Goal: Task Accomplishment & Management: Complete application form

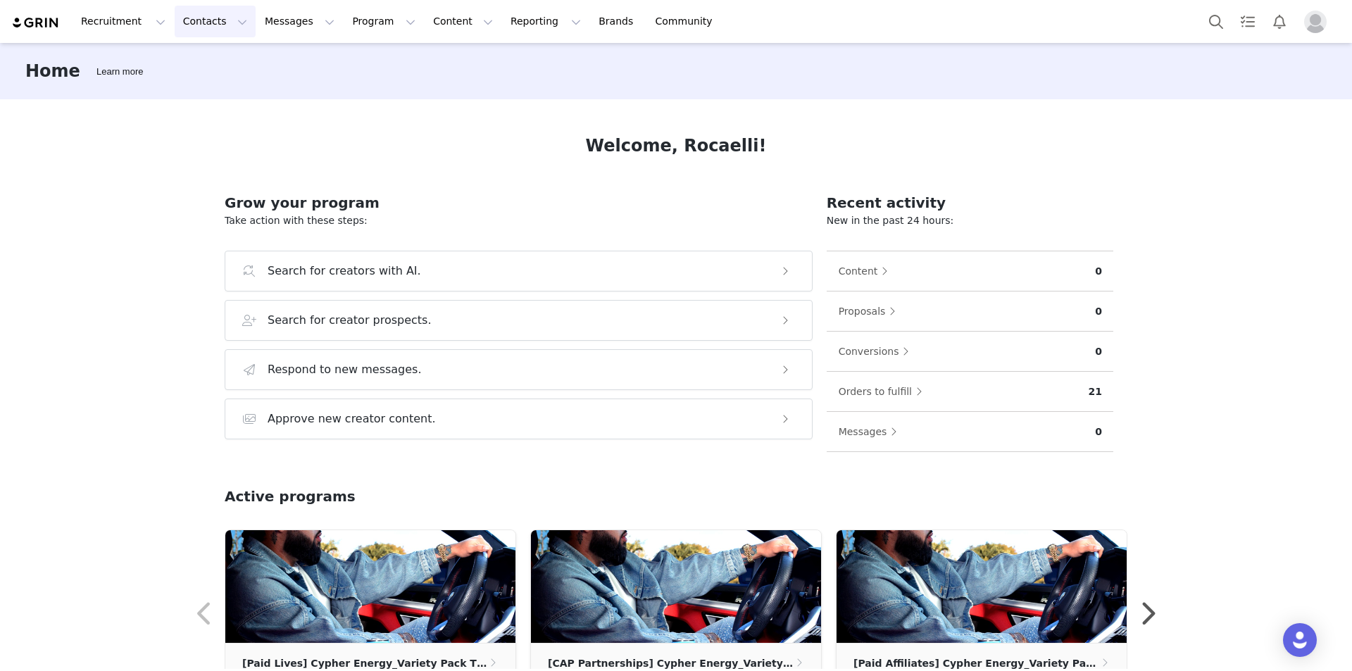
click at [201, 18] on button "Contacts Contacts" at bounding box center [215, 22] width 81 height 32
click at [205, 84] on p "Prospects" at bounding box center [196, 88] width 47 height 15
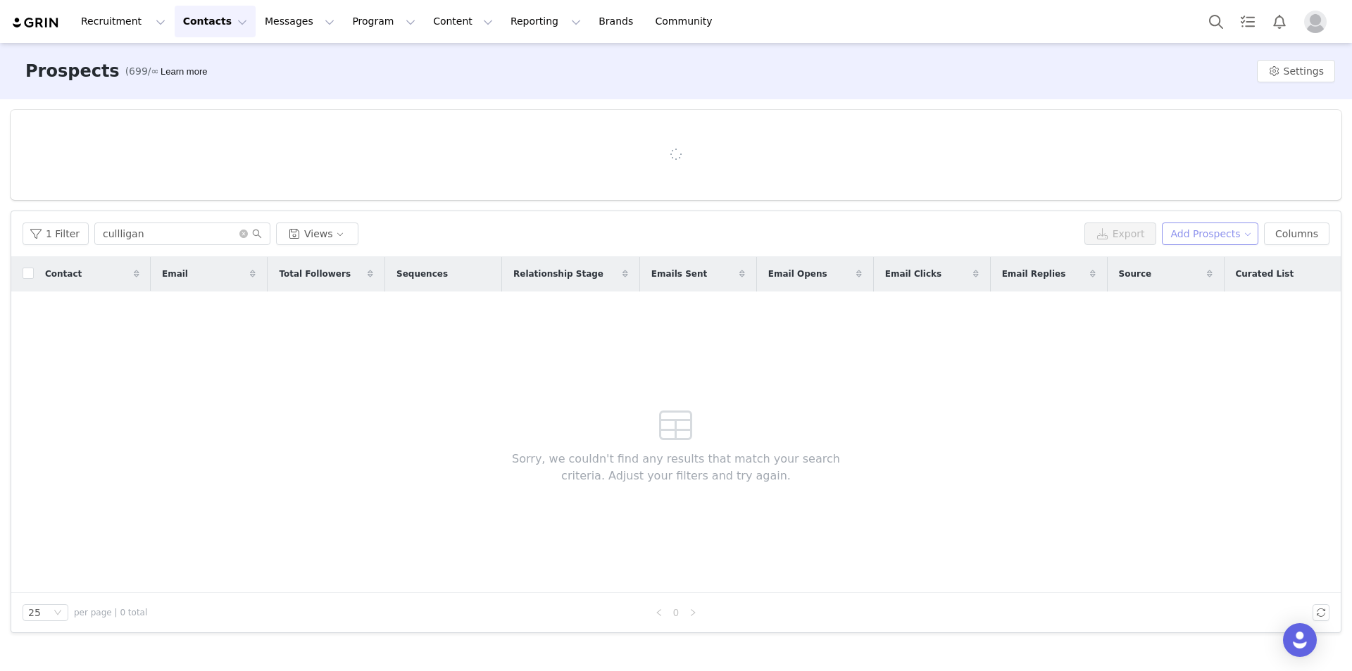
click at [1252, 227] on button "Add Prospects" at bounding box center [1210, 234] width 97 height 23
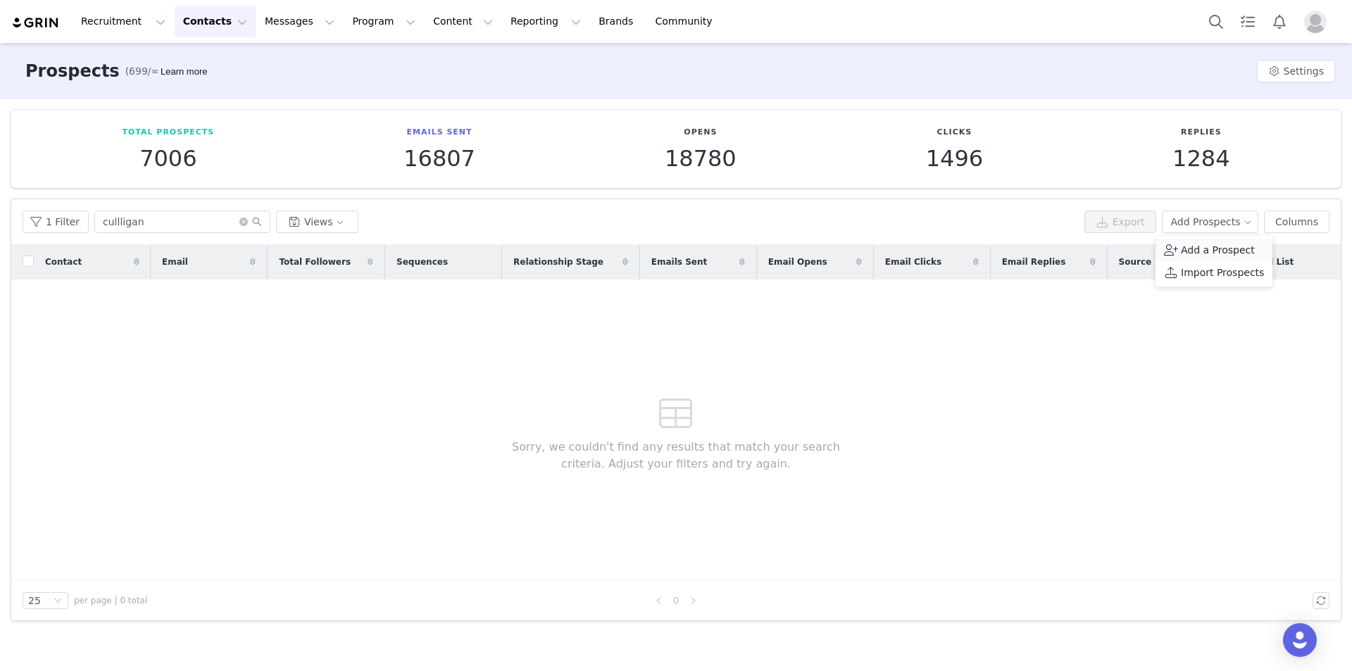
click at [1178, 247] on div "Add a Prospect" at bounding box center [1214, 249] width 100 height 15
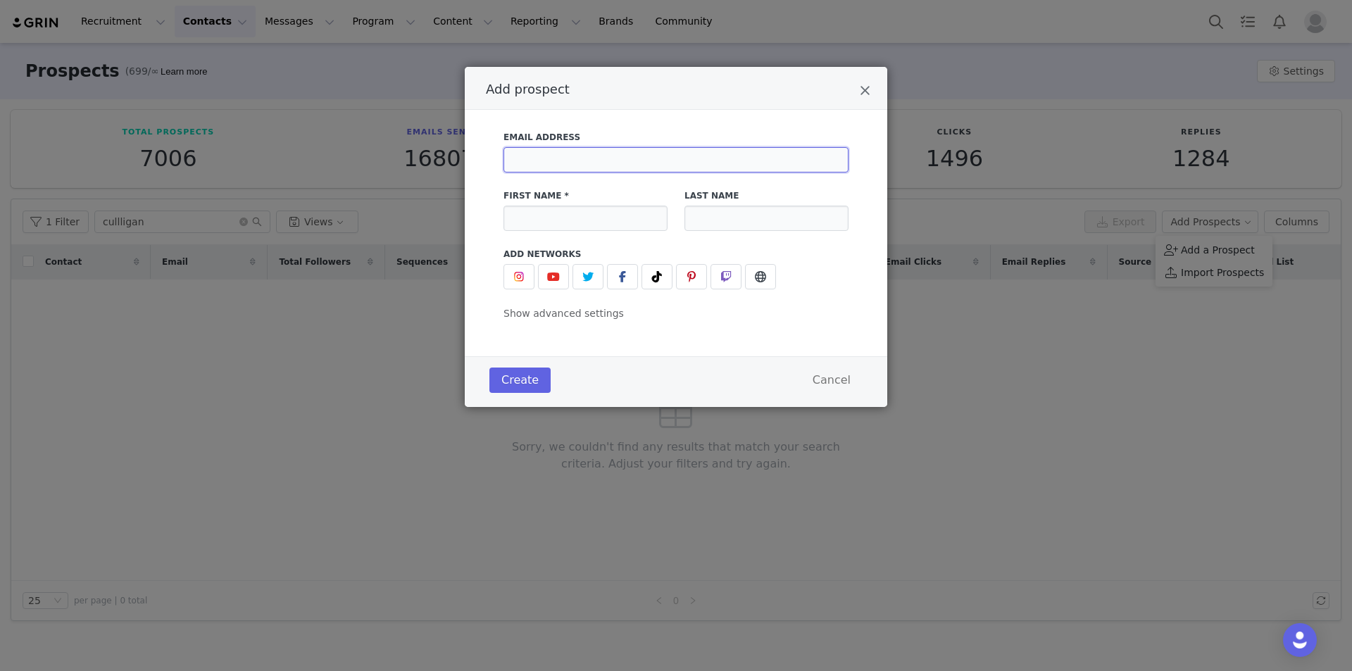
click at [715, 152] on input "Add prospect" at bounding box center [676, 159] width 345 height 25
paste input "[EMAIL_ADDRESS][DOMAIN_NAME]"
type input "[EMAIL_ADDRESS][DOMAIN_NAME]"
click at [600, 215] on input "Add prospect" at bounding box center [586, 218] width 164 height 25
paste input "Shyann"
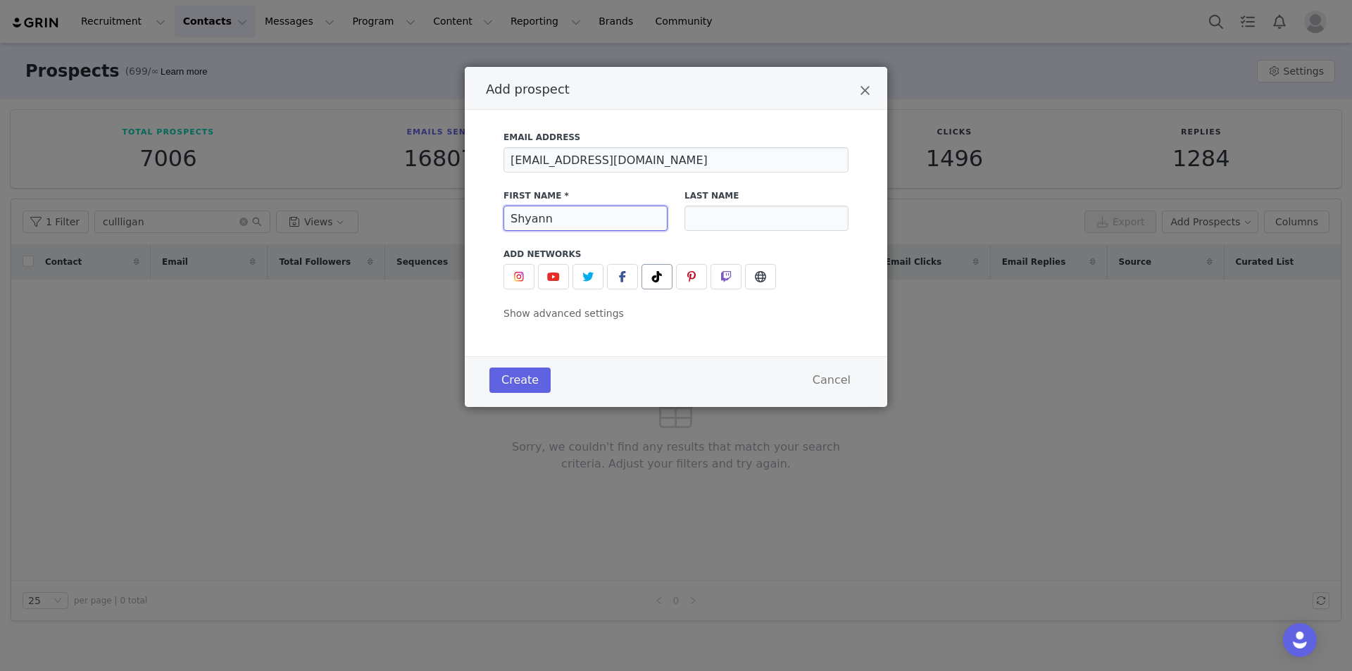
type input "Shyann"
click at [659, 275] on icon "Add prospect" at bounding box center [657, 276] width 10 height 11
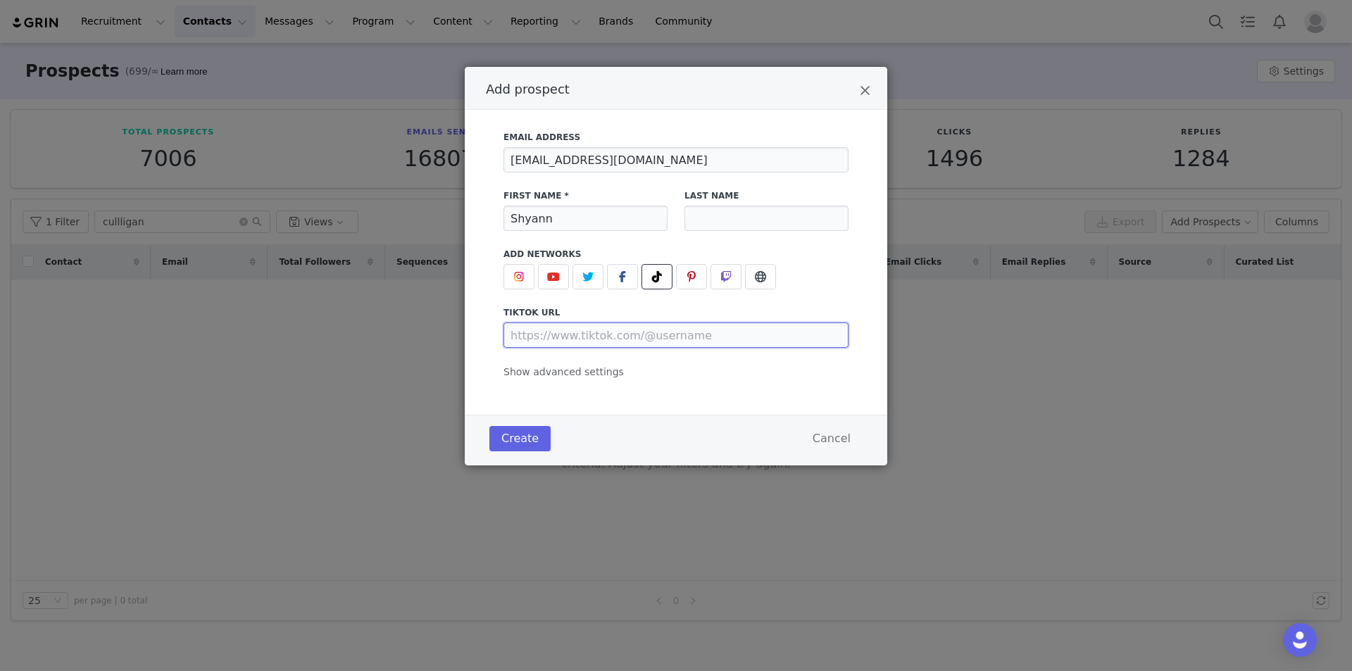
click at [643, 340] on input "Add prospect" at bounding box center [676, 335] width 345 height 25
paste input "[URL][DOMAIN_NAME]"
click at [563, 344] on input "[URL][DOMAIN_NAME]" at bounding box center [676, 335] width 345 height 25
type input "[URL][DOMAIN_NAME]"
click at [571, 370] on span "Show advanced settings" at bounding box center [564, 371] width 120 height 11
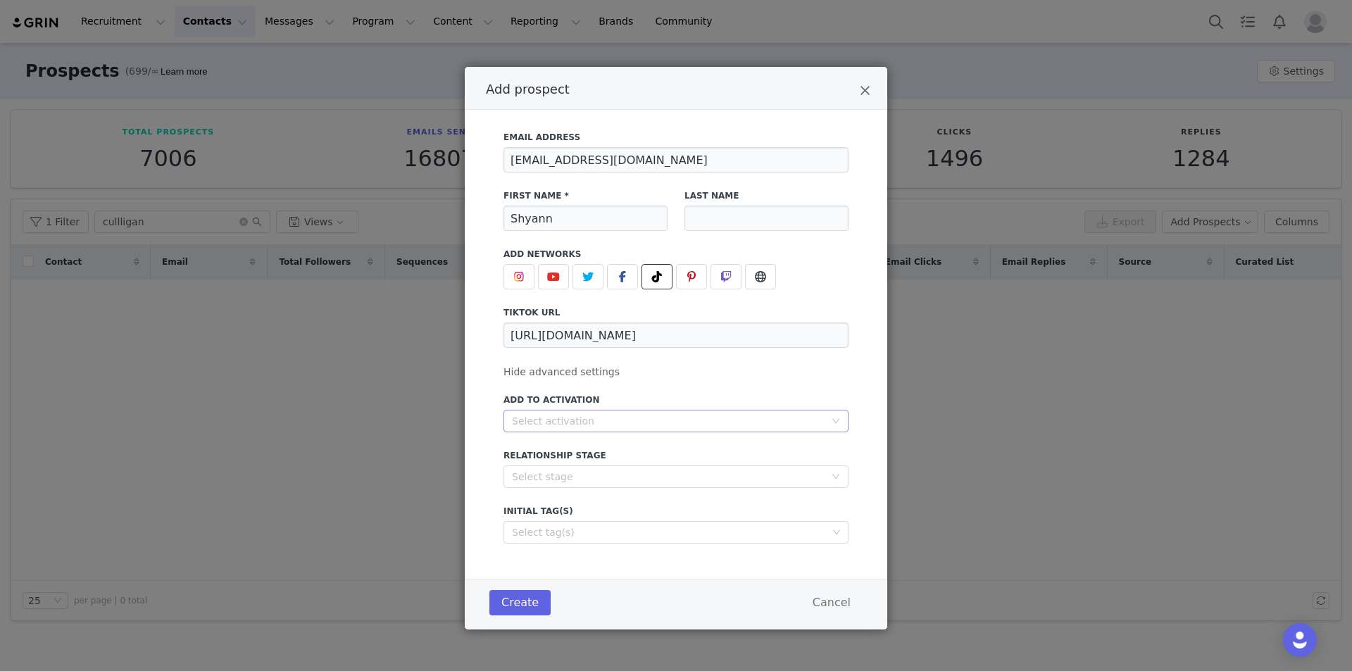
click at [582, 425] on div "Select activation" at bounding box center [668, 421] width 313 height 14
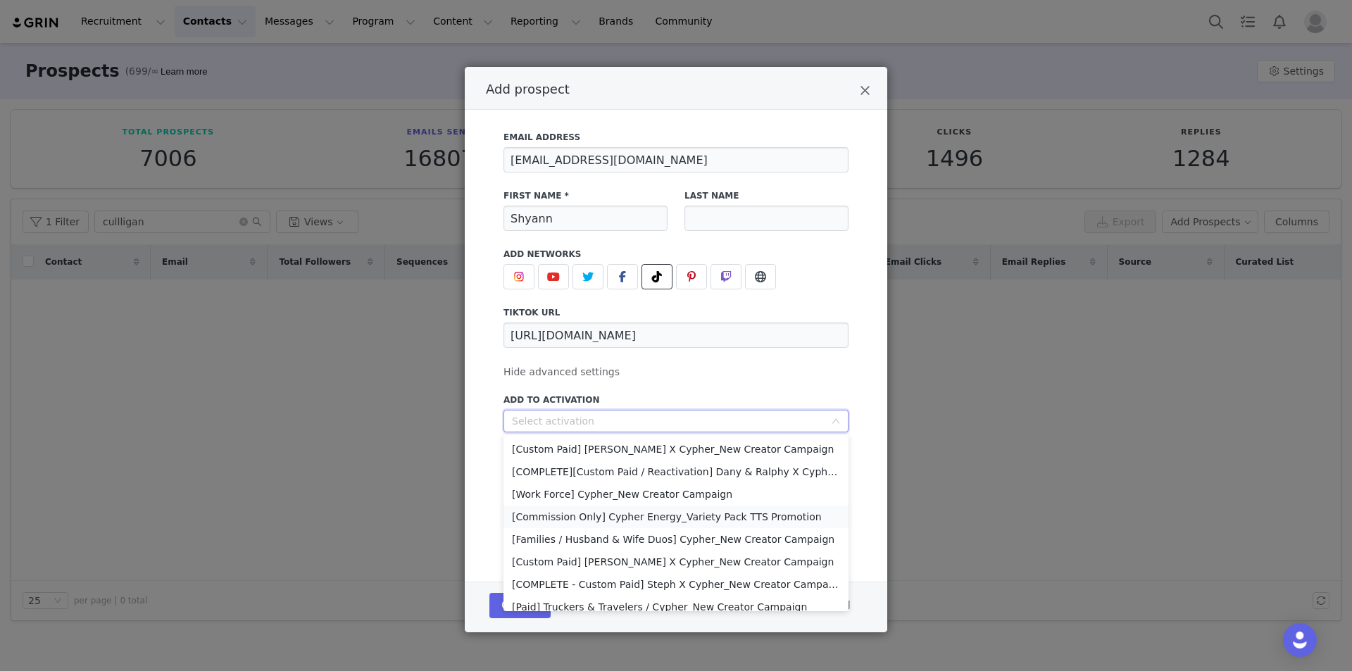
click at [588, 510] on li "[Commission Only] Cypher Energy_Variety Pack TTS Promotion" at bounding box center [676, 517] width 345 height 23
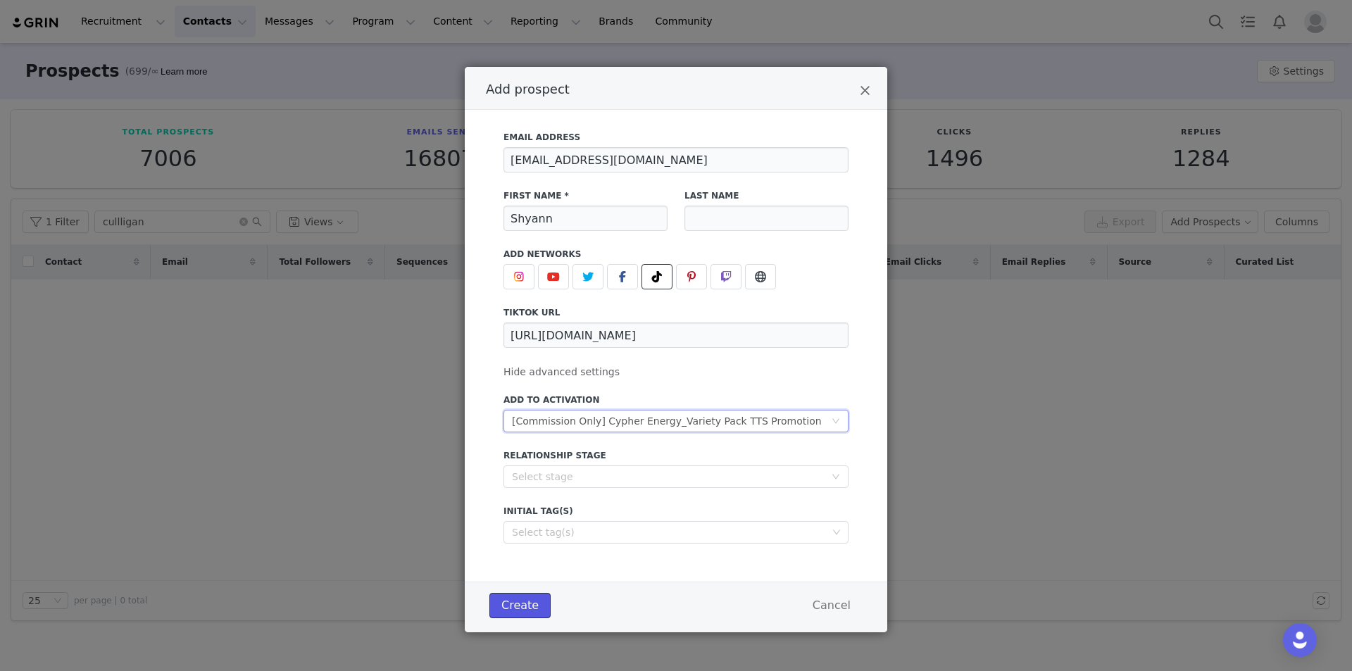
click at [531, 606] on button "Create" at bounding box center [520, 605] width 61 height 25
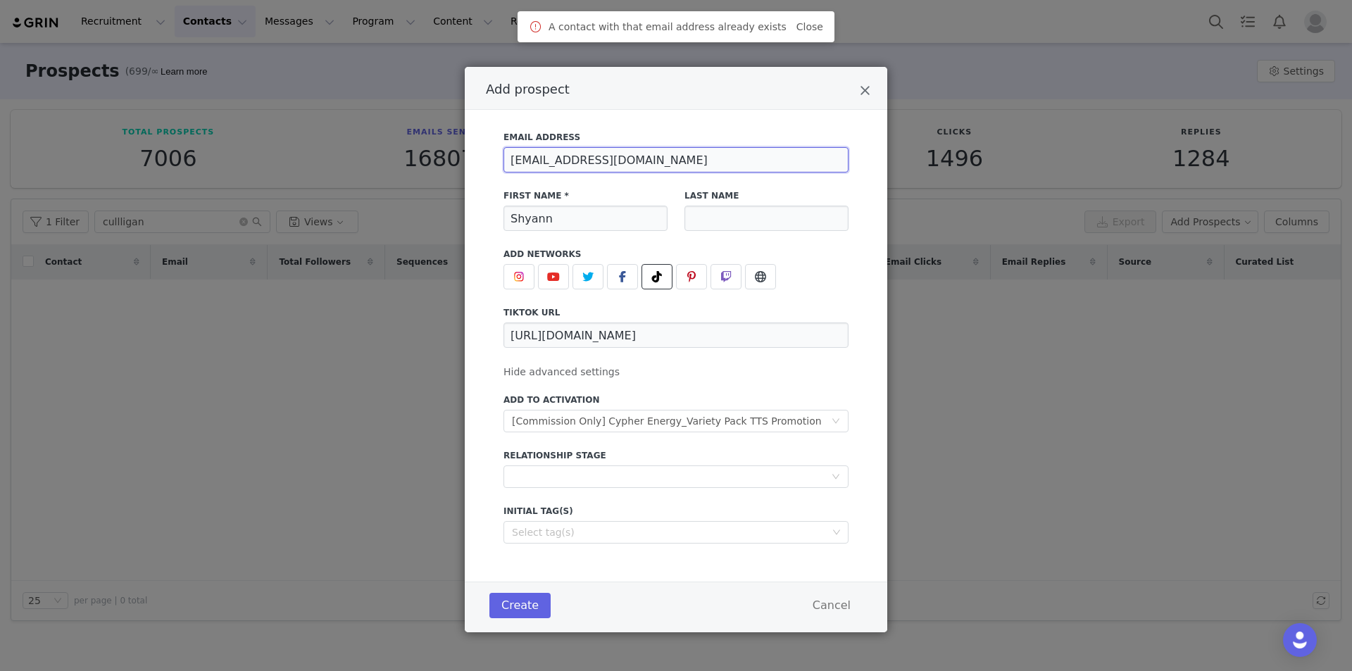
drag, startPoint x: 681, startPoint y: 159, endPoint x: 504, endPoint y: 173, distance: 177.3
click at [504, 173] on div "[EMAIL_ADDRESS][DOMAIN_NAME]" at bounding box center [676, 159] width 345 height 25
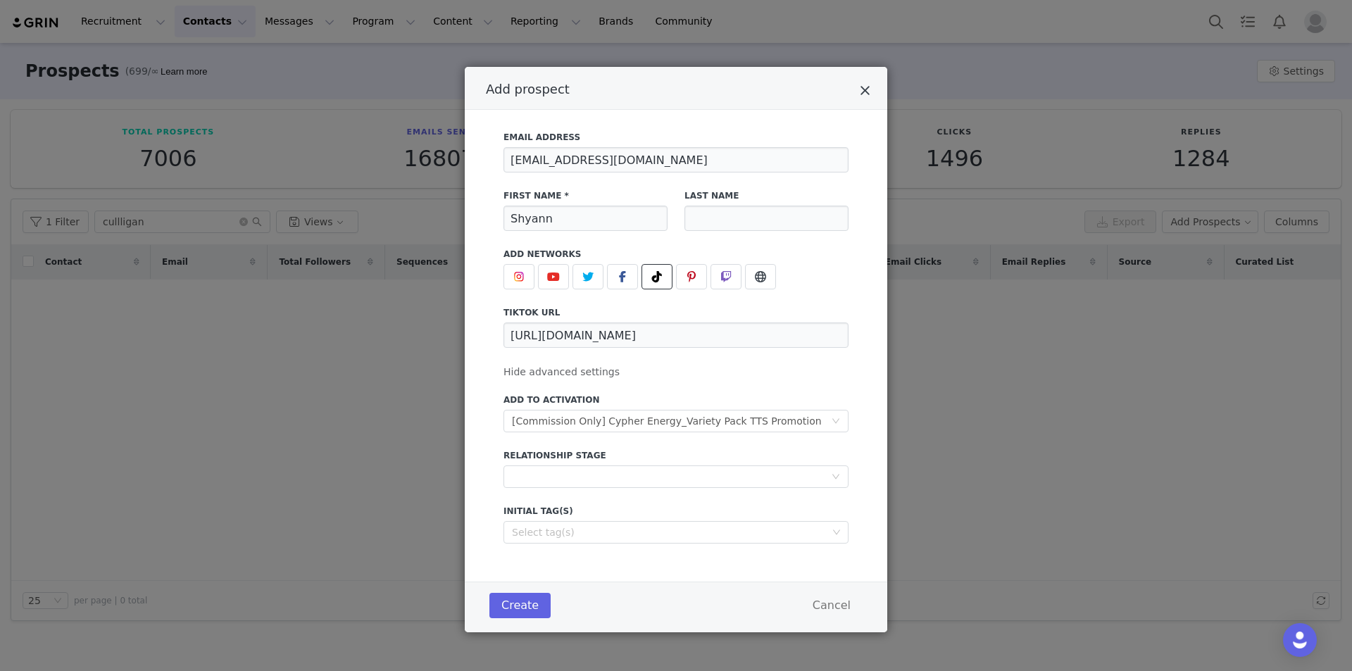
click at [868, 94] on icon "Close" at bounding box center [865, 91] width 11 height 14
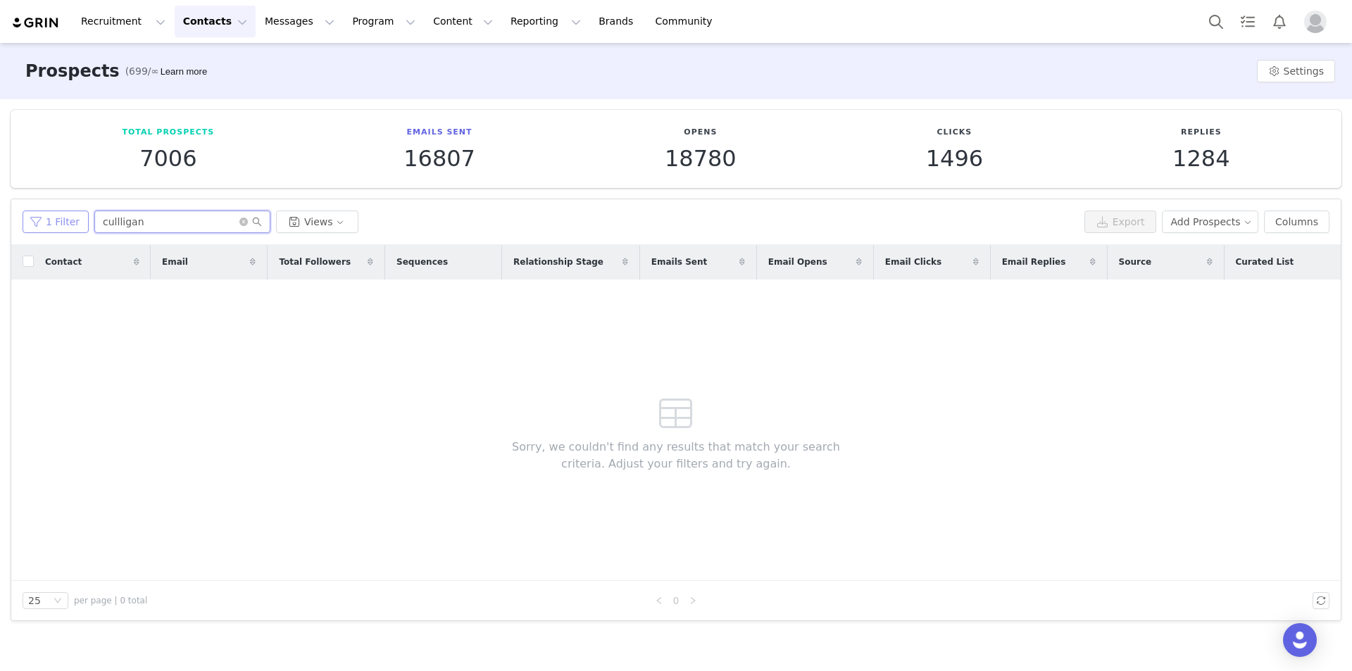
drag, startPoint x: 176, startPoint y: 225, endPoint x: 69, endPoint y: 231, distance: 107.2
click at [75, 231] on div "1 Filter cullligan Views" at bounding box center [551, 222] width 1056 height 23
paste input "[URL][DOMAIN_NAME]"
paste input "Shyan"
type input "Shyann"
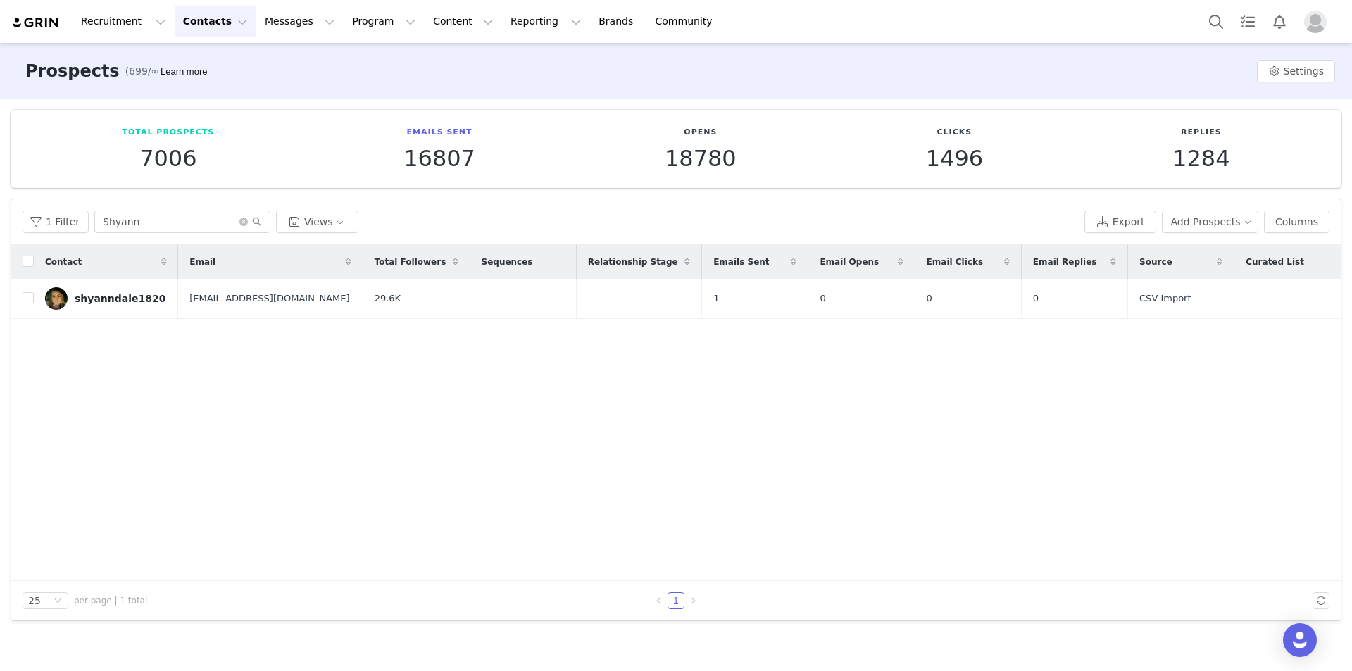
click at [1307, 18] on img "Profile" at bounding box center [1315, 22] width 23 height 23
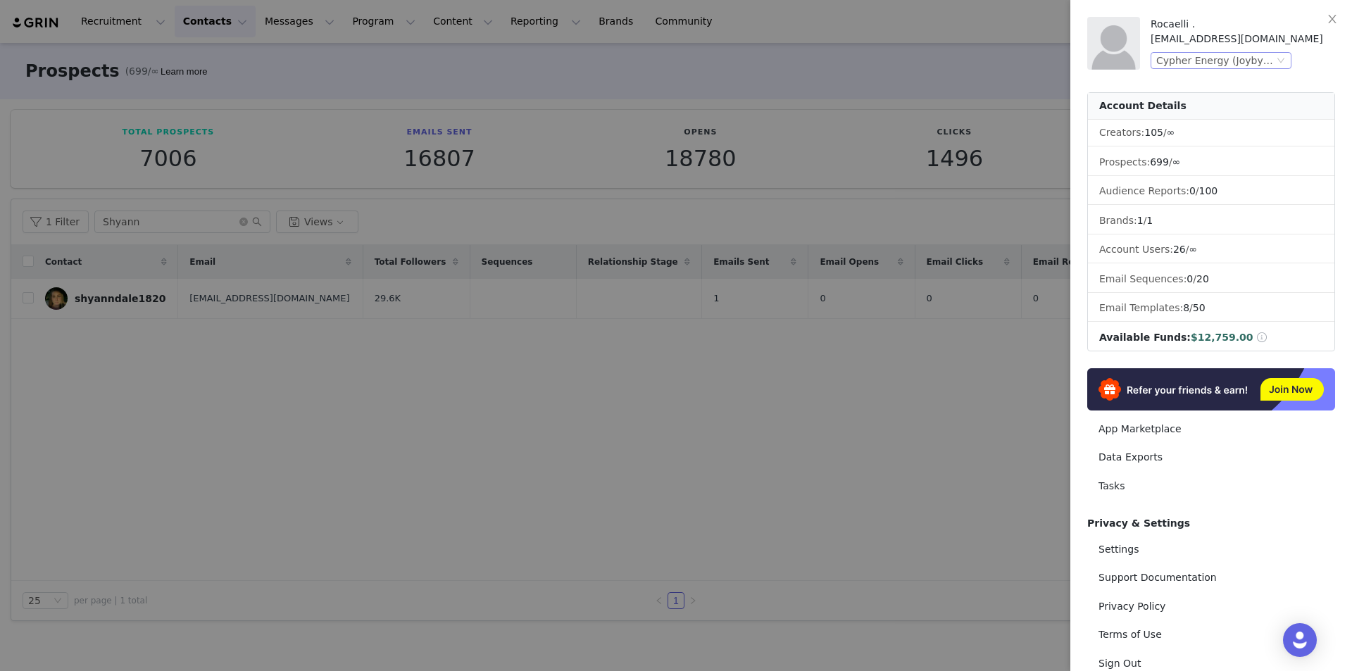
click at [1235, 58] on div "Cypher Energy (Joybyte)" at bounding box center [1216, 60] width 118 height 15
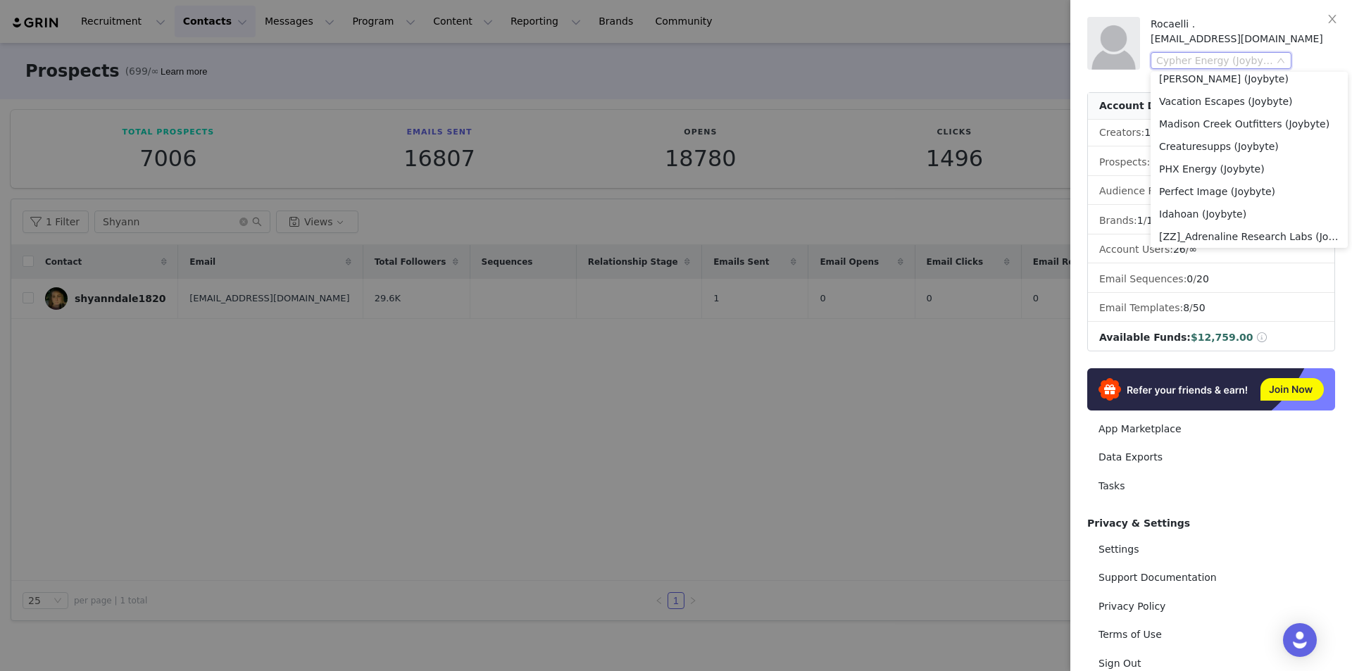
scroll to position [386, 0]
click at [1307, 154] on li "PHX Energy (Joybyte)" at bounding box center [1249, 150] width 197 height 23
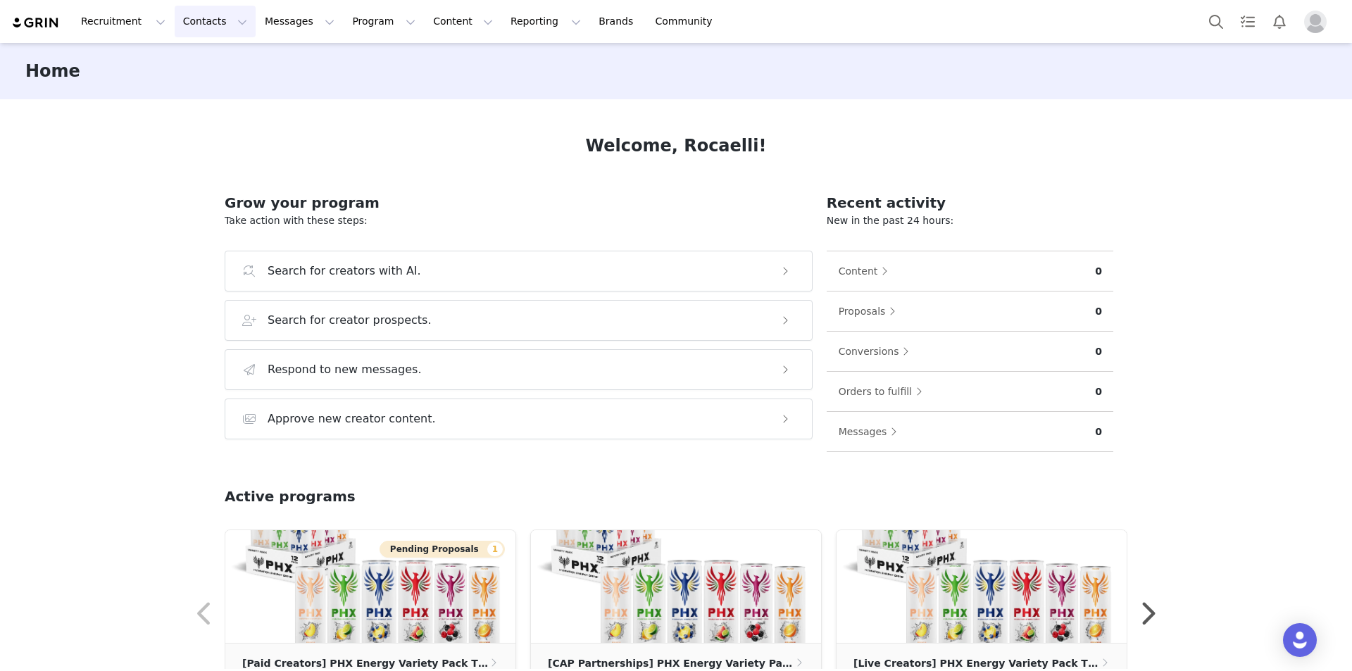
click at [198, 27] on button "Contacts Contacts" at bounding box center [215, 22] width 81 height 32
click at [229, 86] on div "Prospects" at bounding box center [217, 88] width 94 height 15
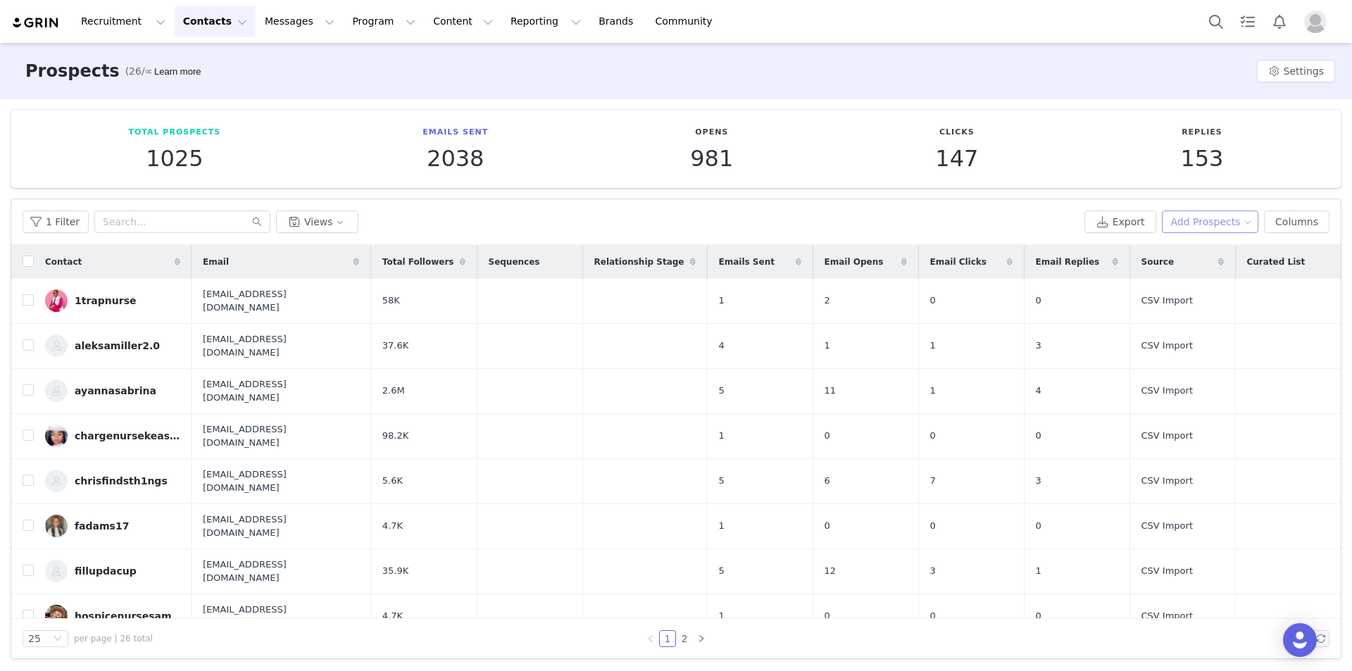
click at [1208, 219] on button "Add Prospects" at bounding box center [1210, 222] width 97 height 23
drag, startPoint x: 1196, startPoint y: 242, endPoint x: 1150, endPoint y: 245, distance: 45.9
click at [1196, 243] on span "Add a Prospect" at bounding box center [1208, 249] width 74 height 15
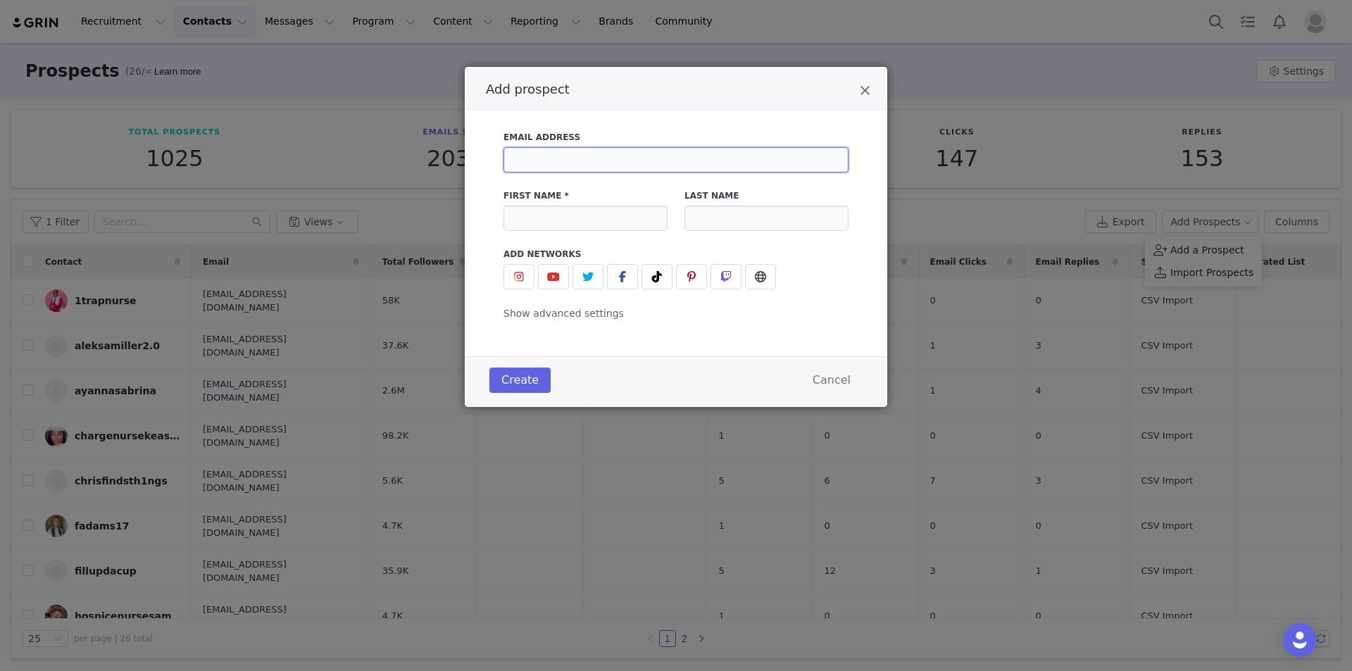
click at [622, 156] on input "Add prospect" at bounding box center [676, 159] width 345 height 25
paste input "Lynn.m.hodgdon123@gmail.com"
type input "Lynn.m.hodgdon123@gmail.com"
click at [590, 225] on input "Add prospect" at bounding box center [586, 218] width 164 height 25
paste input "Lynn🌻"
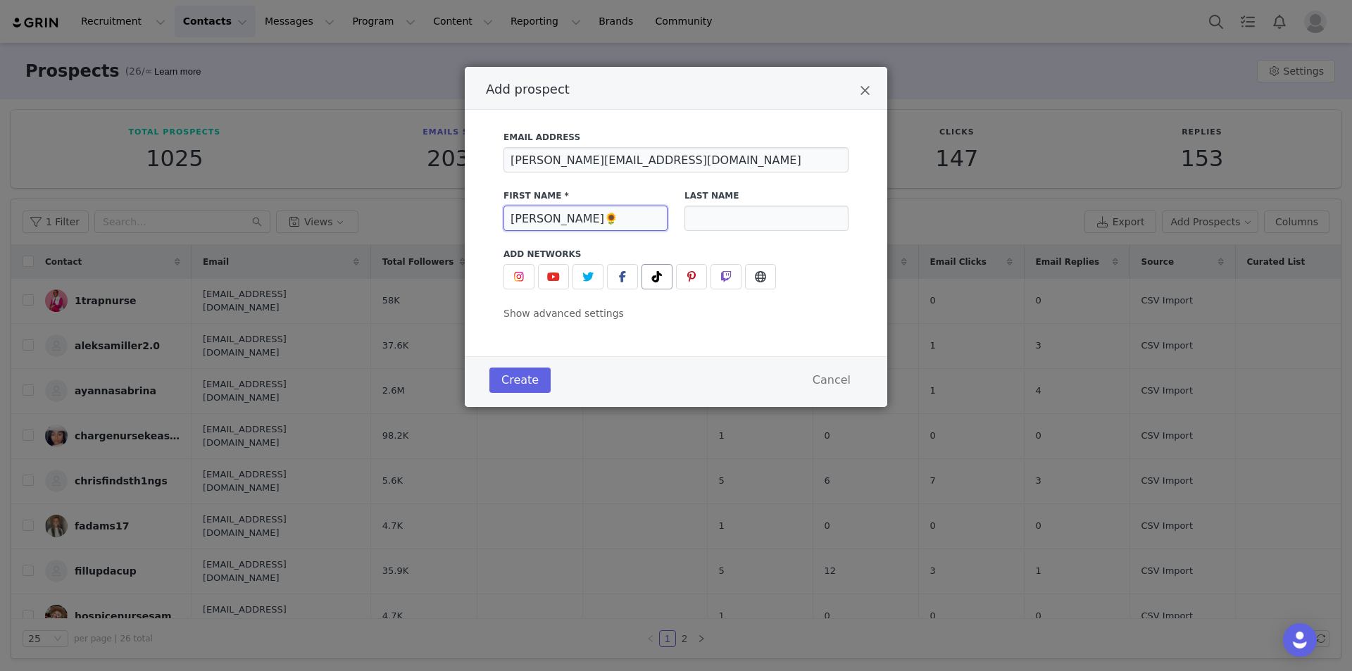
type input "Lynn🌻"
click at [659, 278] on icon "Add prospect" at bounding box center [657, 276] width 10 height 11
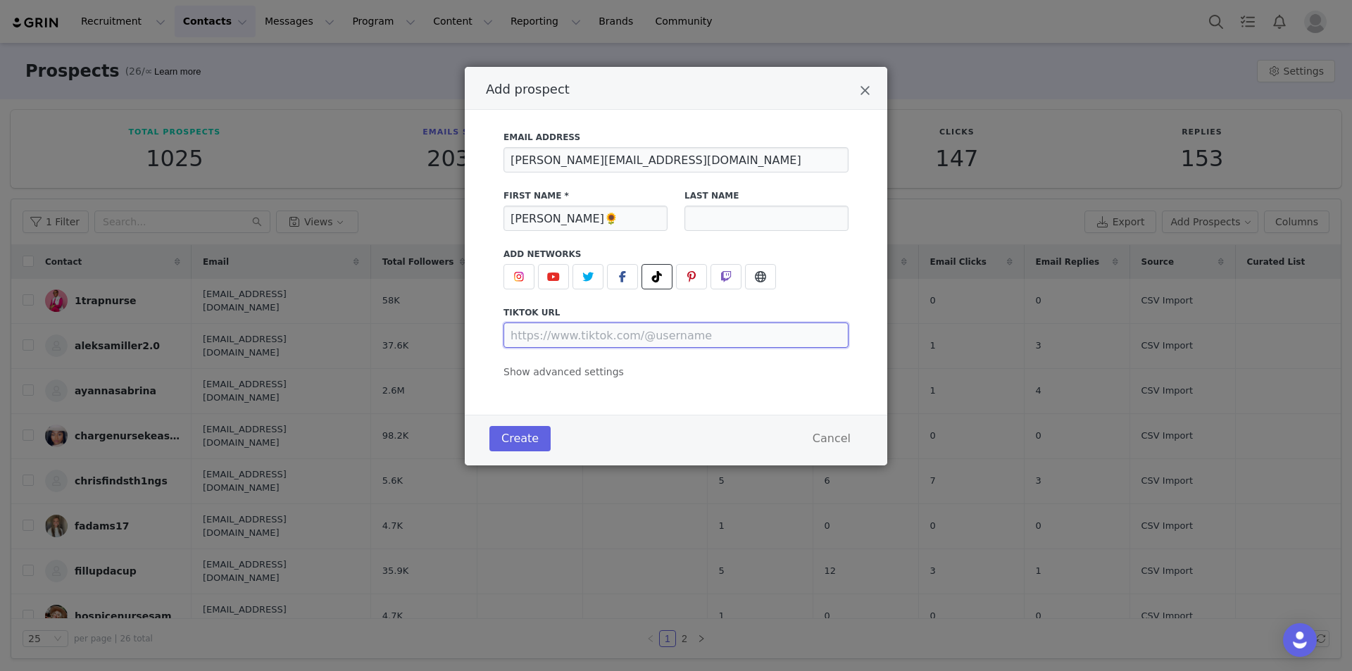
click at [620, 337] on input "Add prospect" at bounding box center [676, 335] width 345 height 25
paste input "https://www.tiktok.com/@lynnazlo943"
type input "https://www.tiktok.com/@lynnazlo943"
click at [587, 366] on span "Show advanced settings" at bounding box center [564, 371] width 120 height 11
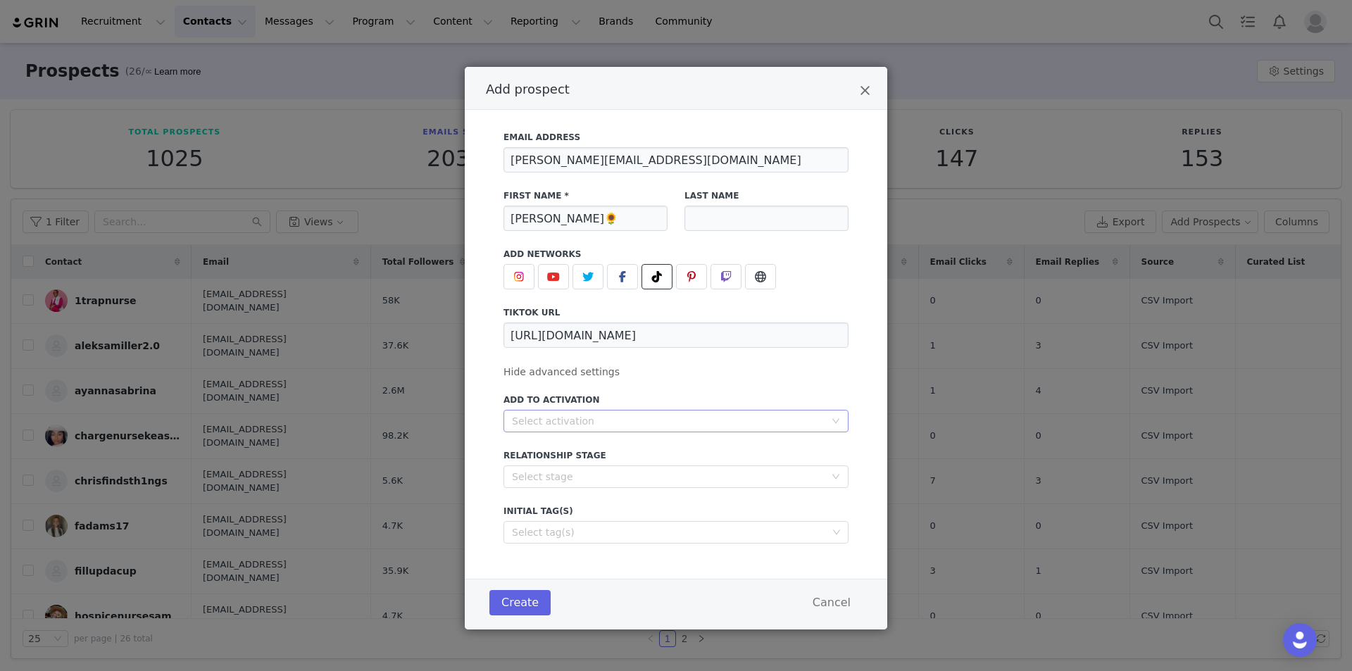
click at [597, 420] on div "Select activation" at bounding box center [668, 421] width 313 height 14
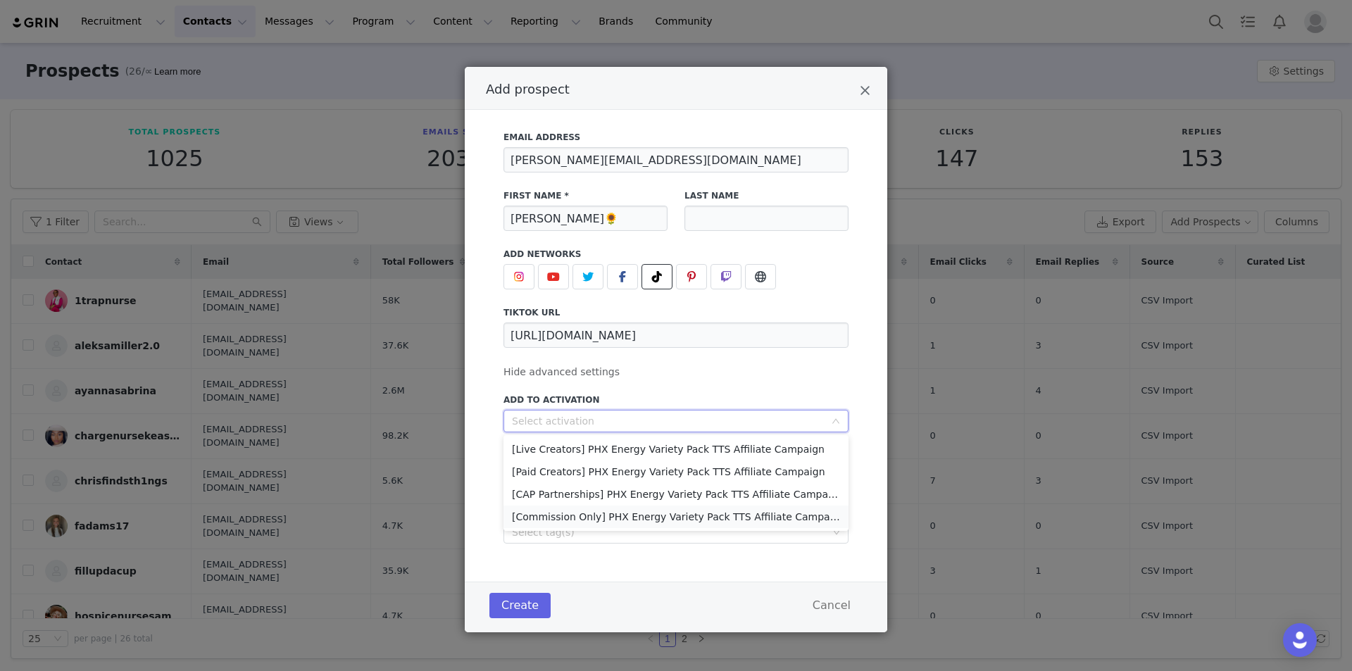
click at [590, 523] on li "[Commission Only] PHX Energy Variety Pack TTS Affiliate Campaign" at bounding box center [676, 517] width 345 height 23
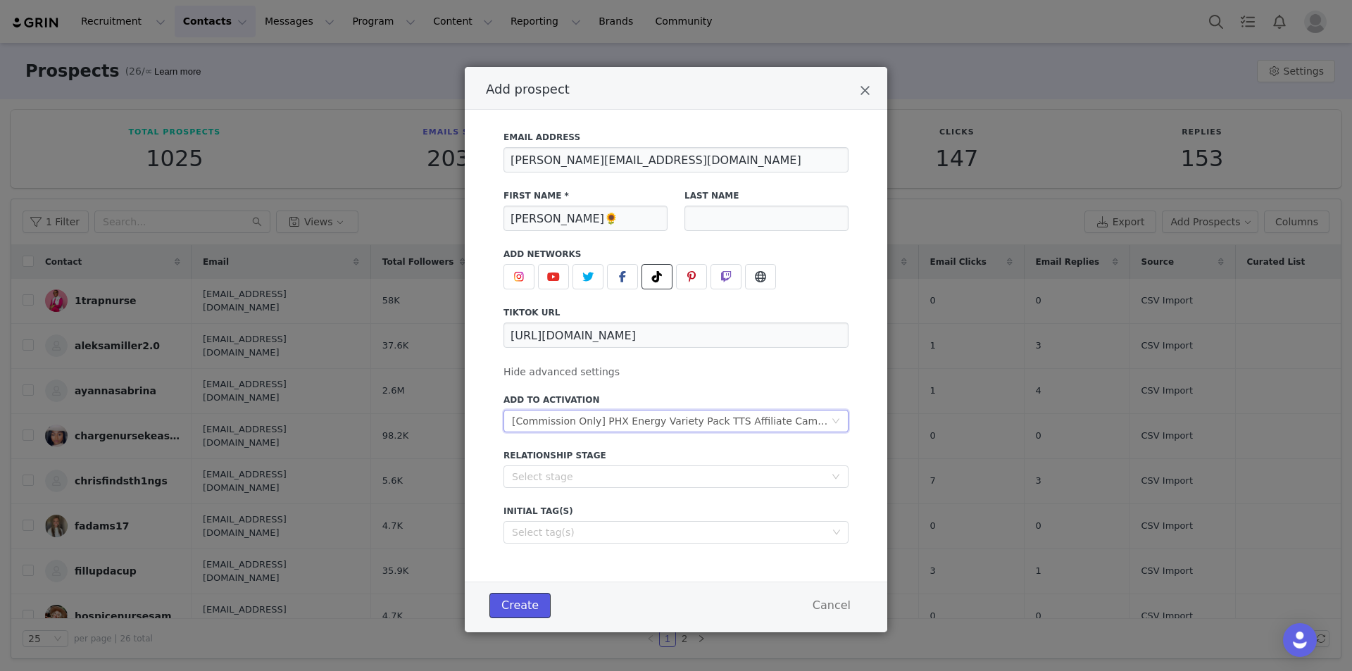
click at [520, 612] on button "Create" at bounding box center [520, 605] width 61 height 25
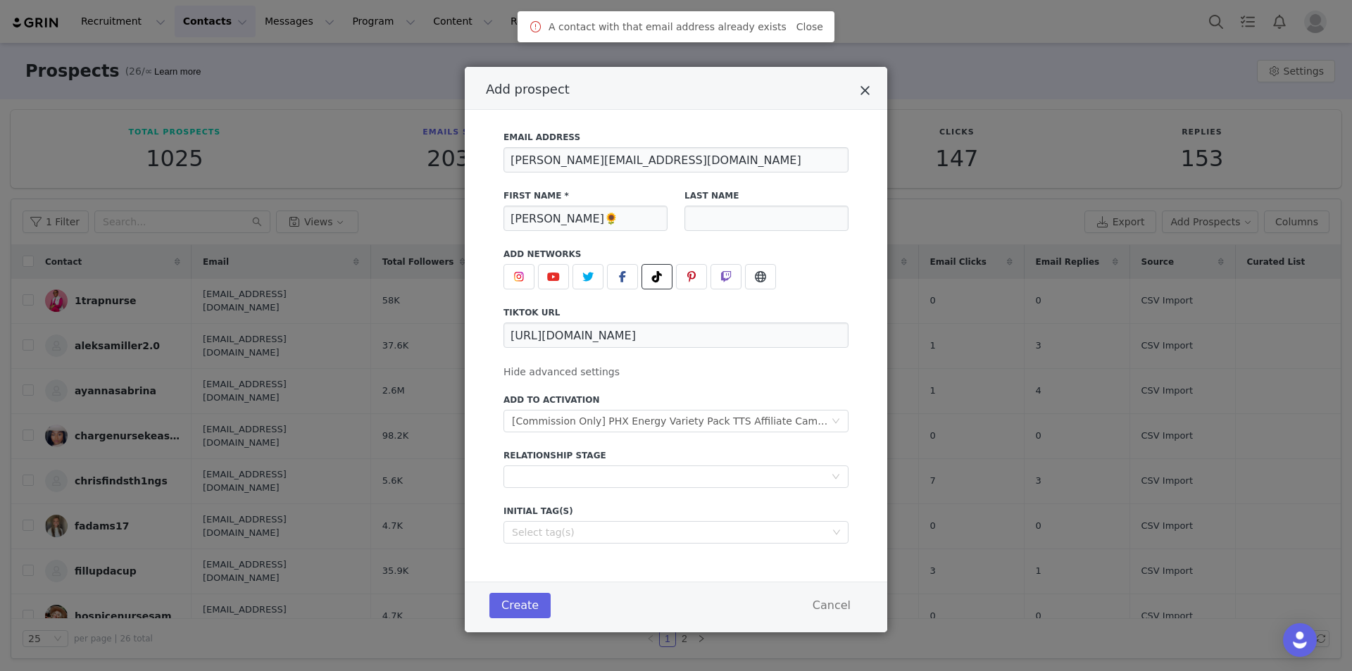
click at [866, 90] on icon "Close" at bounding box center [865, 91] width 11 height 14
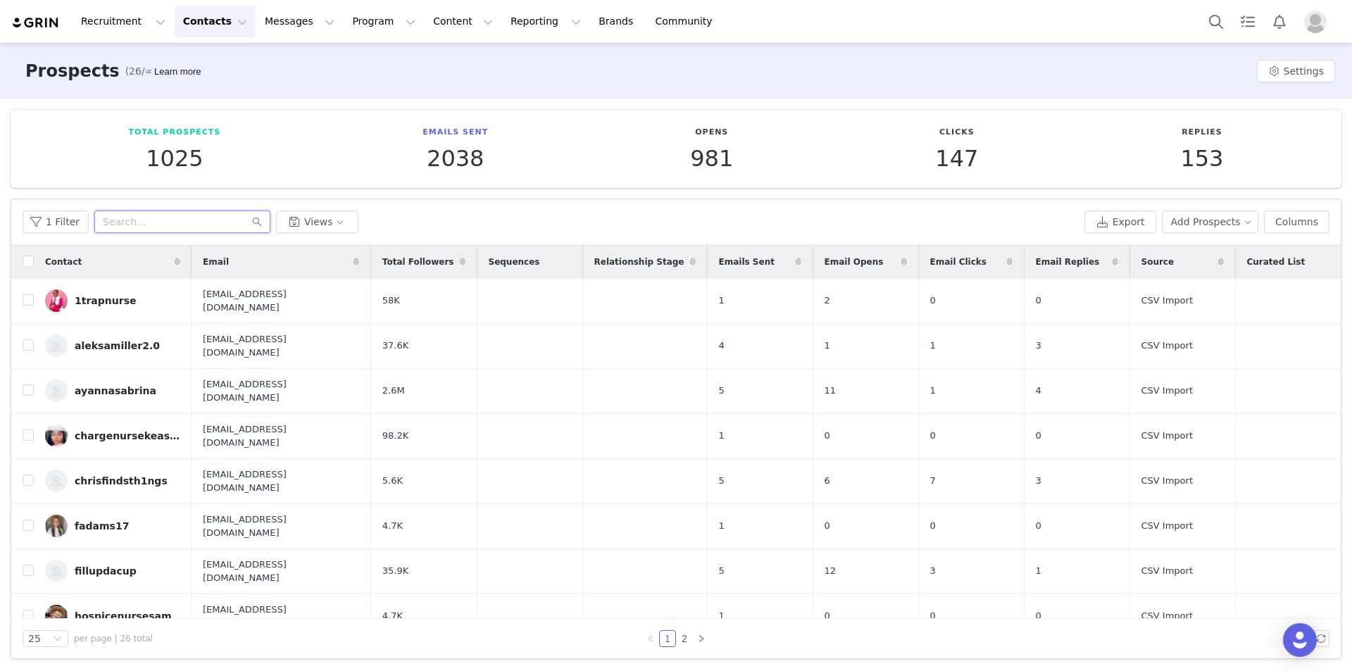
click at [227, 227] on input "text" at bounding box center [182, 222] width 176 height 23
paste input "Lynn🌻"
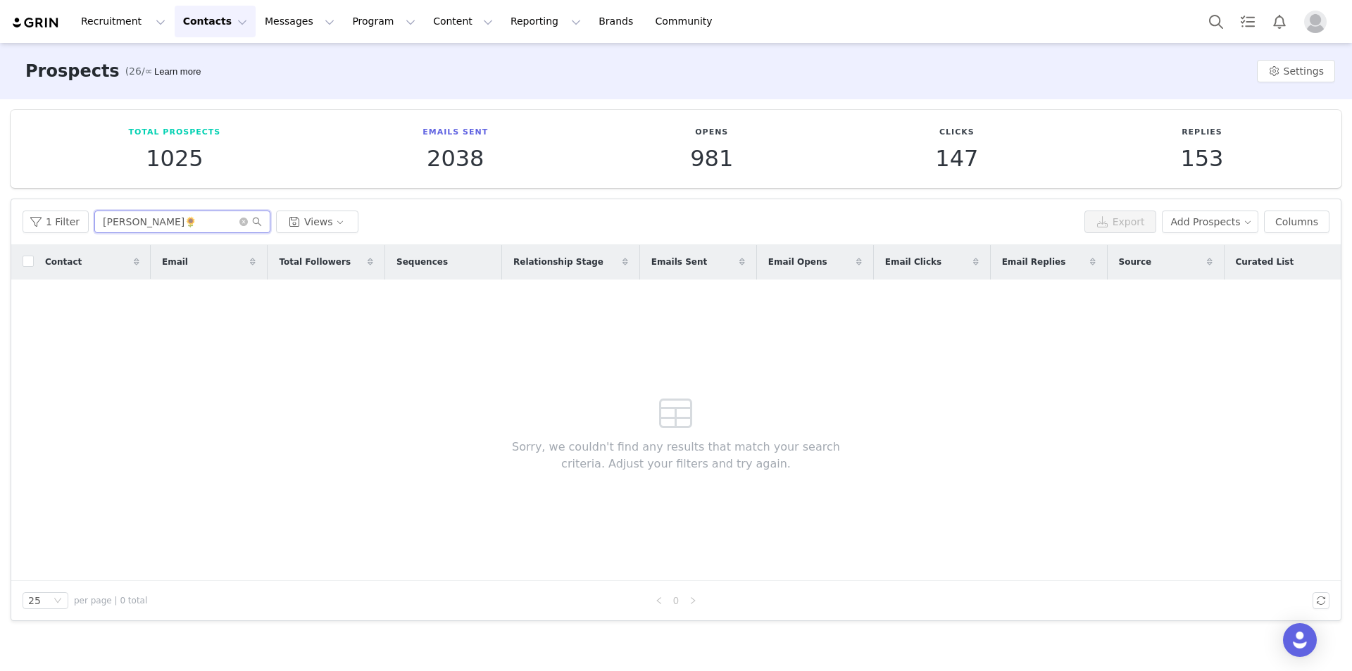
drag, startPoint x: 61, startPoint y: 220, endPoint x: 0, endPoint y: 221, distance: 61.3
click at [0, 220] on div "Total Prospects 1025 Emails Sent 2038 Opens 981 Clicks 147 Replies 153 Filters …" at bounding box center [676, 365] width 1352 height 532
paste input ".m.hodgdon123@gmail.com"
type input "Lynn.m.hodgdon123@gmail.com"
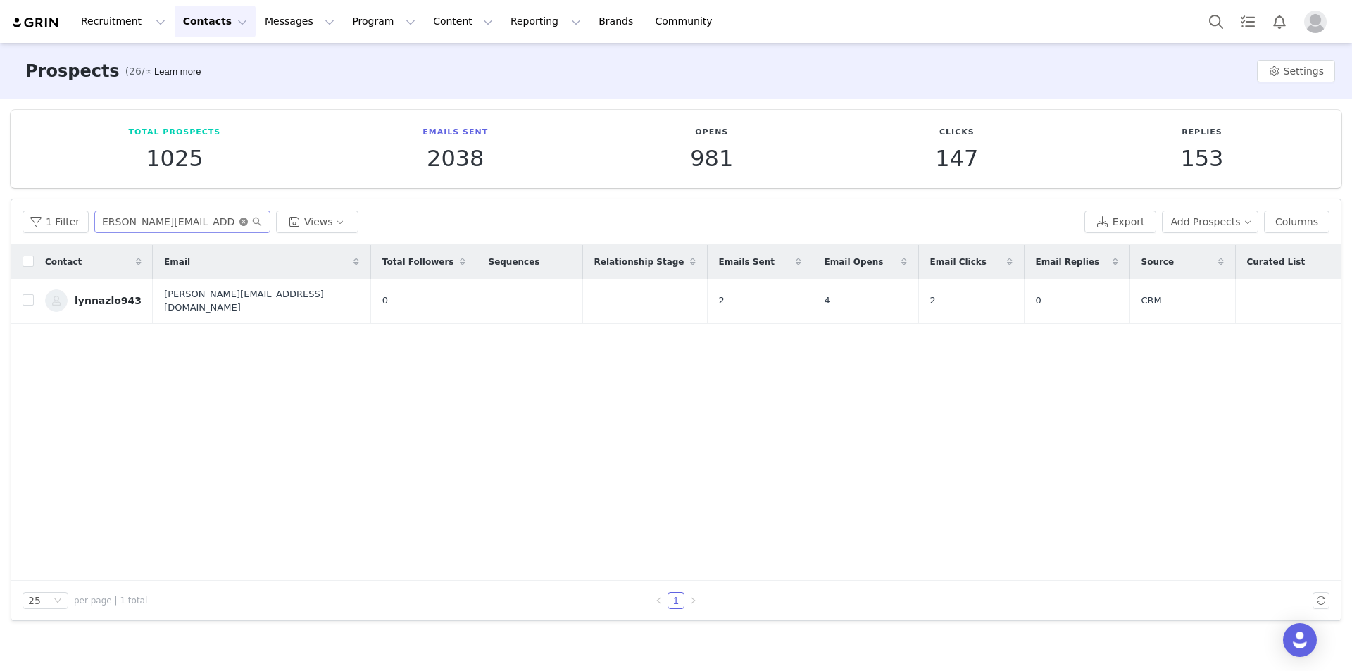
click at [242, 223] on icon "icon: close-circle" at bounding box center [243, 222] width 8 height 8
click at [194, 227] on input "text" at bounding box center [182, 222] width 176 height 23
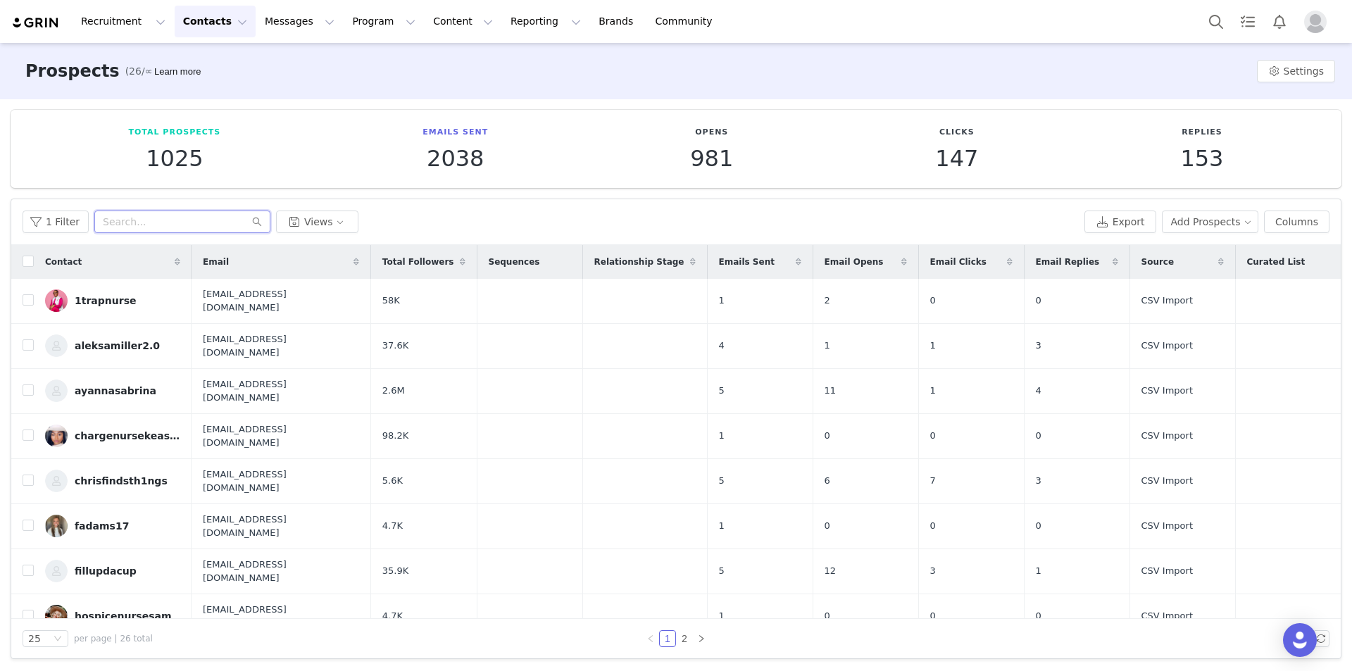
click at [190, 224] on input "text" at bounding box center [182, 222] width 176 height 23
paste input "Lynn.m.hodgdon123@gmail.com"
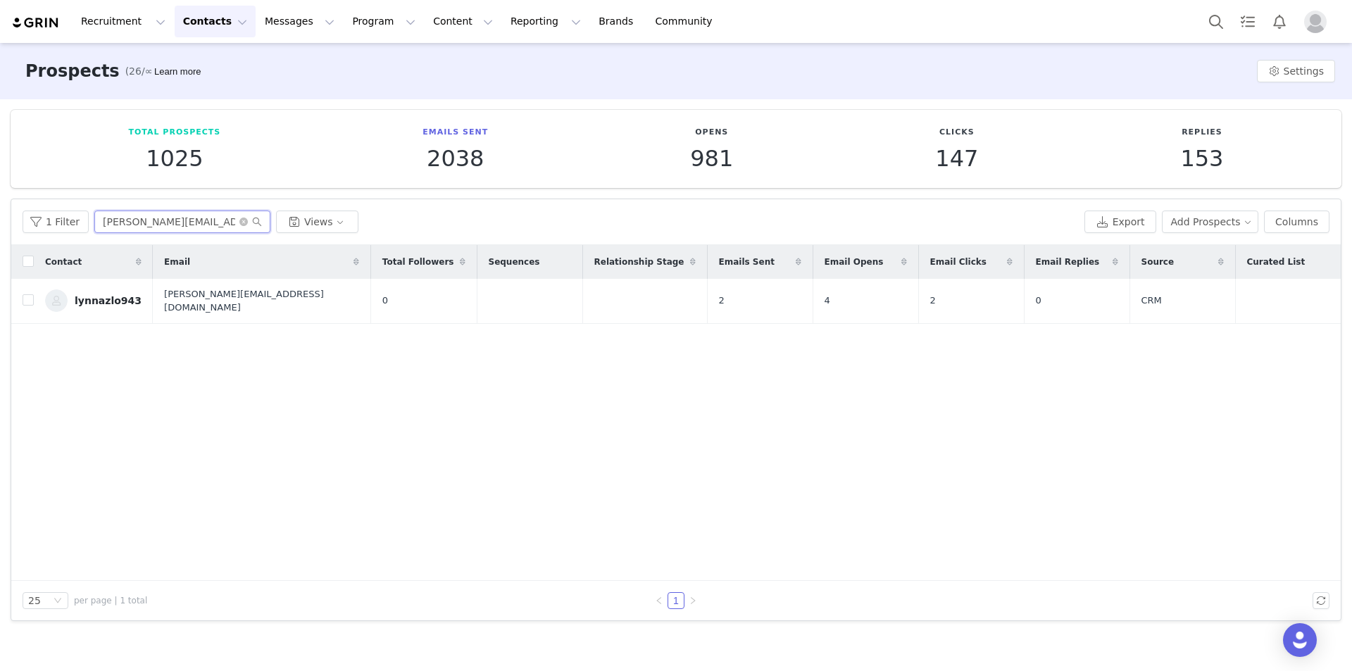
type input "Lynn.m.hodgdon123@gmail.com"
click at [239, 220] on icon "icon: close-circle" at bounding box center [243, 222] width 8 height 8
click at [171, 223] on input "text" at bounding box center [182, 222] width 176 height 23
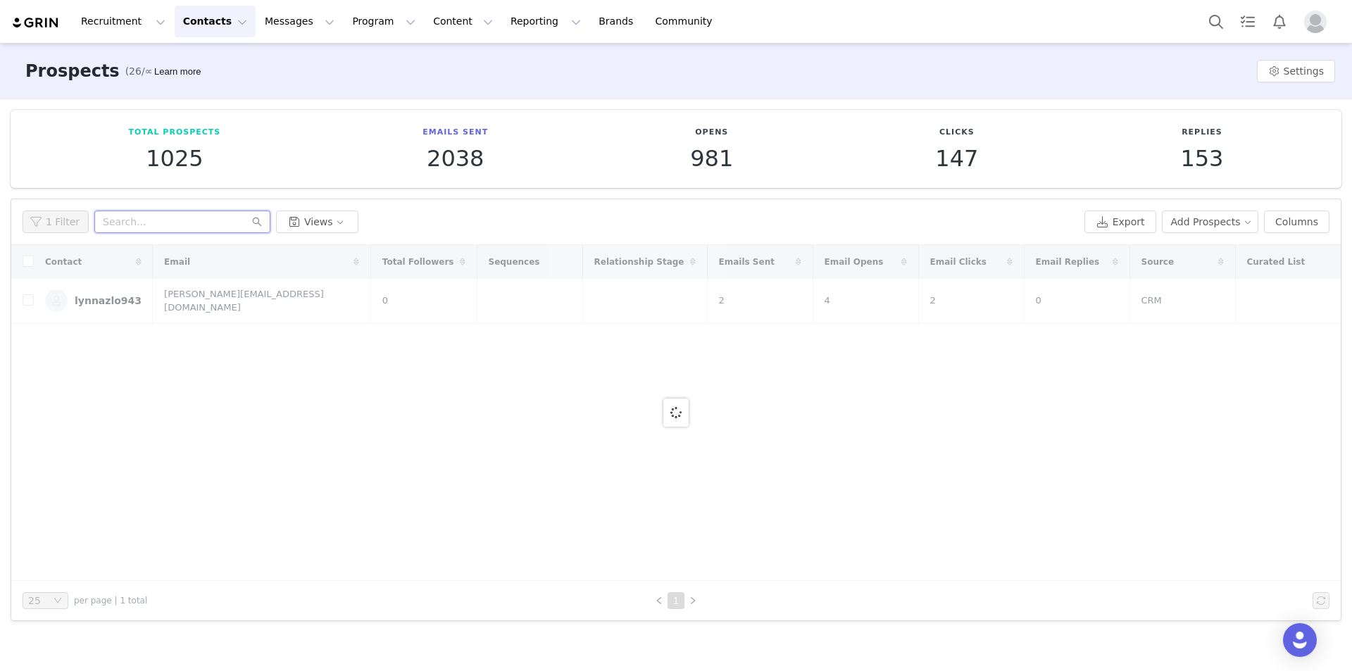
paste input "margarethudson1"
type input "margarethudson1"
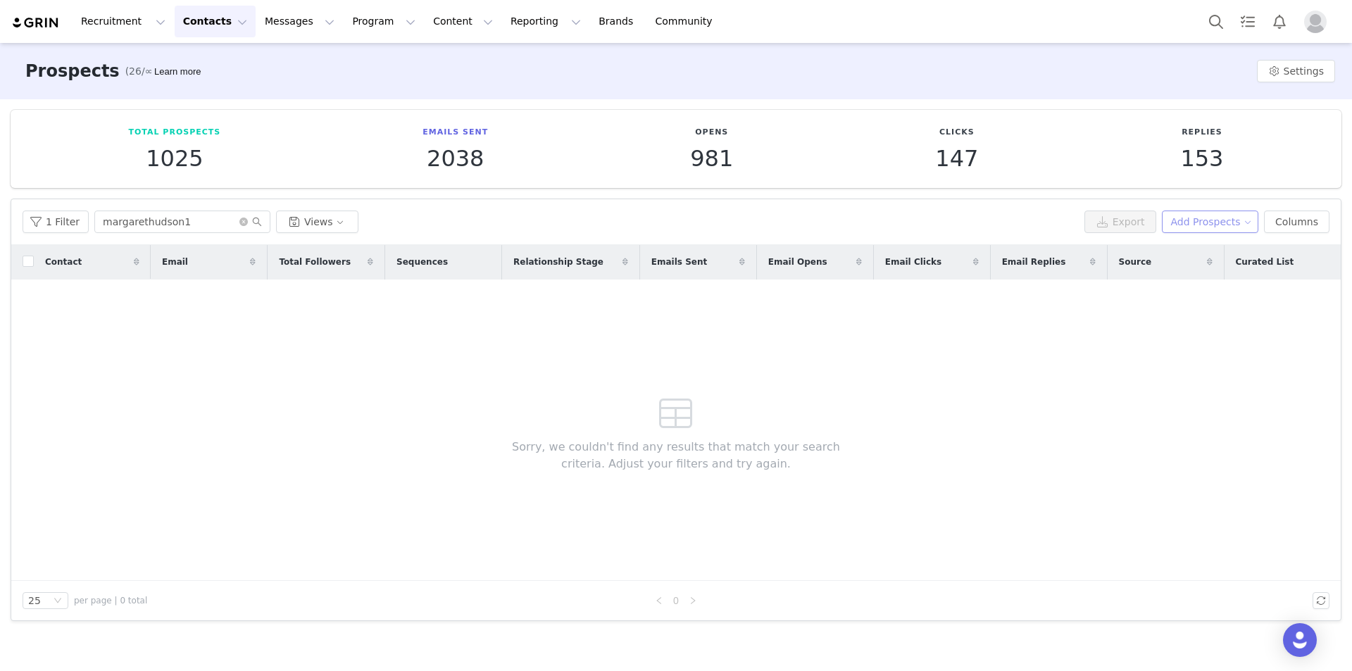
click at [1197, 231] on button "Add Prospects" at bounding box center [1210, 222] width 97 height 23
click at [1187, 251] on span "Add a Prospect" at bounding box center [1218, 249] width 74 height 15
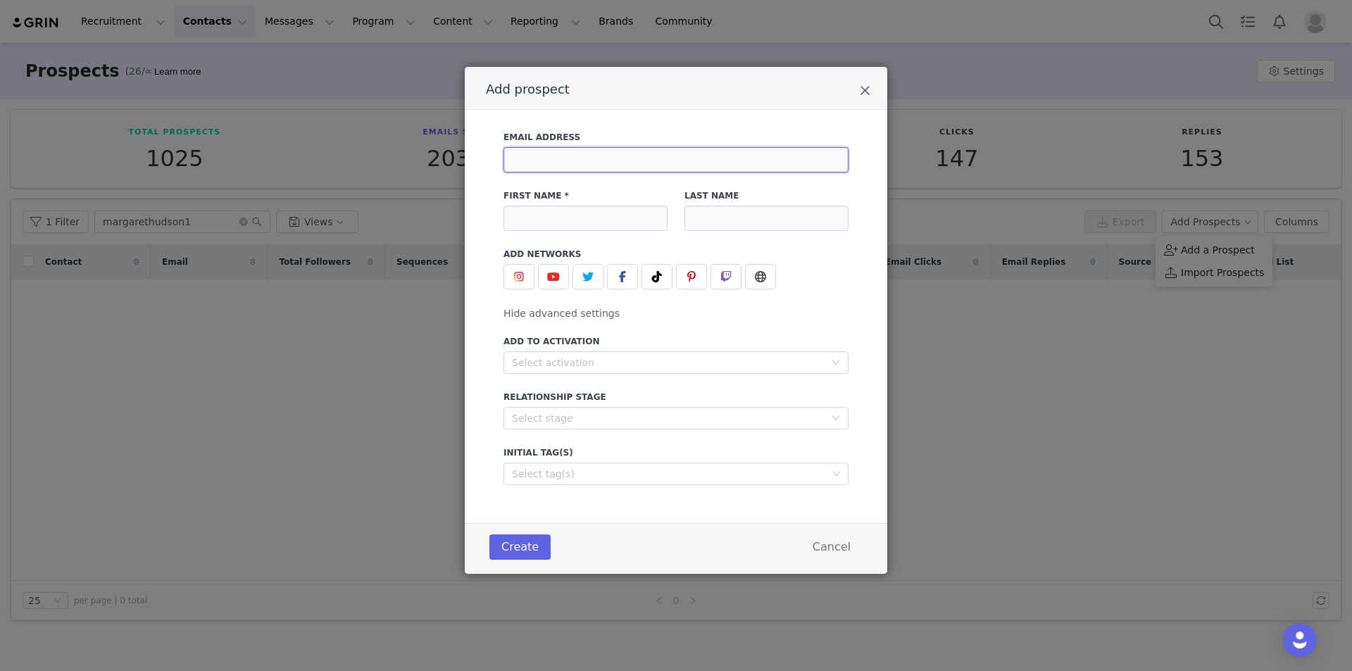
click at [659, 161] on input "Add prospect" at bounding box center [676, 159] width 345 height 25
paste input "MargaretHudson.collabs@gmail.com"
type input "MargaretHudson.collabs@gmail.com"
click at [578, 213] on input "Add prospect" at bounding box center [586, 218] width 164 height 25
paste input "Margaret Hudson"
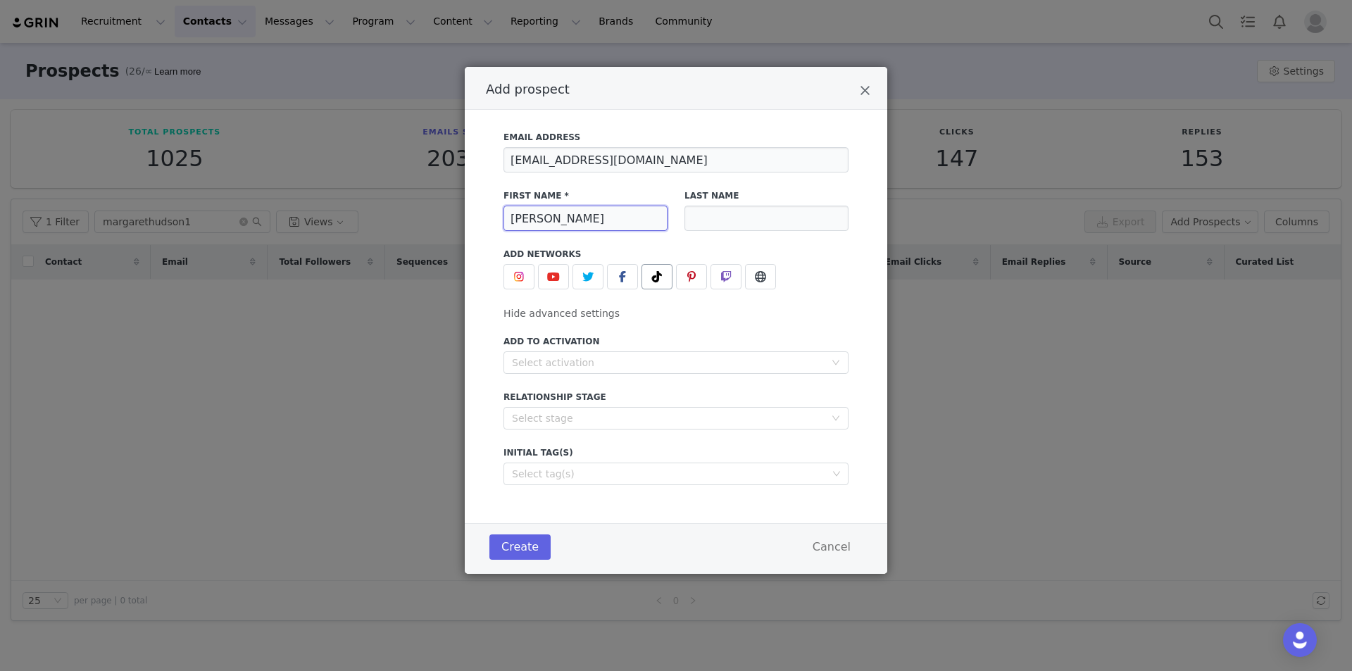
type input "Margaret Hudson"
click at [652, 278] on icon "Add prospect" at bounding box center [657, 276] width 10 height 11
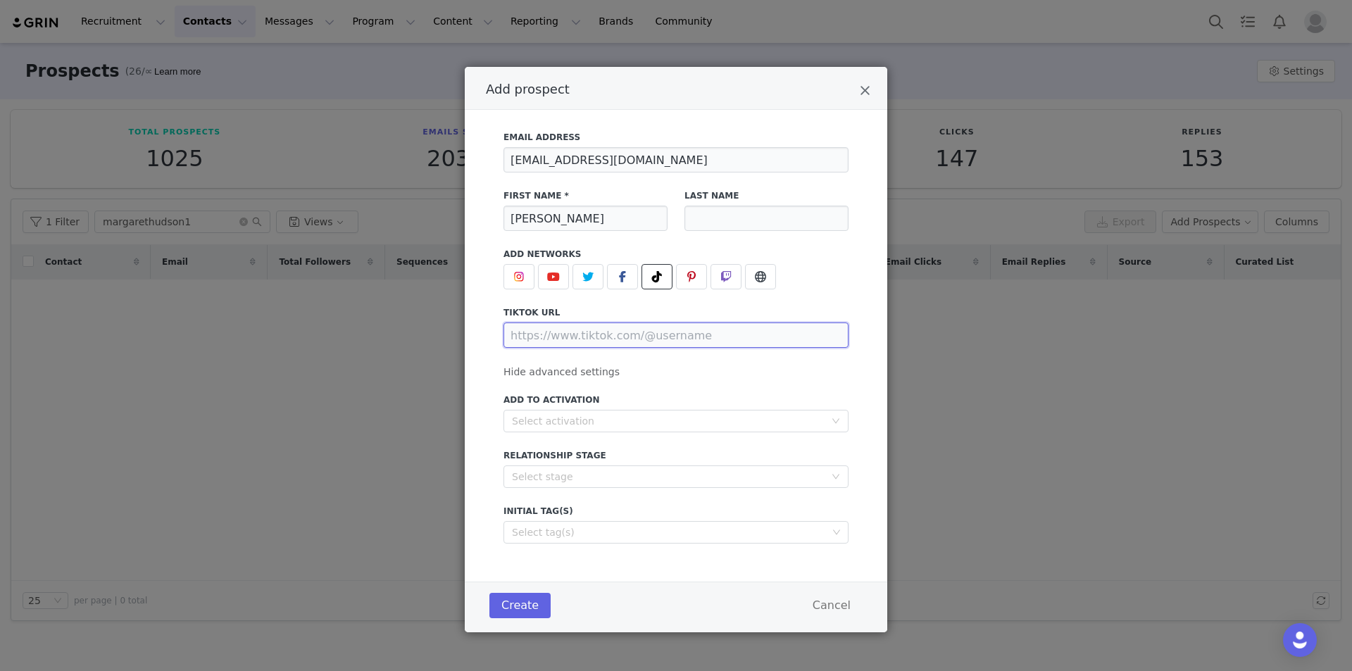
click at [654, 346] on input "Add prospect" at bounding box center [676, 335] width 345 height 25
paste input "https://www.tiktok.com/@margarethudson1"
click at [581, 416] on div "Select activation" at bounding box center [668, 421] width 313 height 14
type input "https://www.tiktok.com/@margarethudson1"
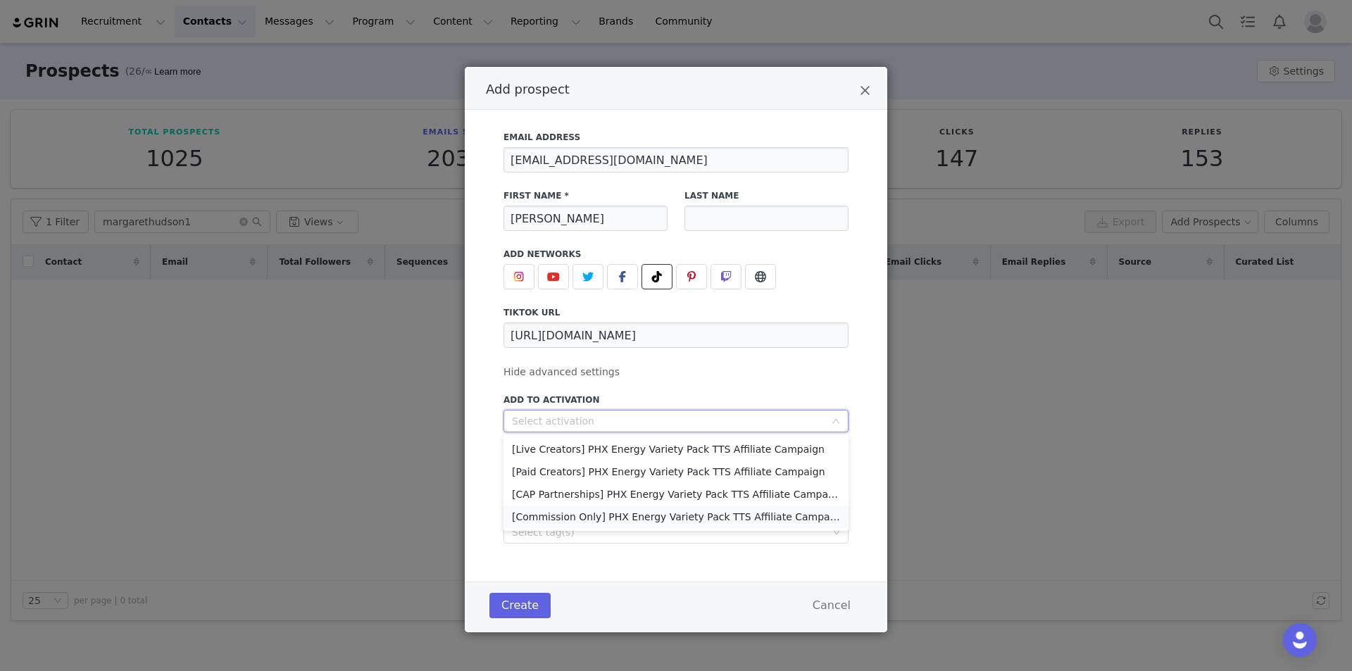
click at [613, 516] on li "[Commission Only] PHX Energy Variety Pack TTS Affiliate Campaign" at bounding box center [676, 517] width 345 height 23
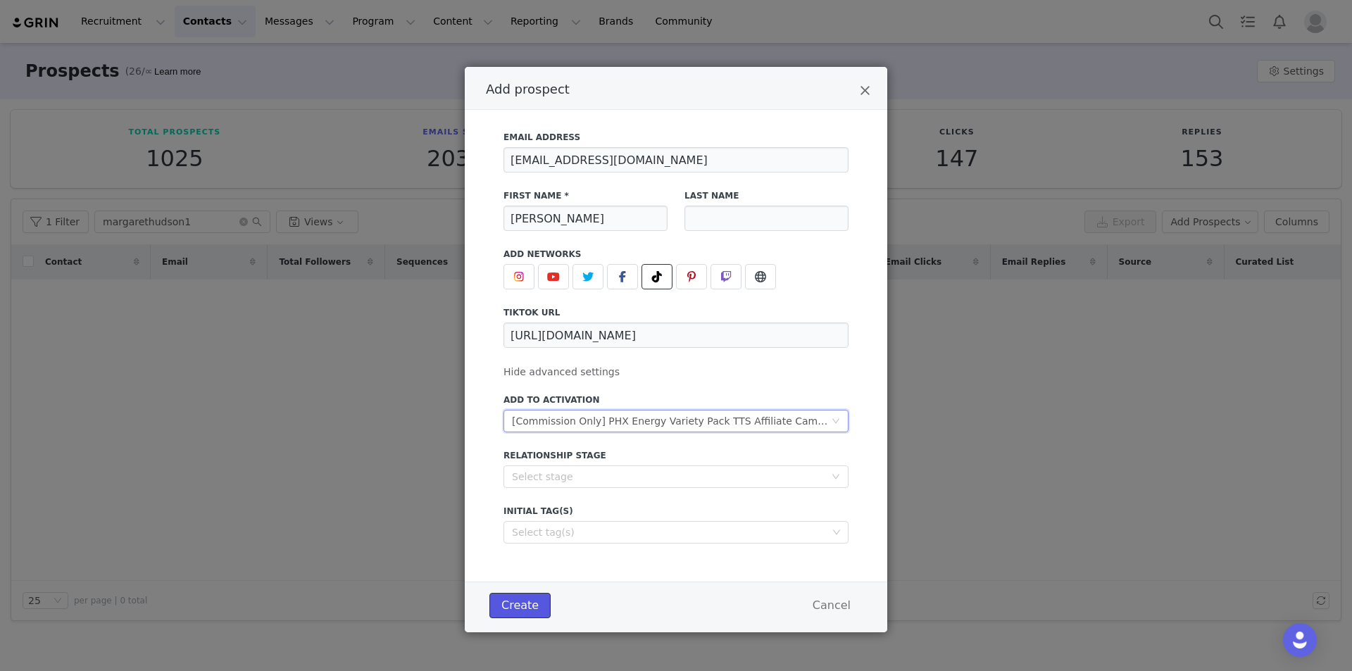
click at [529, 600] on button "Create" at bounding box center [520, 605] width 61 height 25
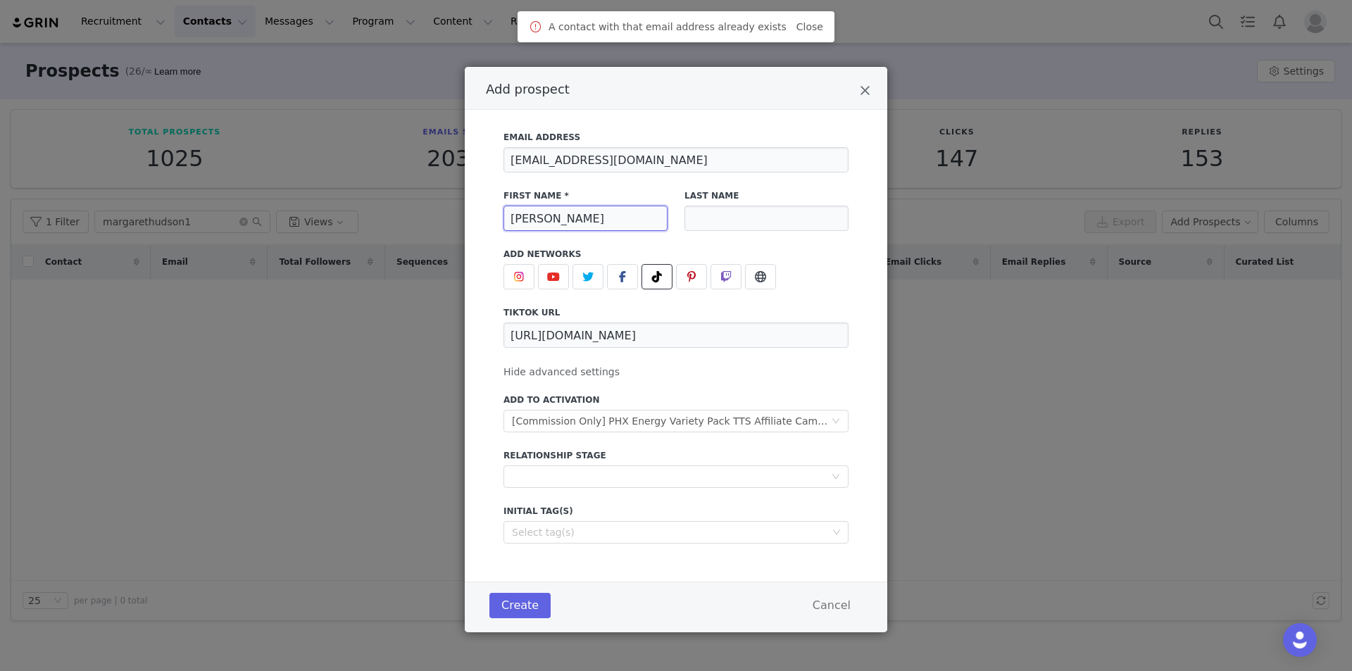
drag, startPoint x: 613, startPoint y: 223, endPoint x: 397, endPoint y: 224, distance: 215.5
click at [435, 223] on div "Add prospect Email Address MargaretHudson.collabs@gmail.com First Name * Margar…" at bounding box center [676, 335] width 1352 height 671
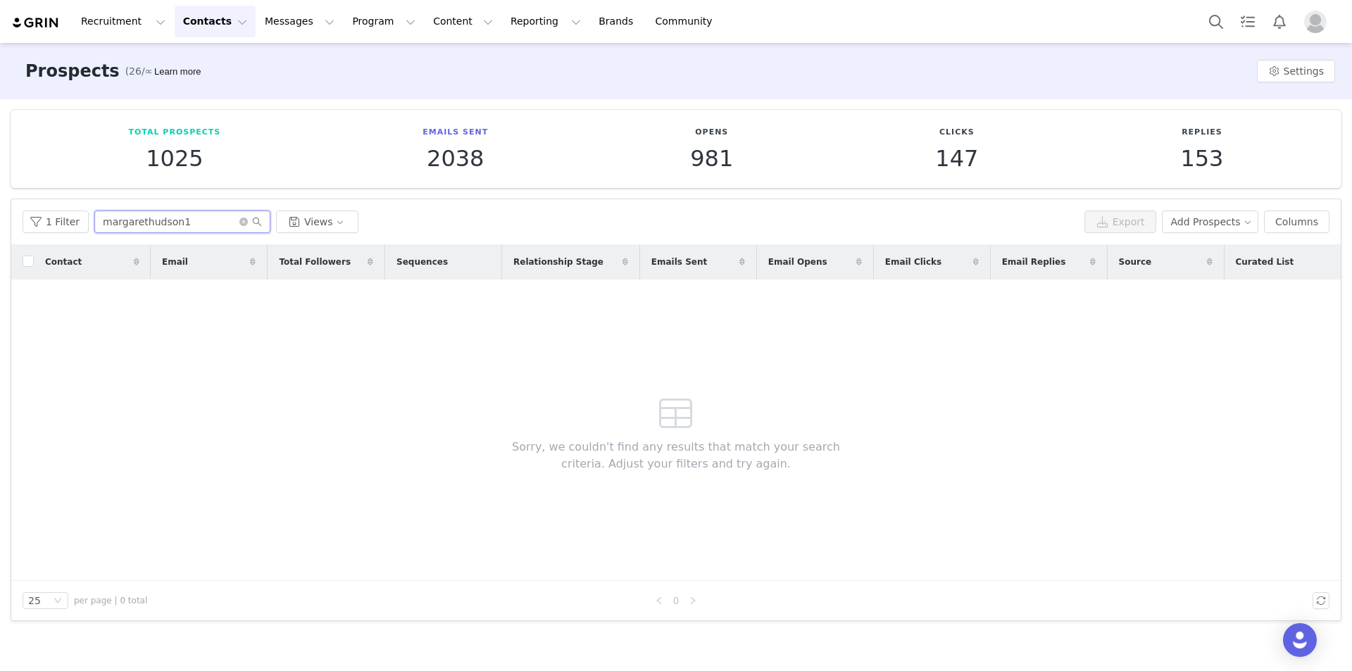
drag, startPoint x: 199, startPoint y: 220, endPoint x: 0, endPoint y: 218, distance: 198.6
click at [0, 218] on div "Total Prospects 1025 Emails Sent 2038 Opens 981 Clicks 147 Replies 153 Filters …" at bounding box center [676, 365] width 1352 height 532
paste input "https://www.tiktok.com/@"
paste input "margarethudson1"
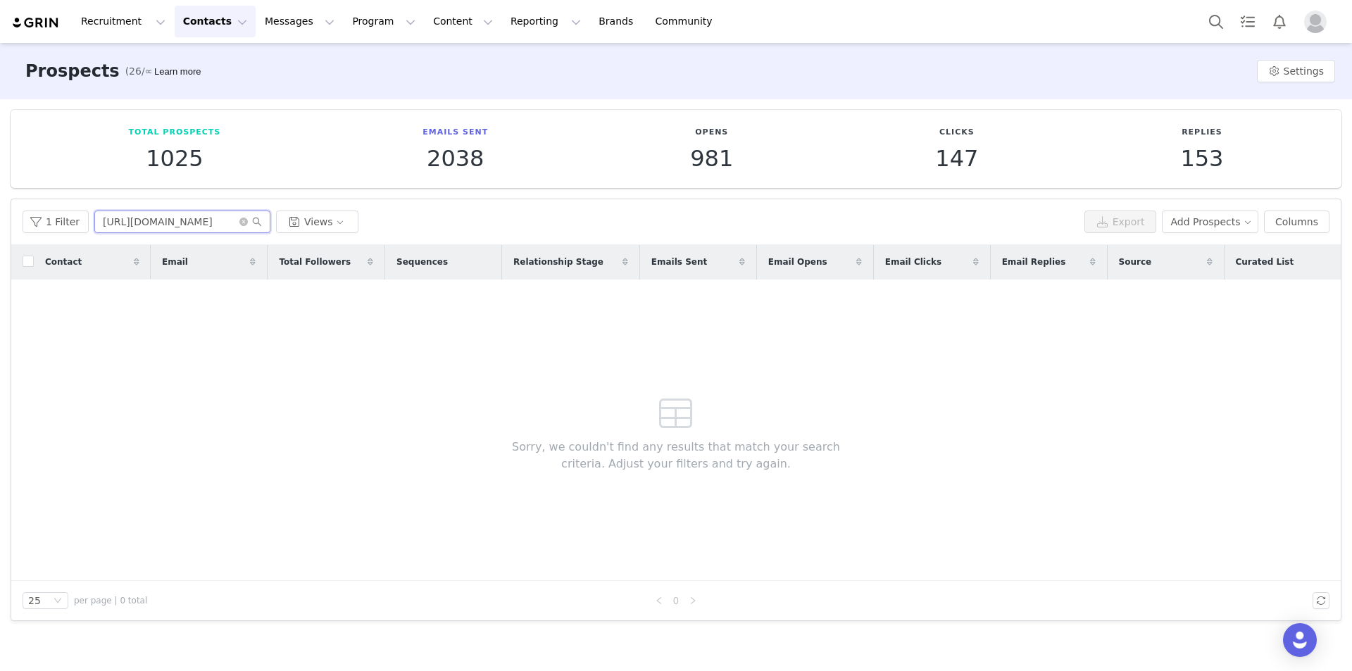
scroll to position [0, 137]
type input "https://www.tiktok.com/@margarethudson1margarethudson1"
click at [240, 223] on icon "icon: close-circle" at bounding box center [243, 222] width 8 height 8
click at [201, 223] on input "text" at bounding box center [182, 222] width 176 height 23
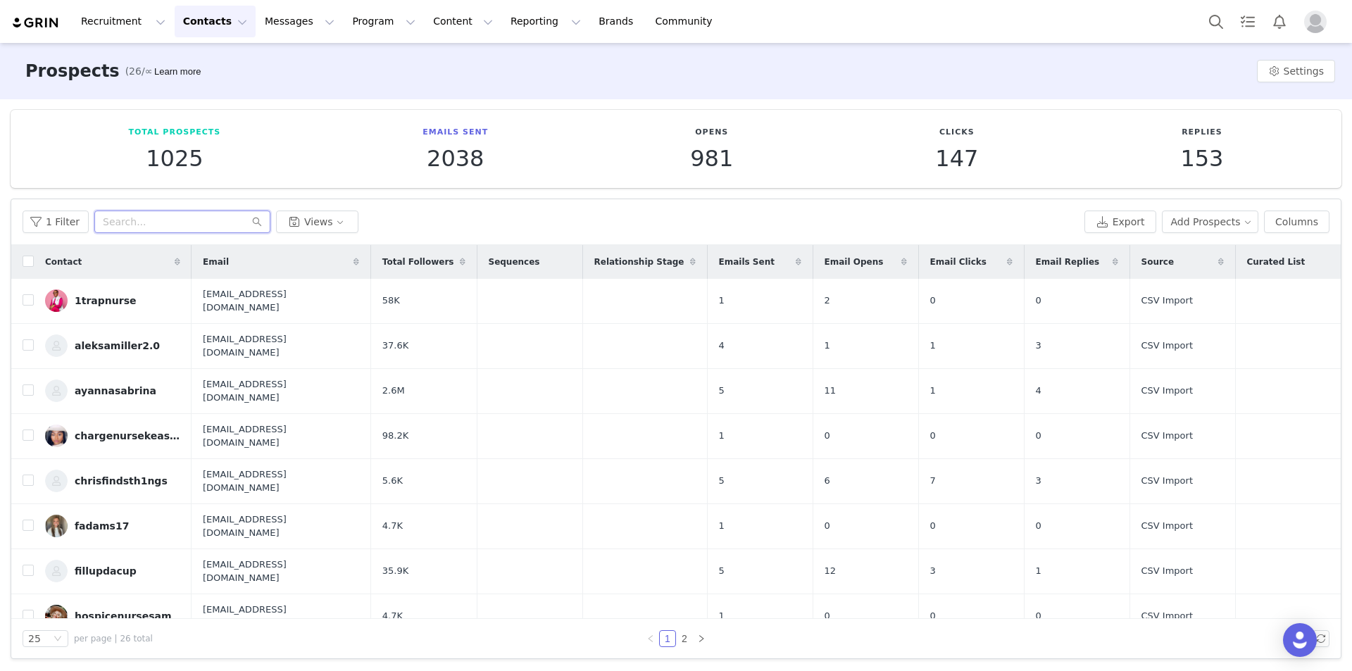
paste input "MargaretHudson.collabs@gmail.com"
type input "MargaretHudson.collabs@gmail.com"
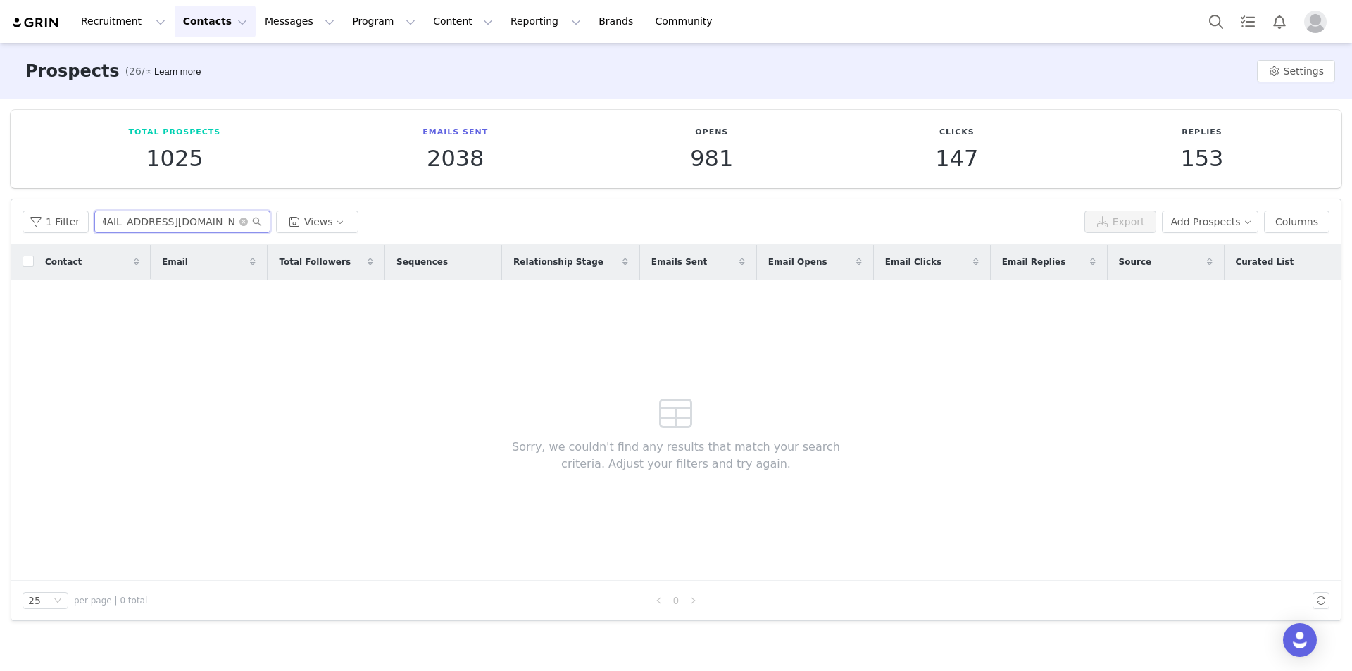
click at [205, 223] on input "MargaretHudson.collabs@gmail.com" at bounding box center [182, 222] width 176 height 23
click at [239, 223] on icon "icon: close-circle" at bounding box center [243, 222] width 8 height 8
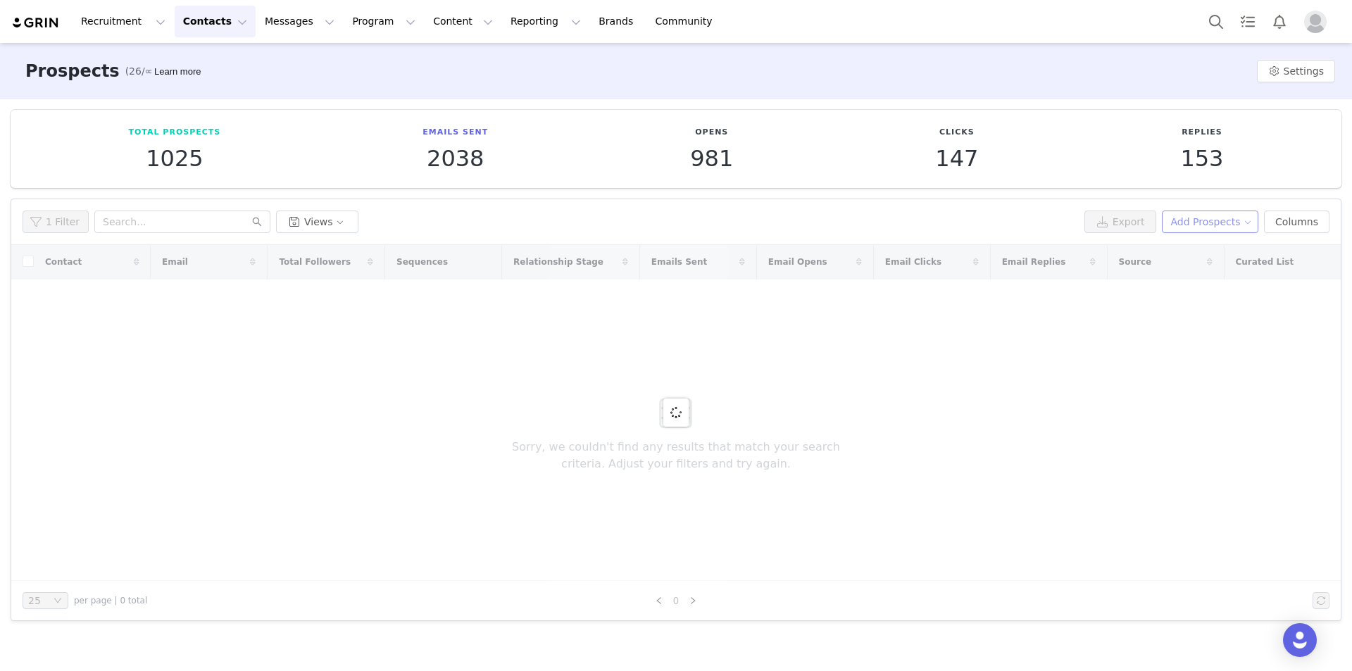
click at [1228, 216] on button "Add Prospects" at bounding box center [1210, 222] width 97 height 23
click at [1204, 254] on span "Add a Prospect" at bounding box center [1218, 249] width 74 height 15
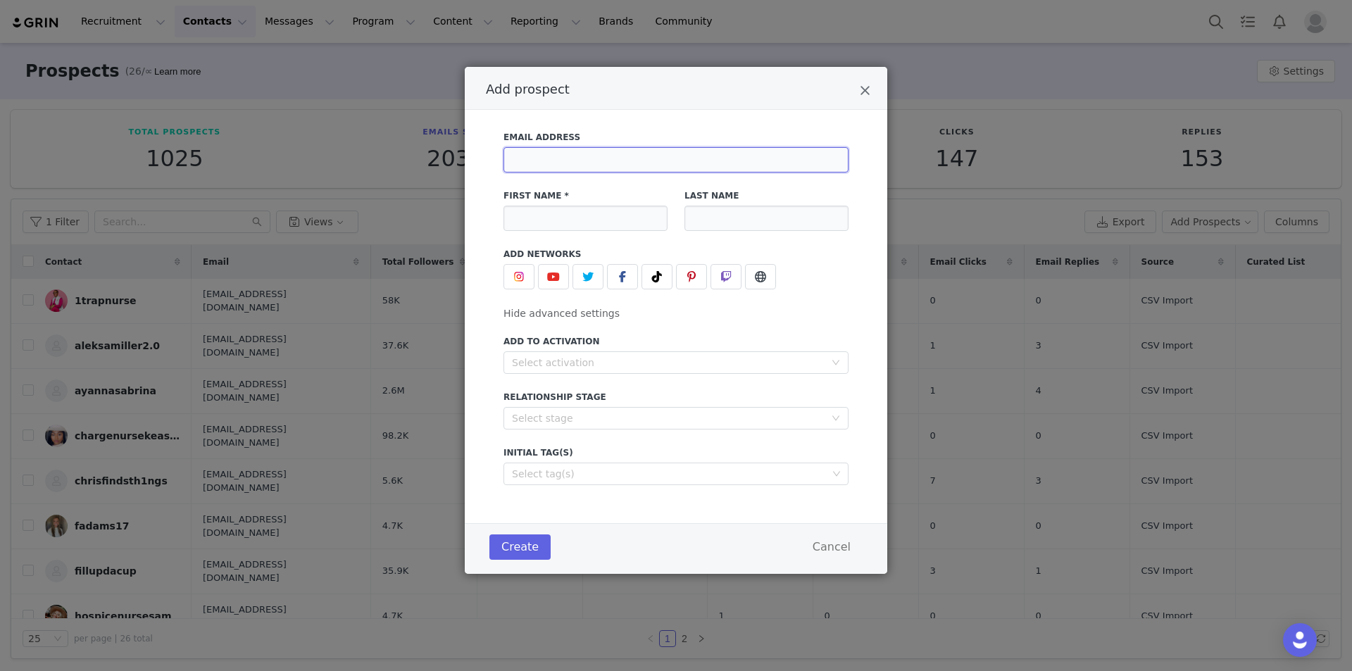
click at [729, 166] on input "Add prospect" at bounding box center [676, 159] width 345 height 25
paste input "MargaretHudson.collabs@gmail.com"
type input "MargaretHudson.collabs@gmail.com"
click at [592, 215] on input "Add prospect" at bounding box center [586, 218] width 164 height 25
paste input "Margaret Hudson"
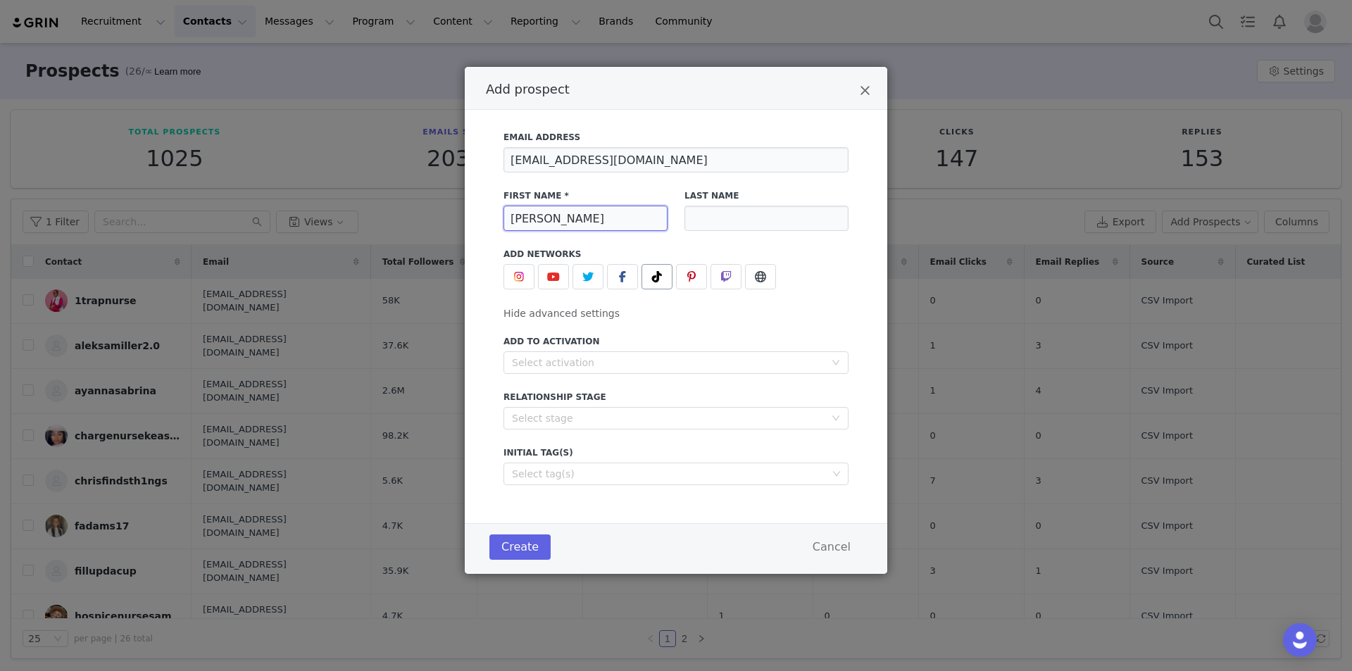
type input "Margaret Hudson"
click at [652, 273] on icon "Add prospect" at bounding box center [657, 276] width 10 height 11
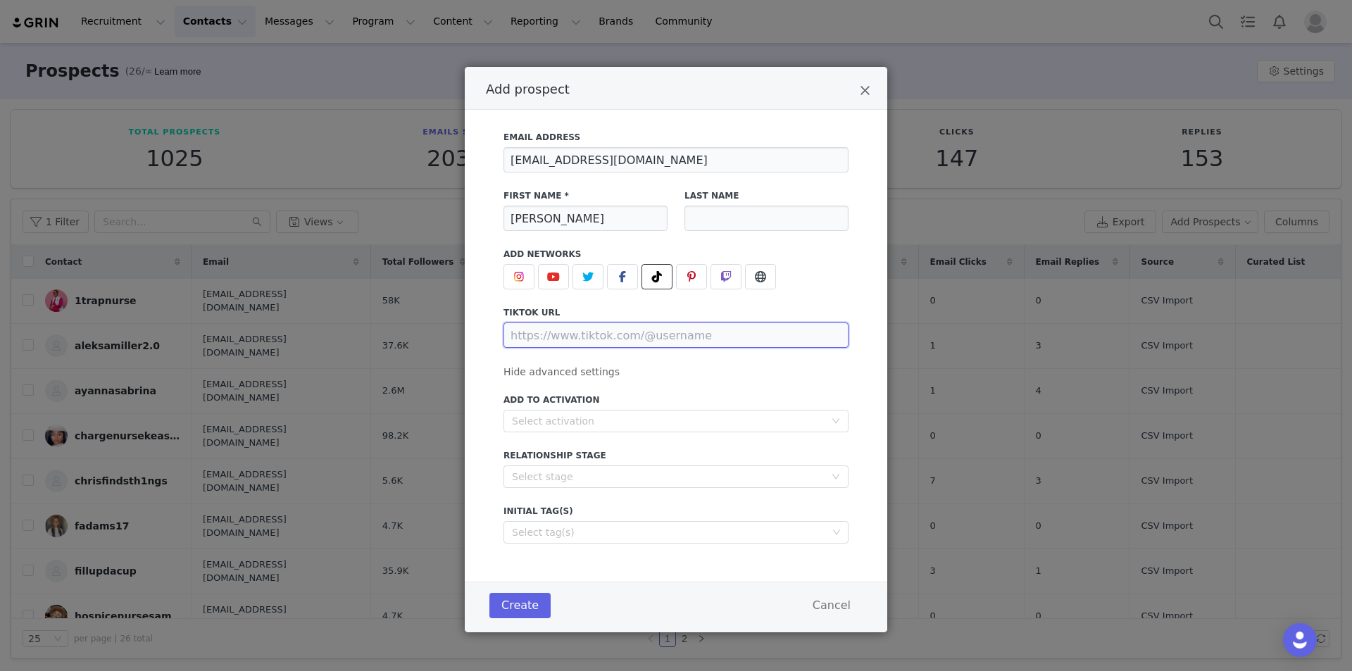
click at [649, 337] on input "Add prospect" at bounding box center [676, 335] width 345 height 25
paste input "https://www.tiktok.com/@margarethudson1"
type input "https://www.tiktok.com/@margarethudson1"
click at [627, 409] on div "Add to Activation Select activation" at bounding box center [676, 413] width 345 height 39
click at [629, 425] on div "Select activation" at bounding box center [668, 421] width 313 height 14
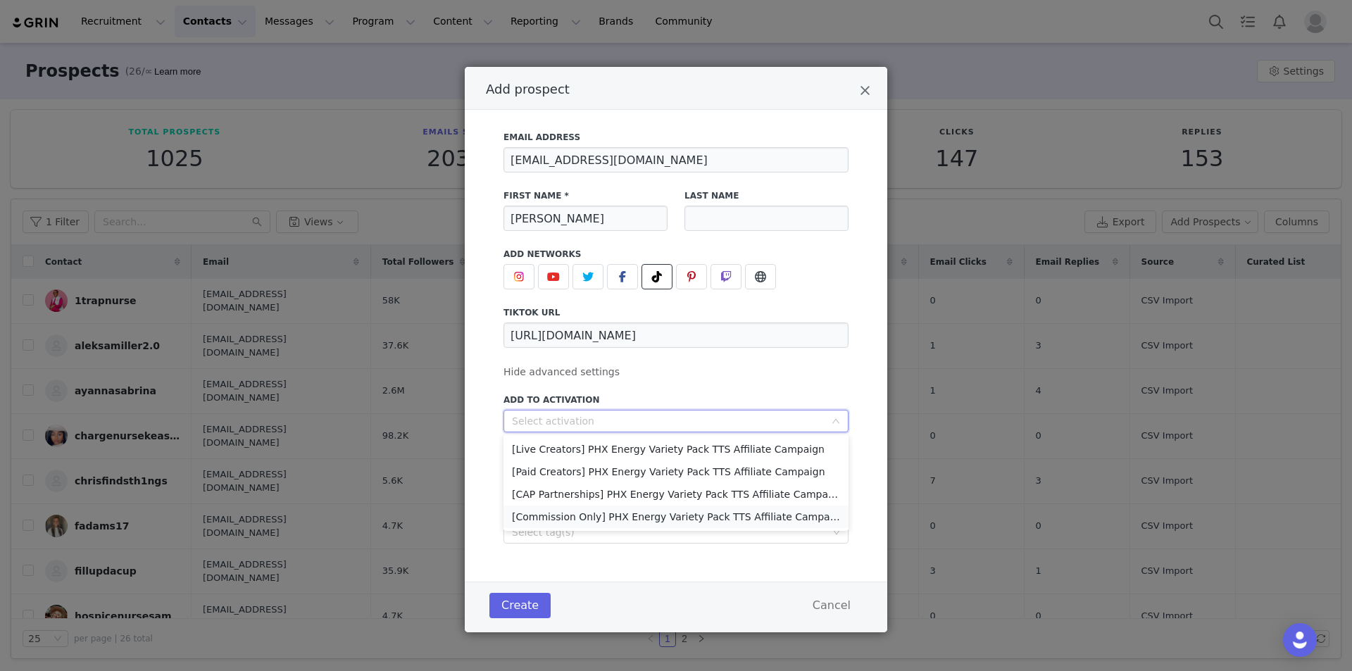
click at [622, 516] on li "[Commission Only] PHX Energy Variety Pack TTS Affiliate Campaign" at bounding box center [676, 517] width 345 height 23
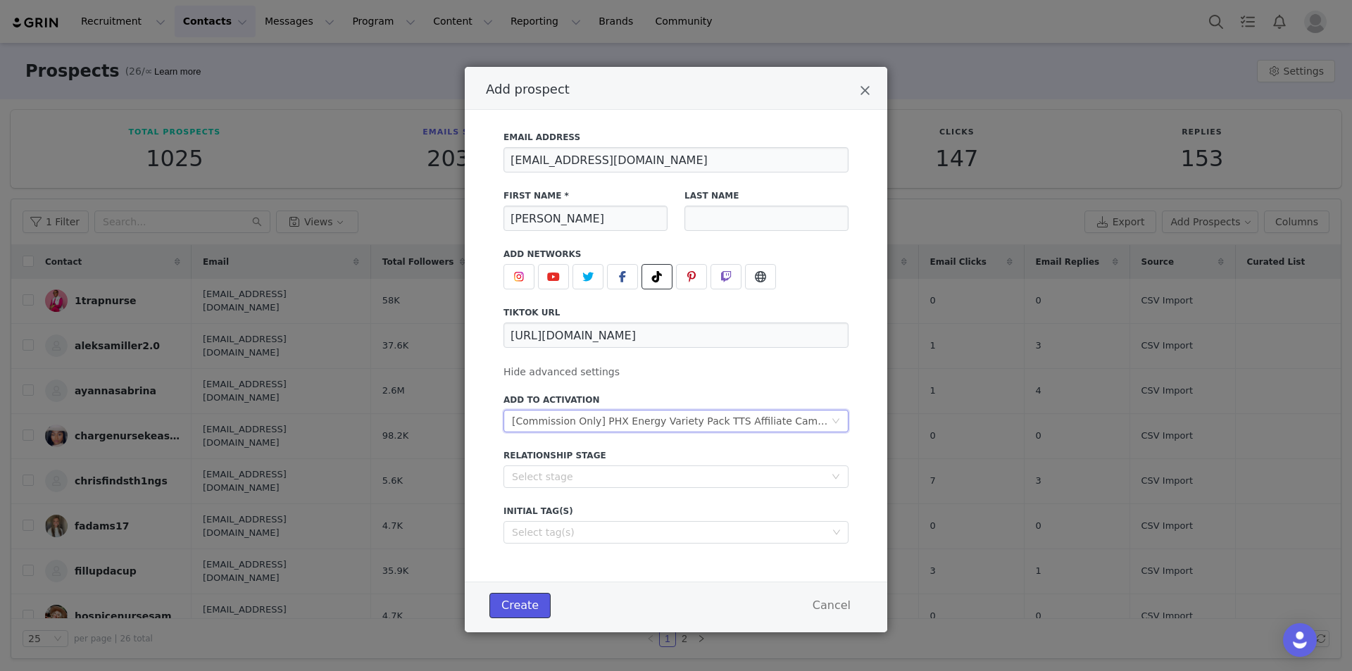
click at [507, 609] on button "Create" at bounding box center [520, 605] width 61 height 25
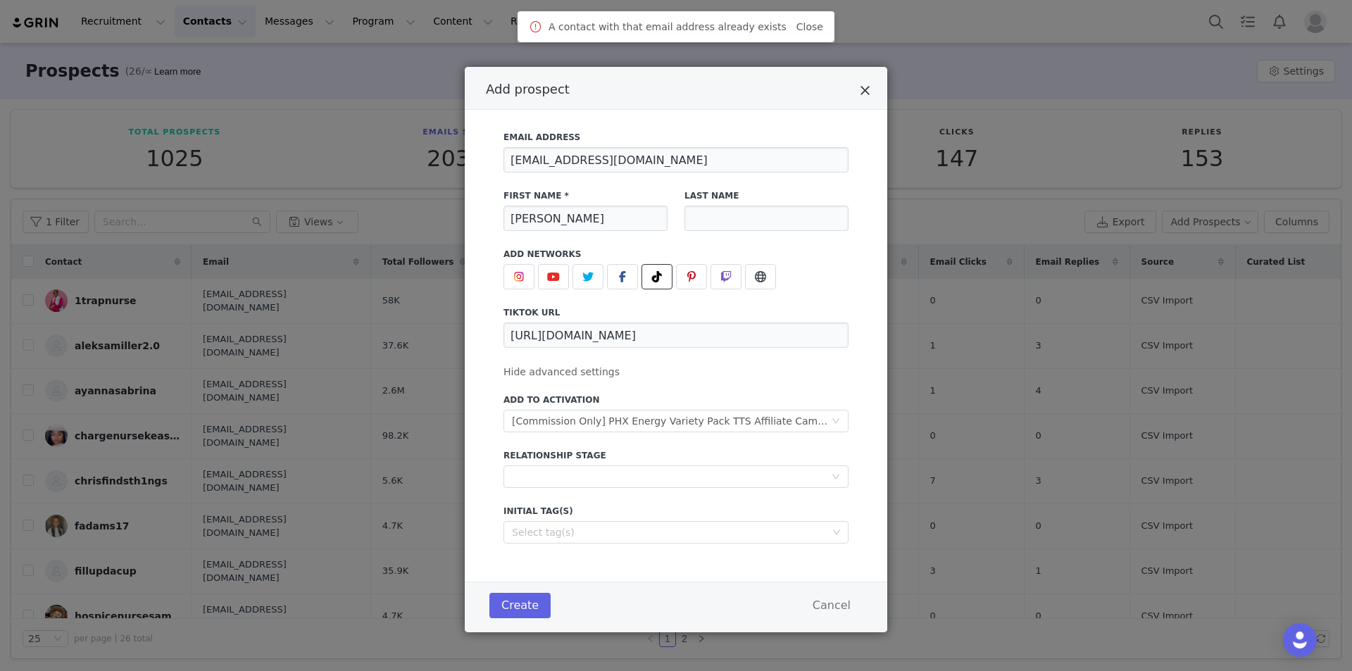
click at [866, 85] on icon "Close" at bounding box center [865, 91] width 11 height 14
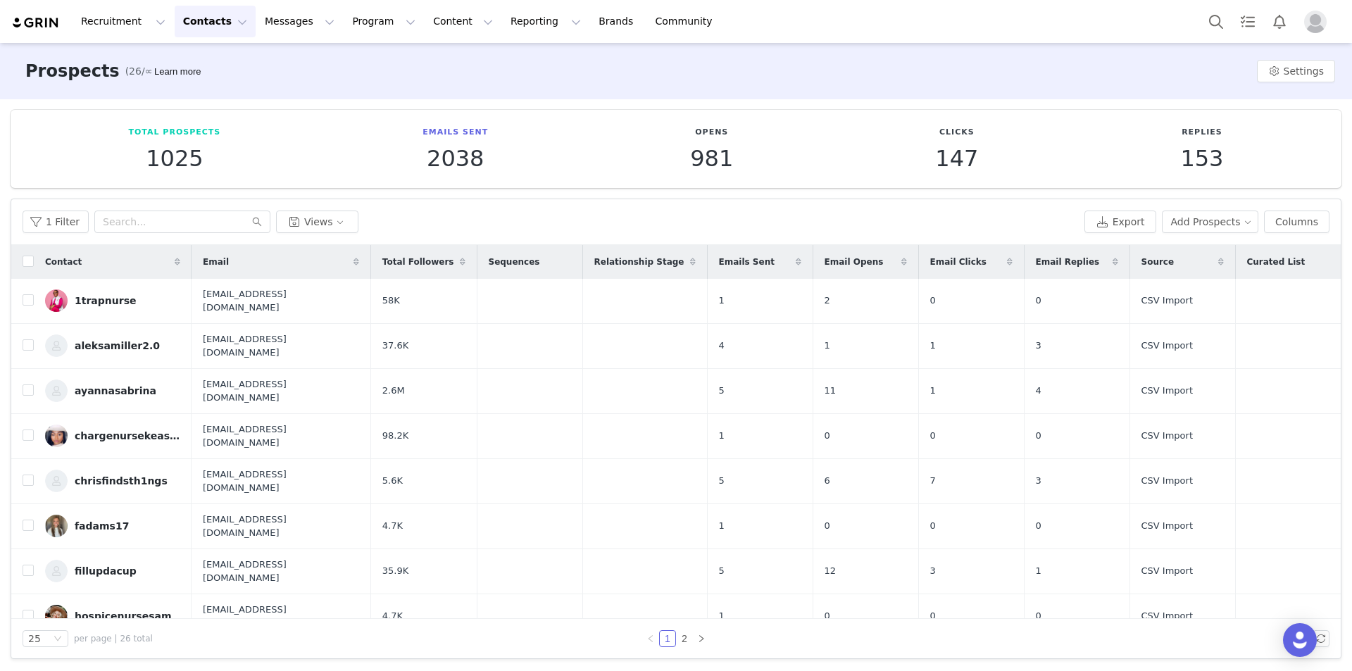
click at [200, 25] on button "Contacts Contacts" at bounding box center [215, 22] width 81 height 32
click at [230, 66] on div "Creators" at bounding box center [217, 62] width 94 height 15
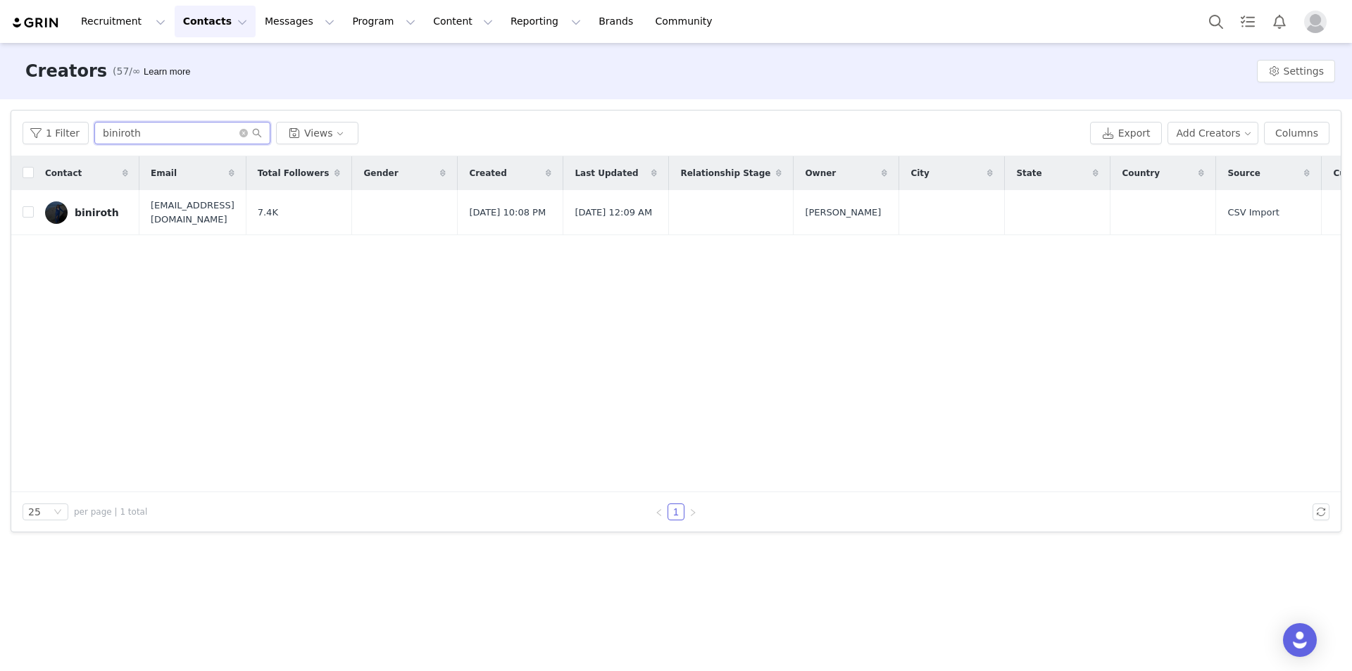
drag, startPoint x: 192, startPoint y: 140, endPoint x: 53, endPoint y: 157, distance: 140.5
click at [54, 157] on div "1 Filter biniroth Views Export Add Creators Columns Contact Email Total Followe…" at bounding box center [676, 321] width 1330 height 421
paste input "Margaret Hudson"
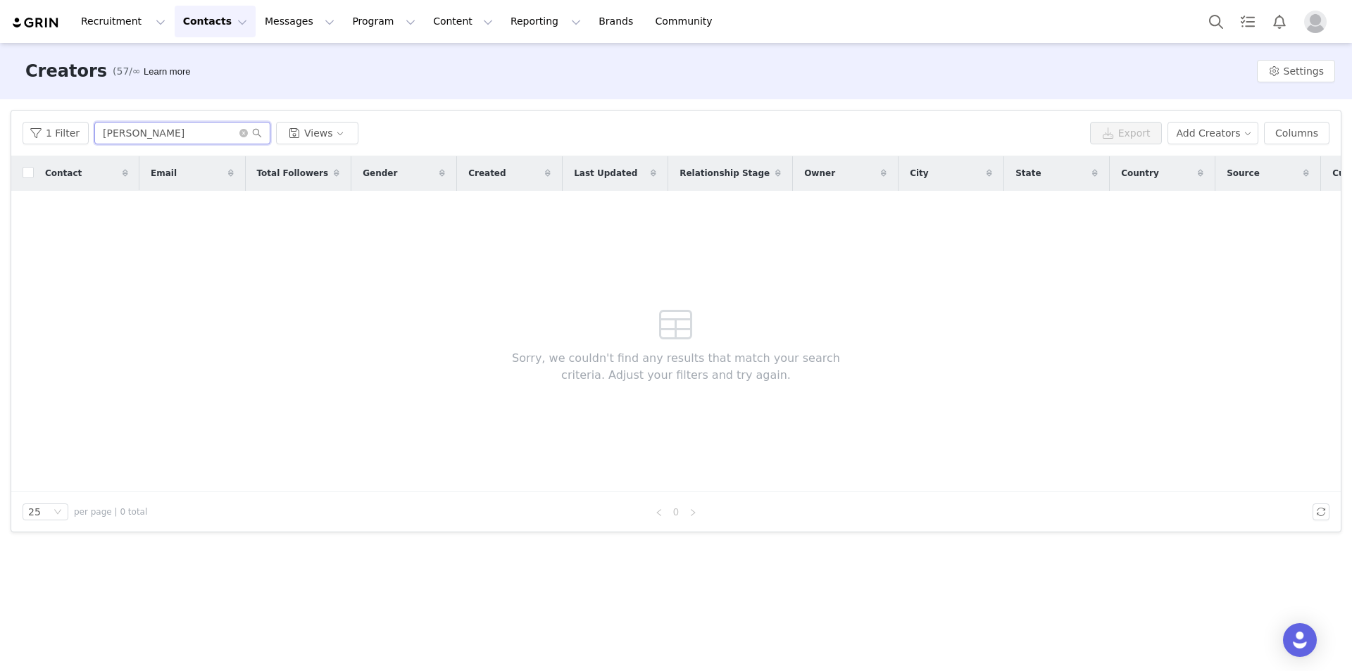
drag, startPoint x: 187, startPoint y: 130, endPoint x: 40, endPoint y: 158, distance: 149.9
click at [40, 158] on div "1 Filter Margaret Hudson Views Export Add Creators Columns Contact Email Total …" at bounding box center [676, 321] width 1330 height 421
paste input "margarethudson1"
type input "margarethudson1"
click at [239, 130] on icon "icon: close-circle" at bounding box center [243, 133] width 8 height 8
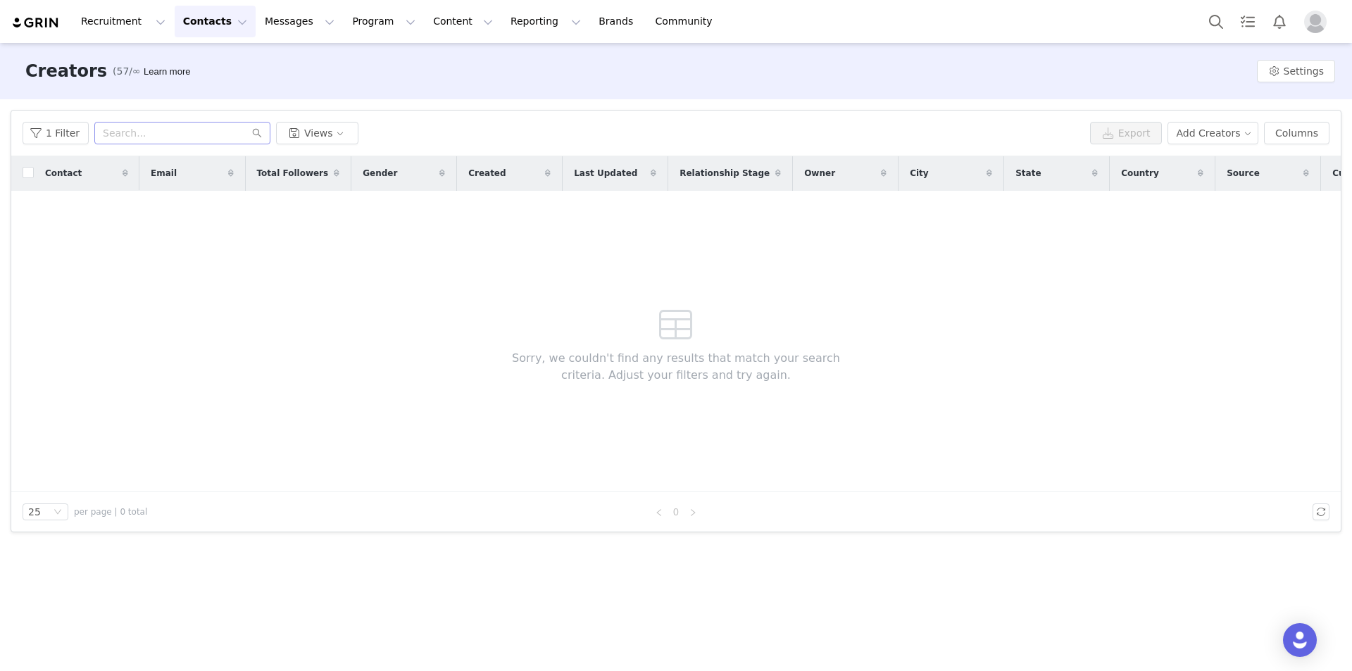
click at [194, 27] on button "Contacts Contacts" at bounding box center [215, 22] width 81 height 32
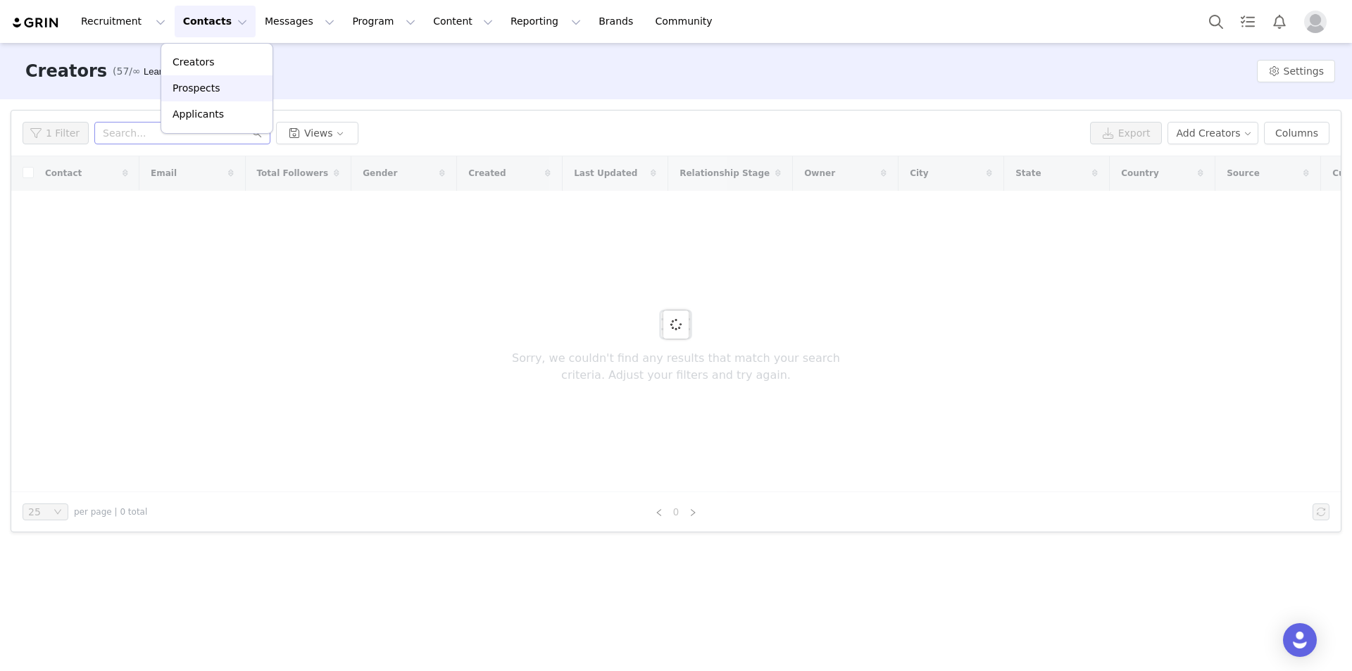
click at [207, 86] on p "Prospects" at bounding box center [196, 88] width 47 height 15
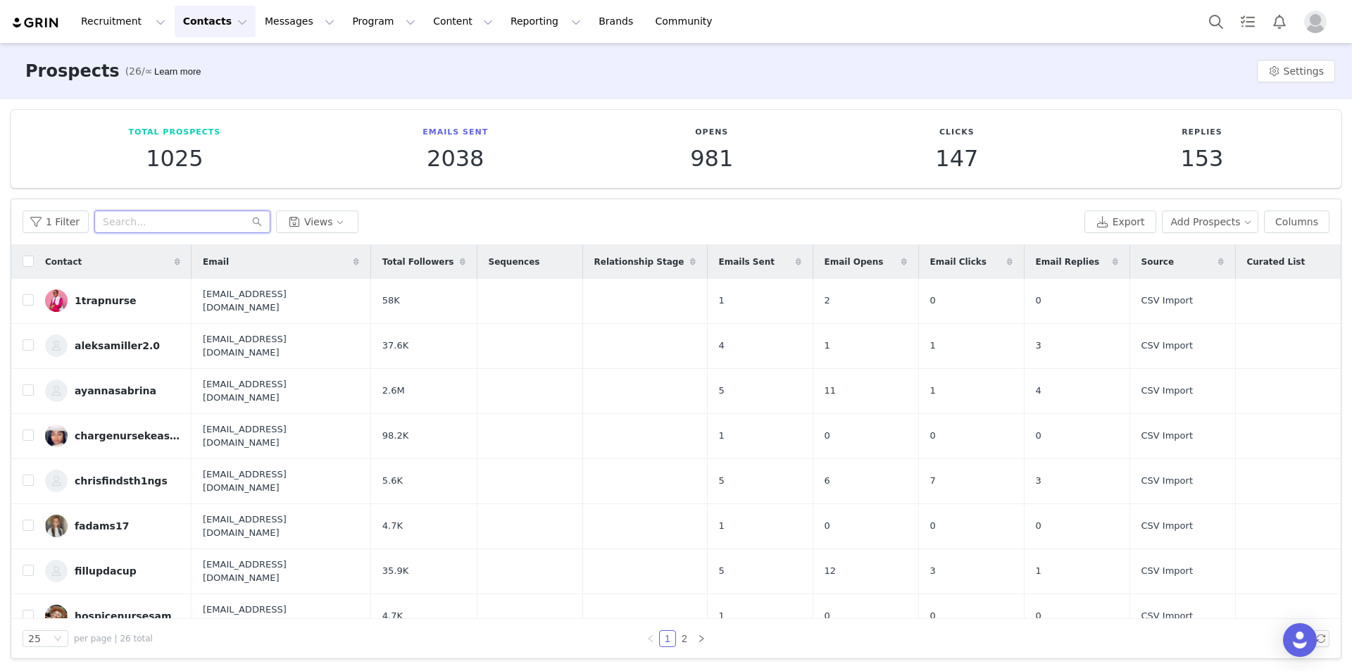
click at [194, 220] on input "text" at bounding box center [182, 222] width 176 height 23
paste input "margarethudson1"
type input "margarethudson1"
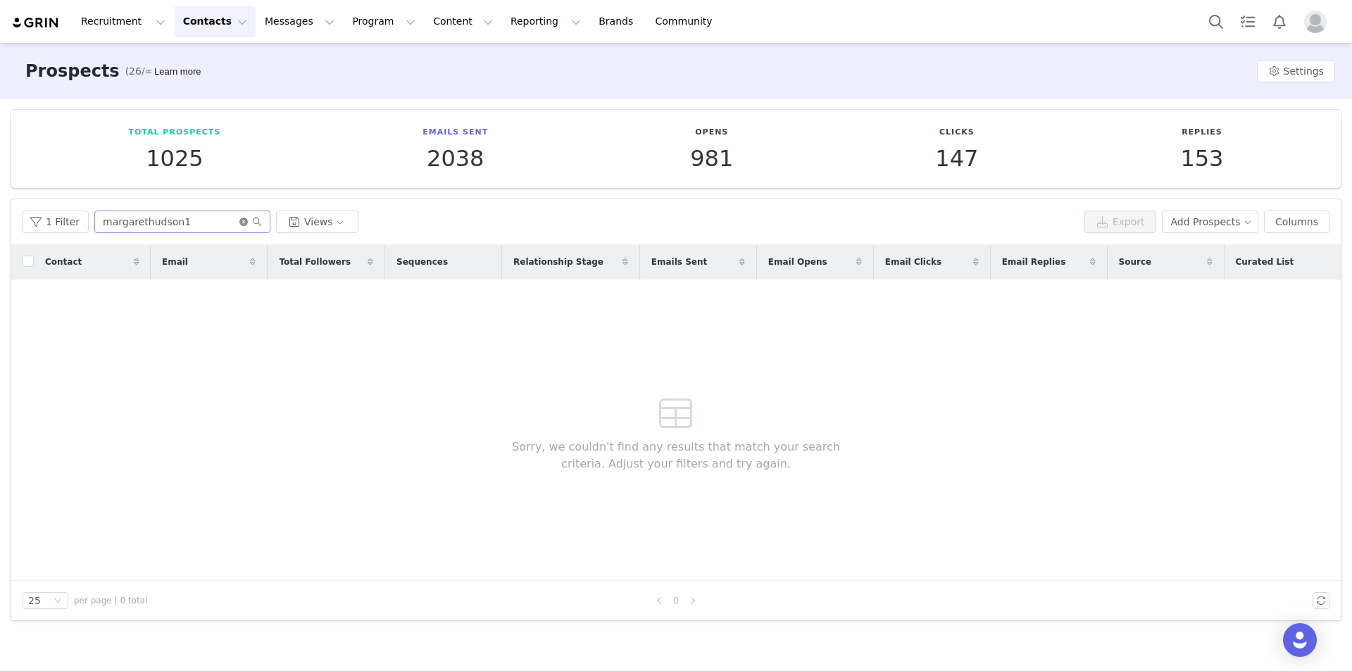
click at [239, 223] on icon "icon: close-circle" at bounding box center [243, 222] width 8 height 8
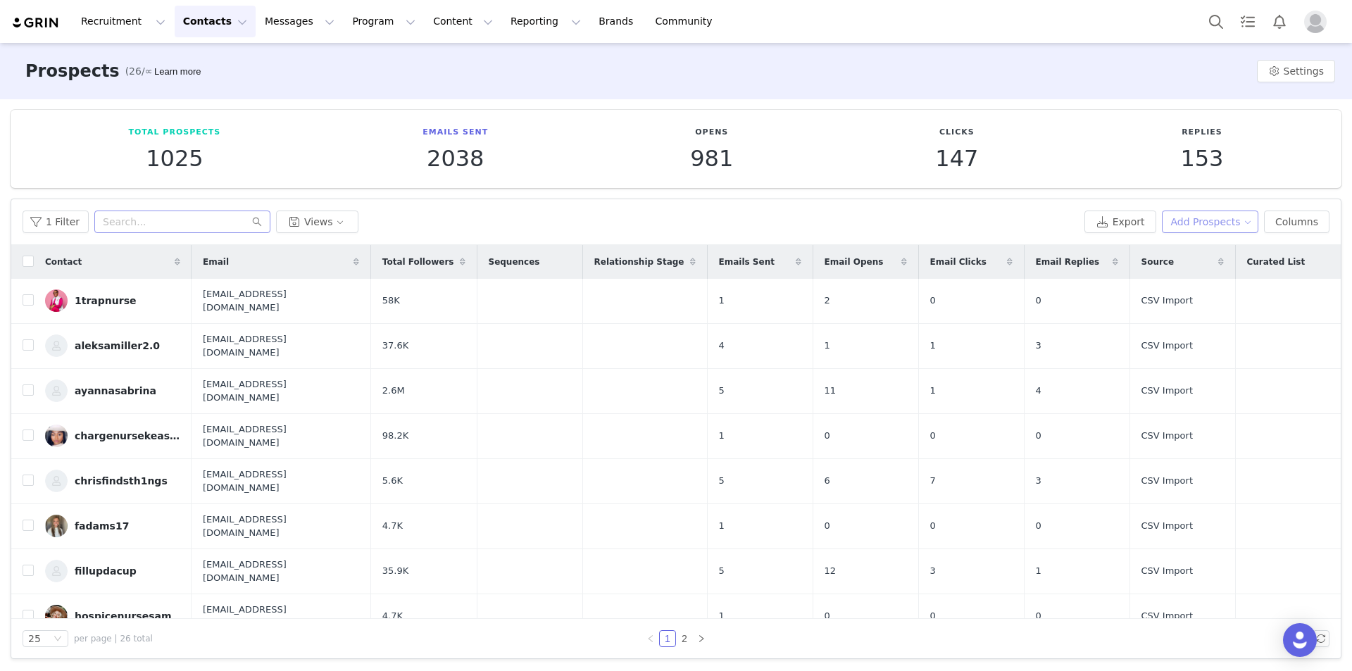
click at [1183, 218] on button "Add Prospects" at bounding box center [1210, 222] width 97 height 23
click at [193, 220] on input "text" at bounding box center [182, 222] width 176 height 23
paste input "MargaretHudson.collabs@gmail.com"
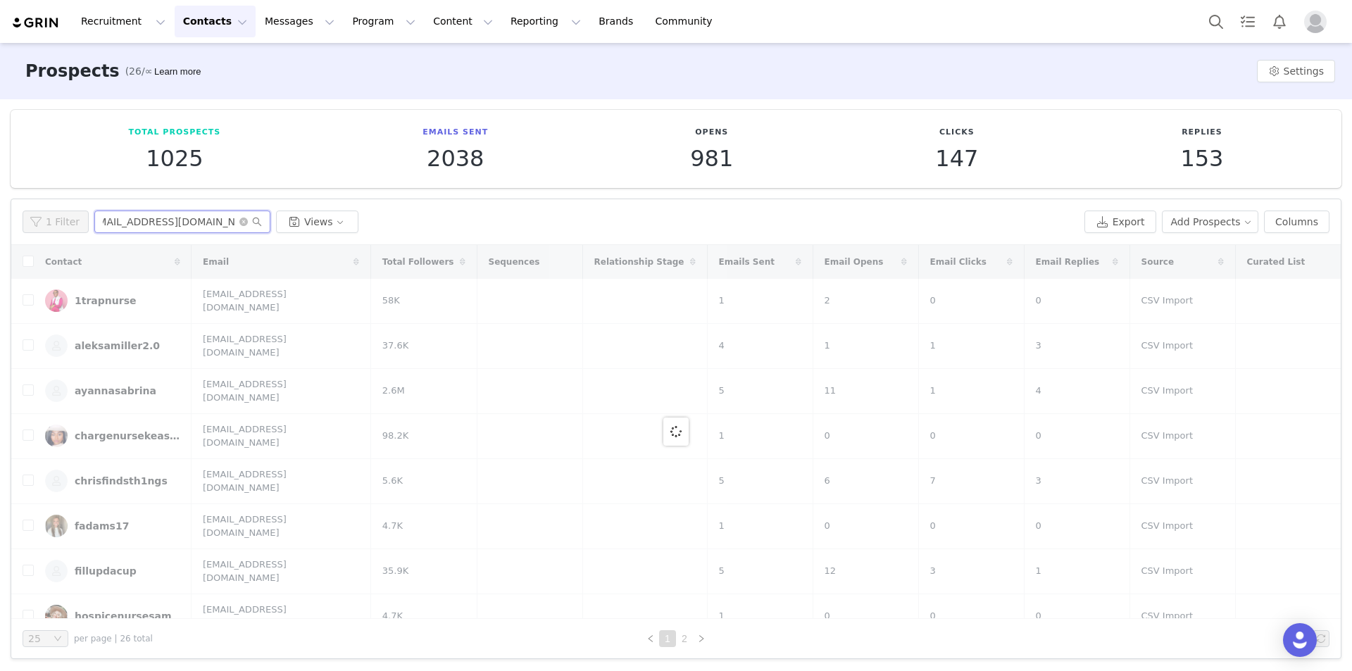
type input "MargaretHudson.collabs@gmail.com"
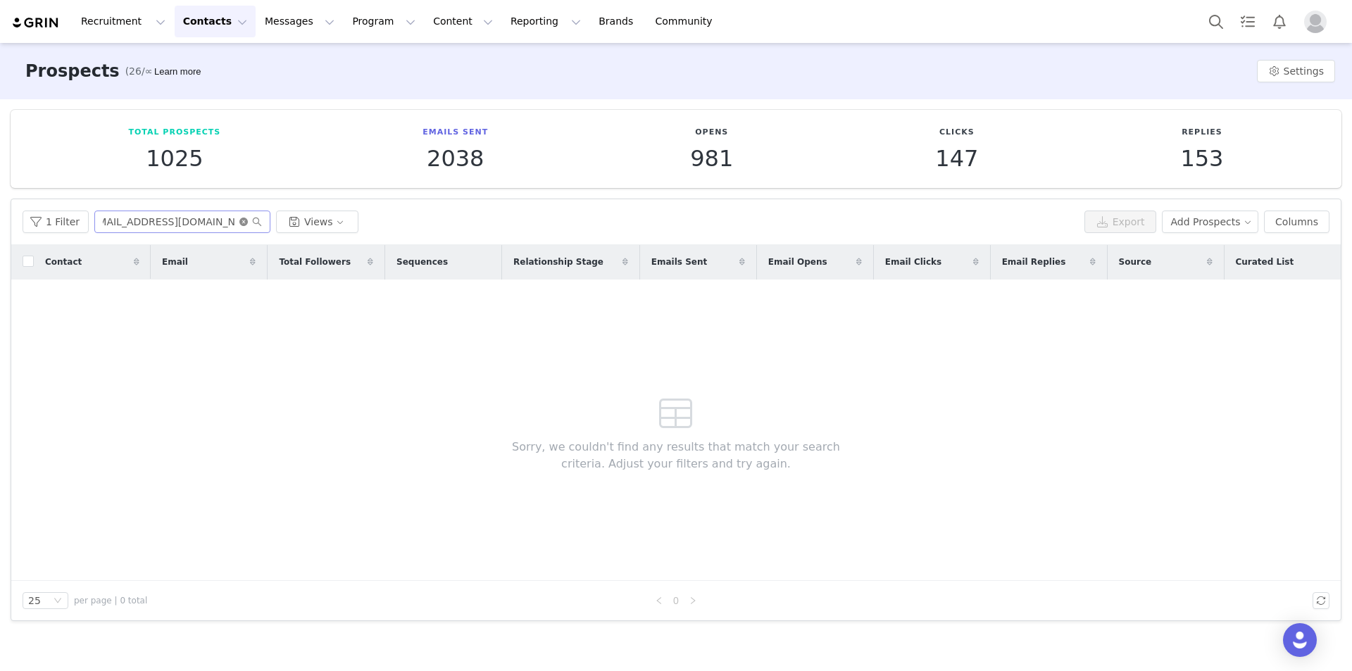
drag, startPoint x: 239, startPoint y: 220, endPoint x: 196, endPoint y: 230, distance: 44.2
click at [239, 221] on icon "icon: close-circle" at bounding box center [243, 222] width 8 height 8
click at [130, 226] on input "text" at bounding box center [182, 222] width 176 height 23
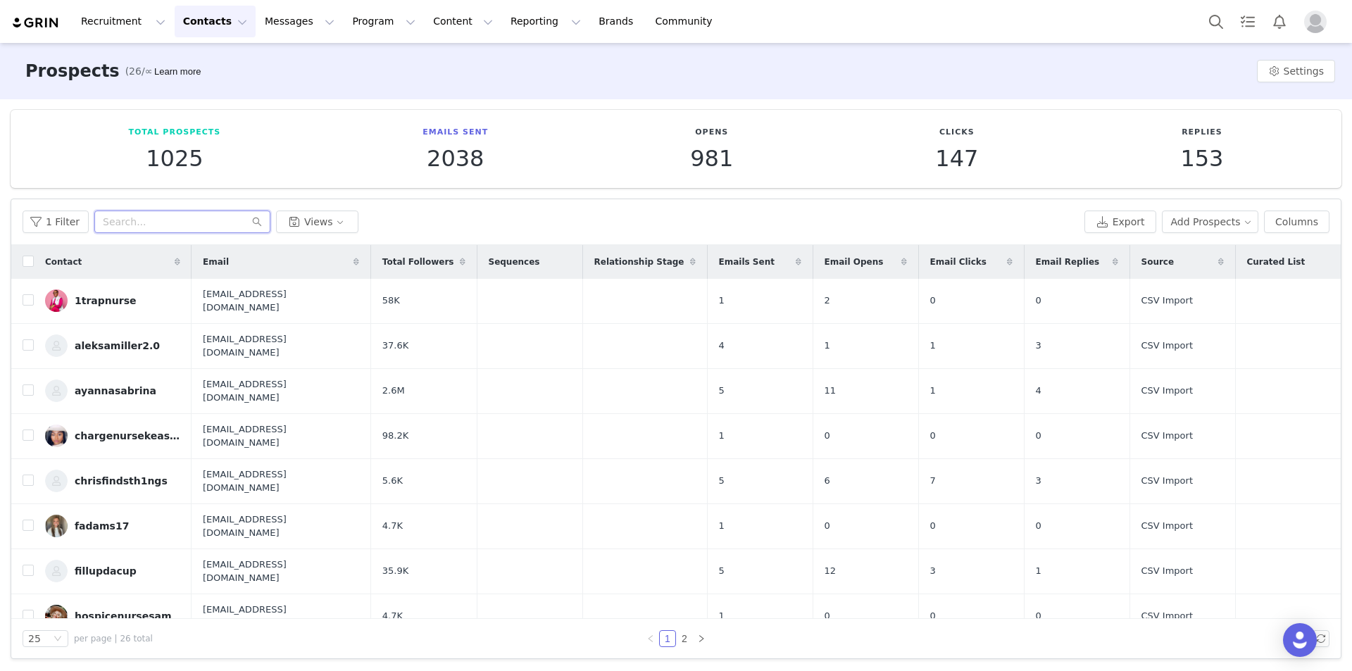
paste input "margarethudson1"
type input "margarethudson1"
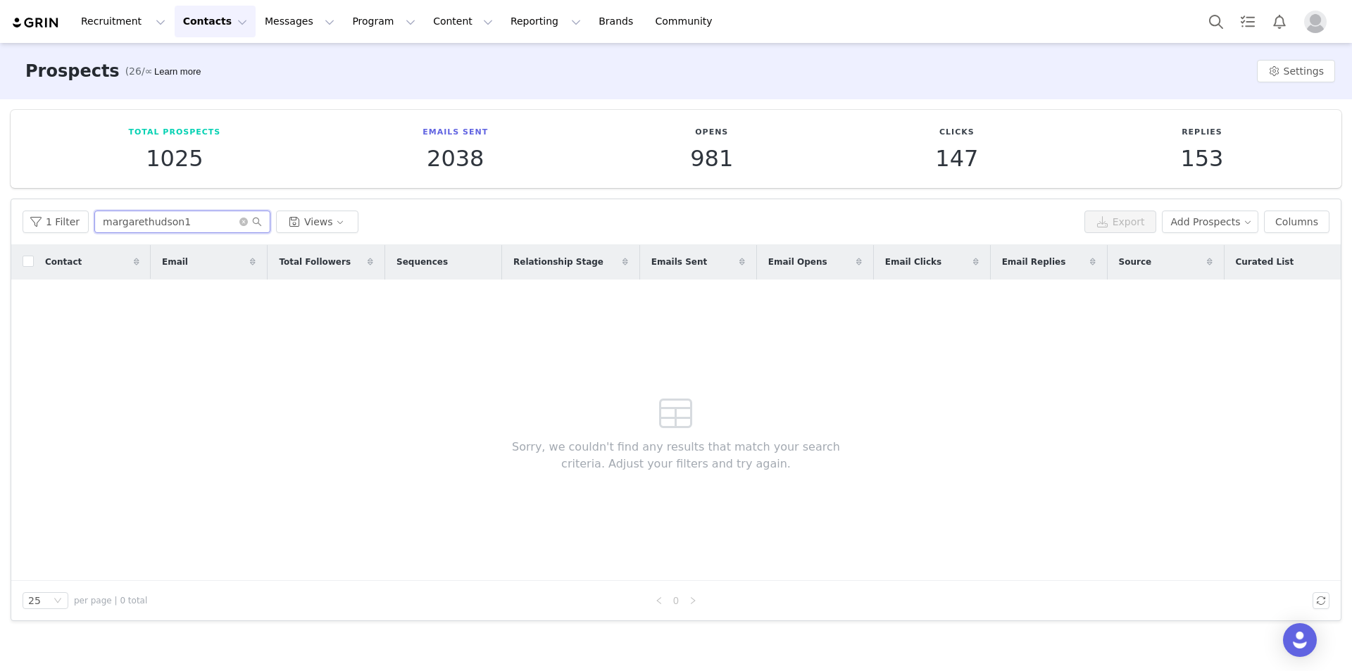
drag, startPoint x: 143, startPoint y: 230, endPoint x: 87, endPoint y: 239, distance: 57.0
click at [91, 239] on div "1 Filter margarethudson1 Views Export Add Prospects Columns" at bounding box center [676, 222] width 1330 height 46
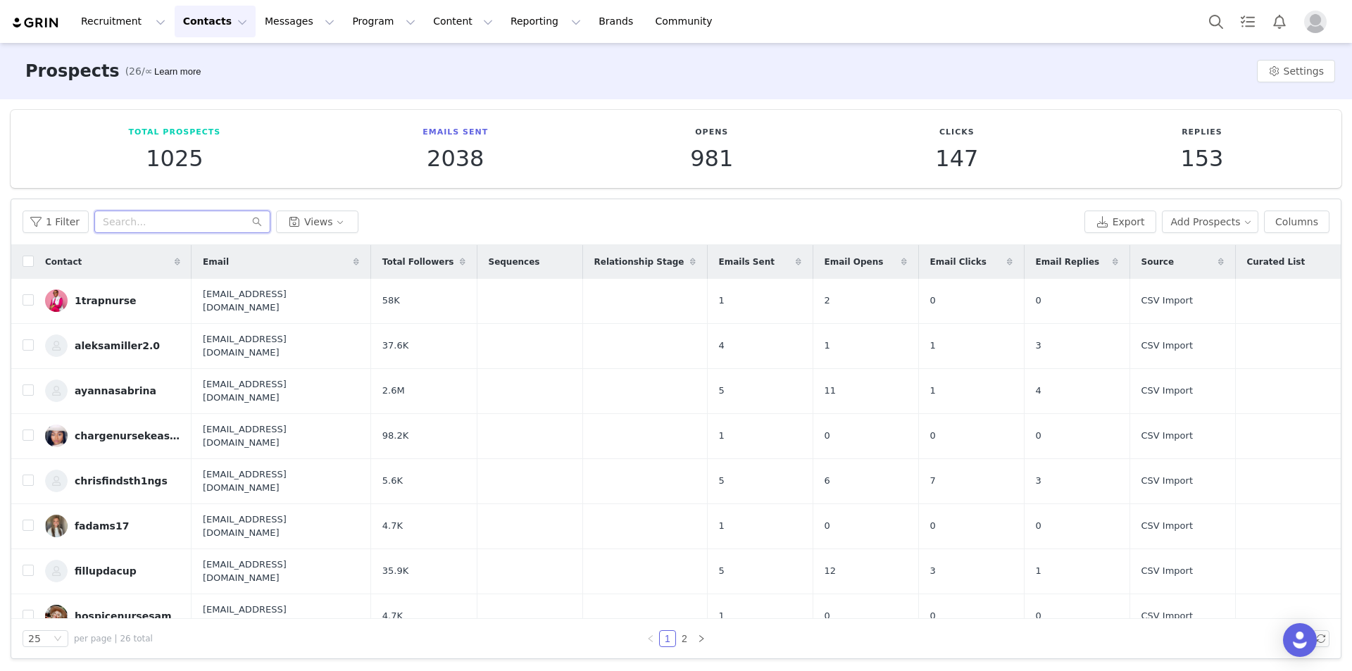
paste input "MargaretHudson.collabs@gmail.com"
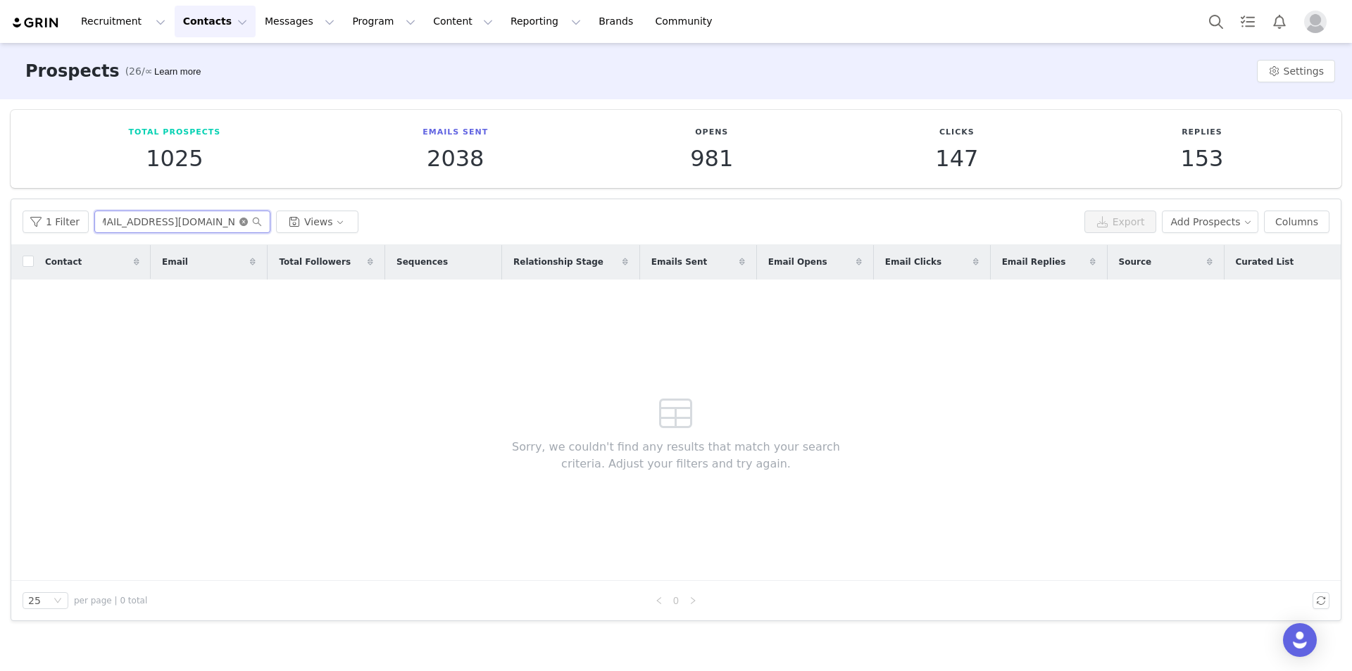
type input "MargaretHudson.collabs@gmail.com"
click at [239, 218] on icon "icon: close-circle" at bounding box center [243, 222] width 8 height 8
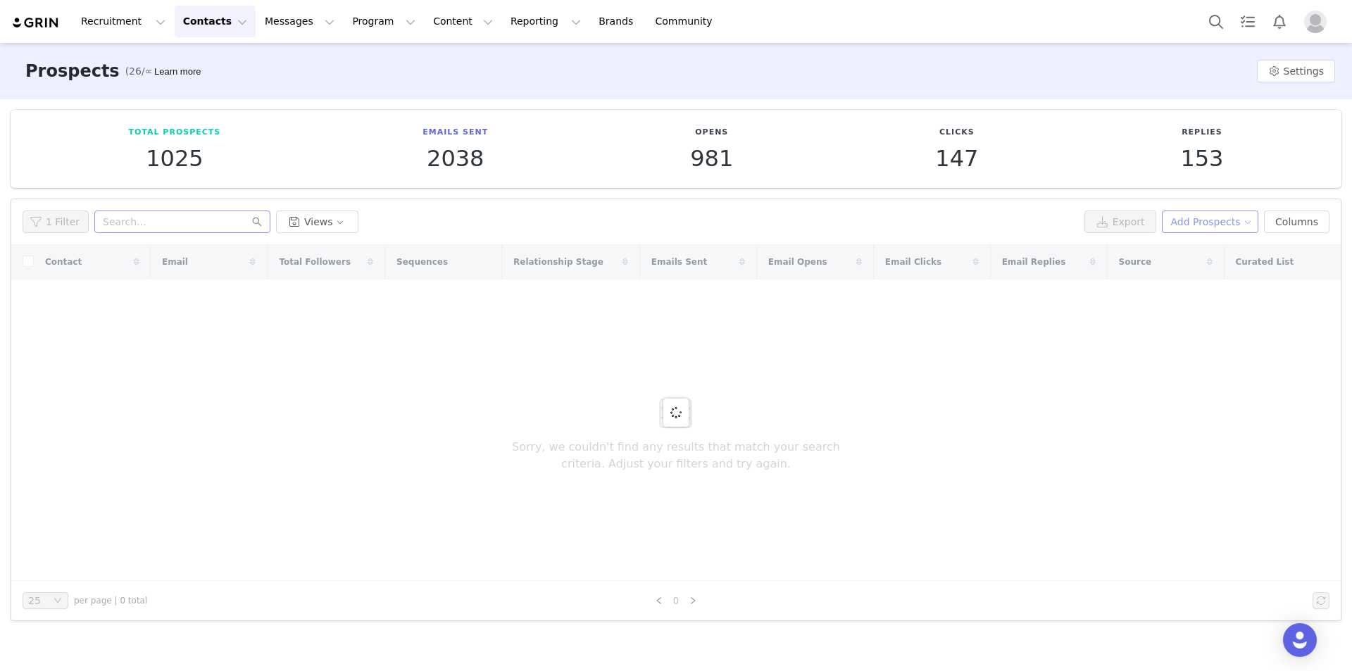
click at [1223, 225] on button "Add Prospects" at bounding box center [1210, 222] width 97 height 23
click at [1213, 254] on span "Add a Prospect" at bounding box center [1218, 249] width 74 height 15
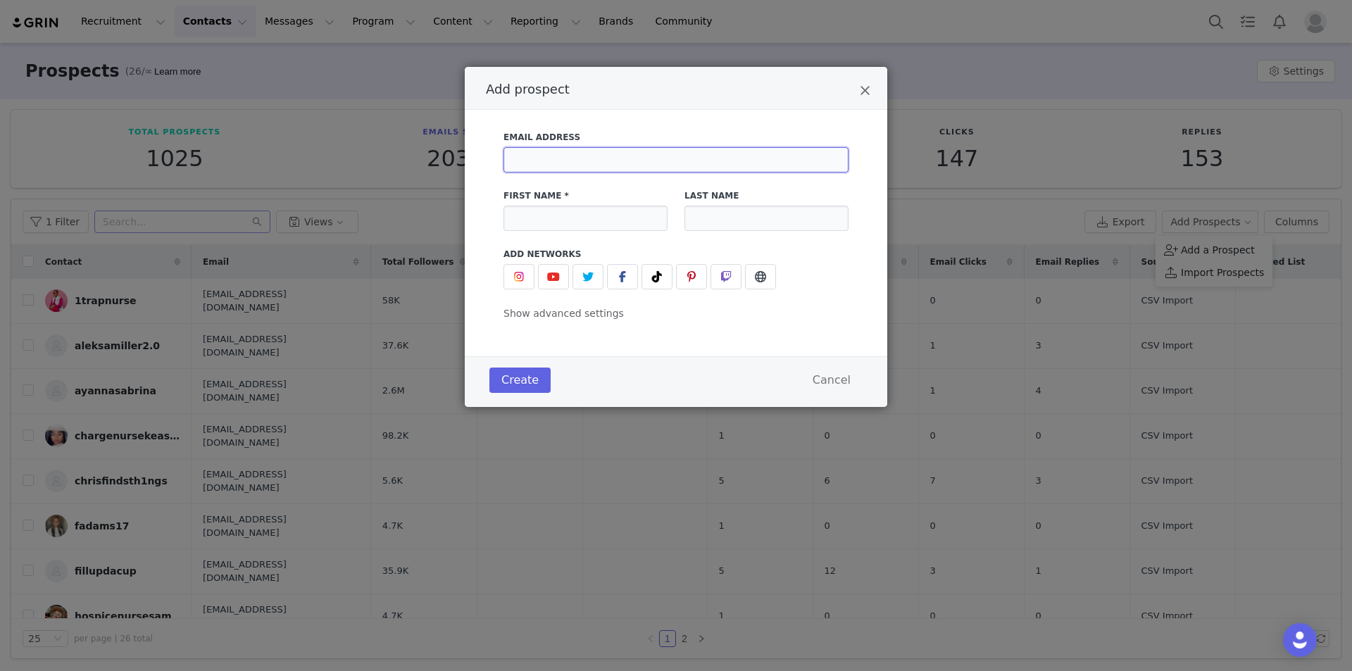
click at [668, 159] on input "Add prospect" at bounding box center [676, 159] width 345 height 25
paste input "MargaretHudson.collabs@gmail.com"
type input "MargaretHudson.collabs@gmail.com"
click at [587, 213] on input "Add prospect" at bounding box center [586, 218] width 164 height 25
paste input "Margaret Hudson"
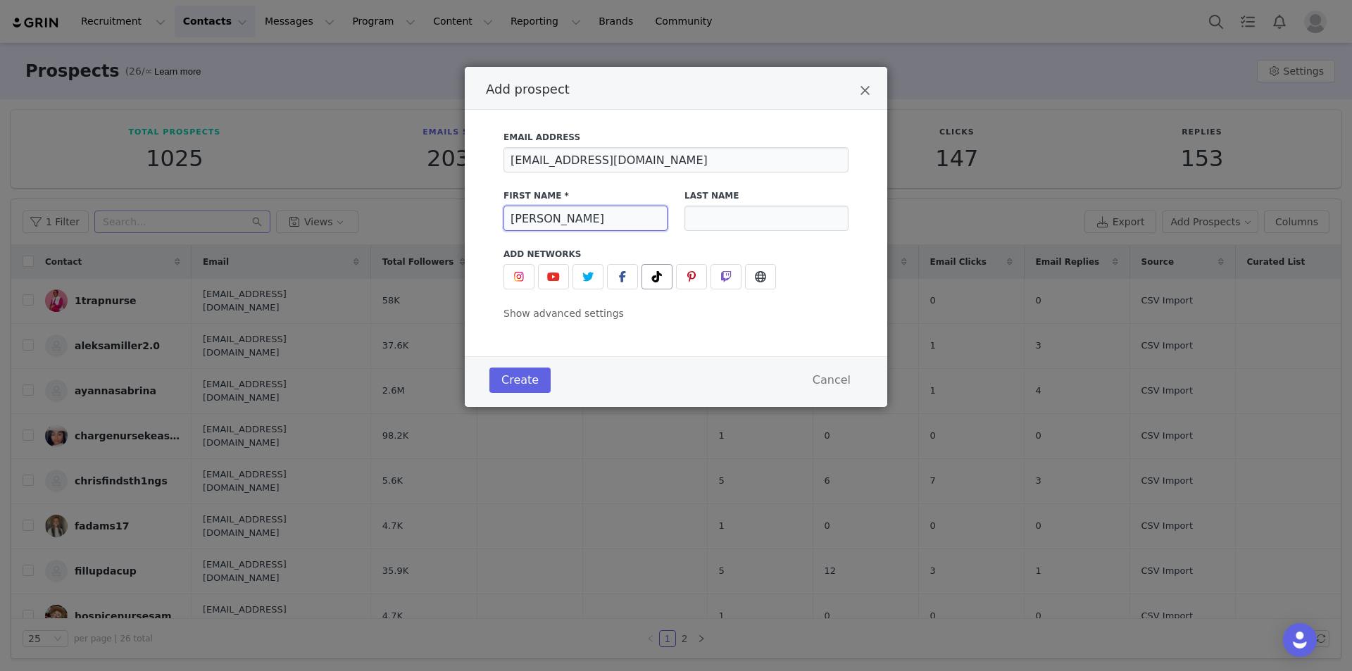
type input "Margaret Hudson"
drag, startPoint x: 662, startPoint y: 280, endPoint x: 656, endPoint y: 316, distance: 36.5
click at [661, 280] on icon "Add prospect" at bounding box center [657, 276] width 10 height 11
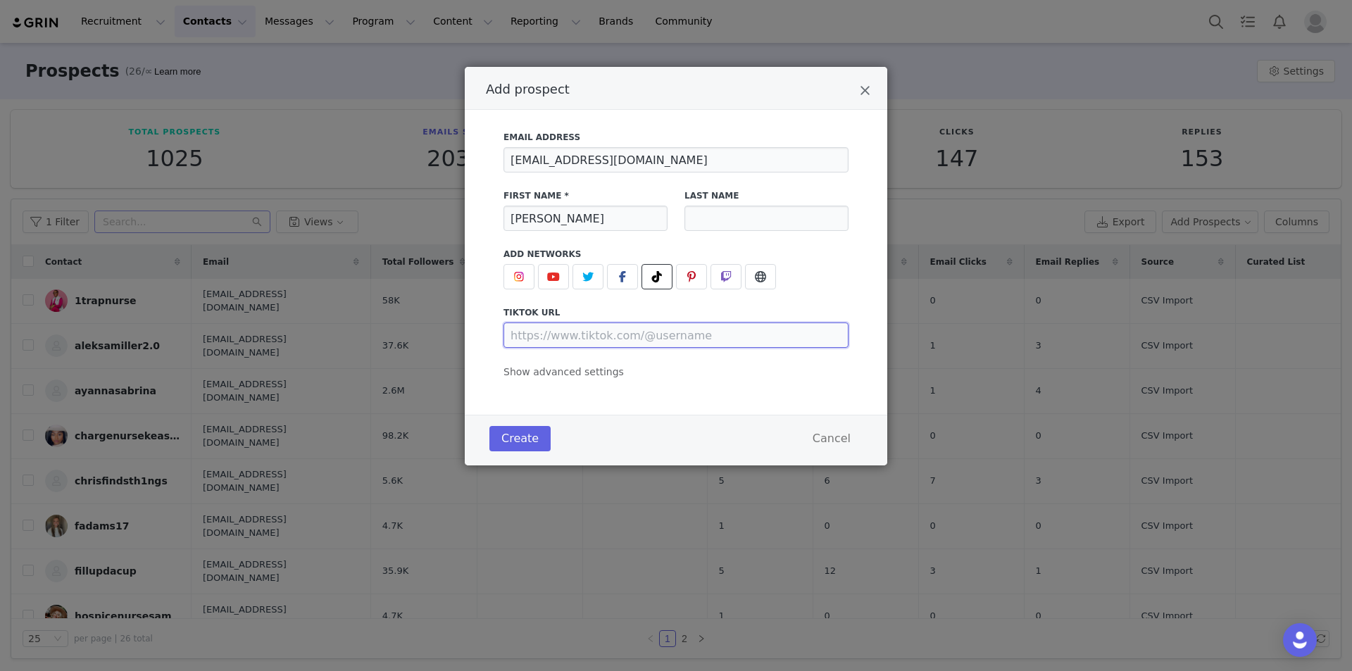
click at [653, 331] on input "Add prospect" at bounding box center [676, 335] width 345 height 25
paste input "https://www.tiktok.com/@margarethudson1"
type input "https://www.tiktok.com/@margarethudson1"
click at [584, 373] on span "Show advanced settings" at bounding box center [564, 371] width 120 height 11
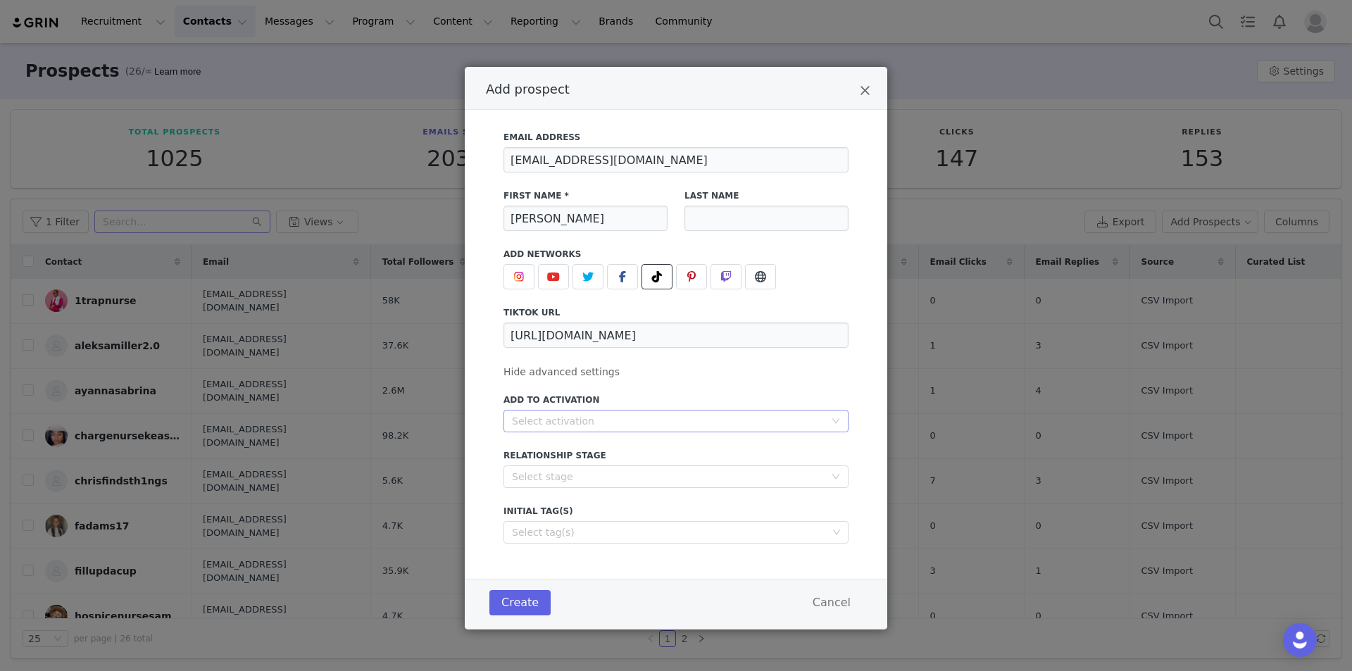
click at [604, 416] on div "Select activation" at bounding box center [668, 421] width 313 height 14
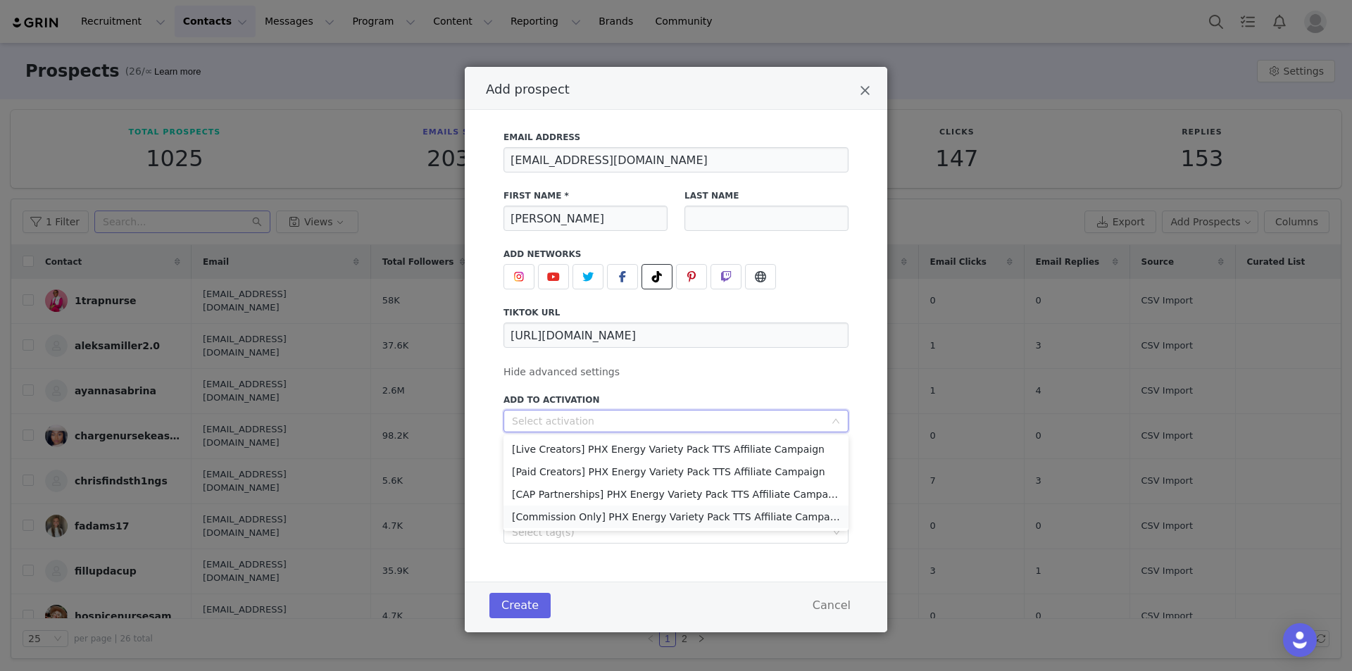
click at [606, 513] on li "[Commission Only] PHX Energy Variety Pack TTS Affiliate Campaign" at bounding box center [676, 517] width 345 height 23
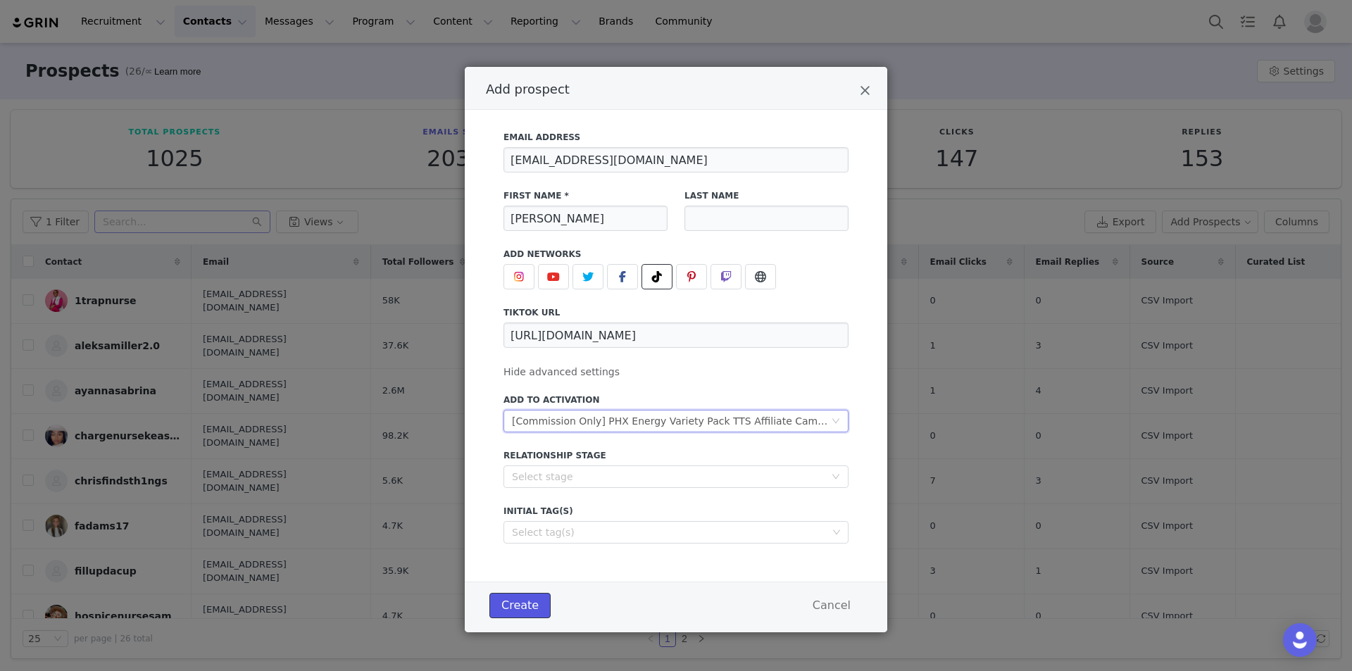
click at [513, 601] on button "Create" at bounding box center [520, 605] width 61 height 25
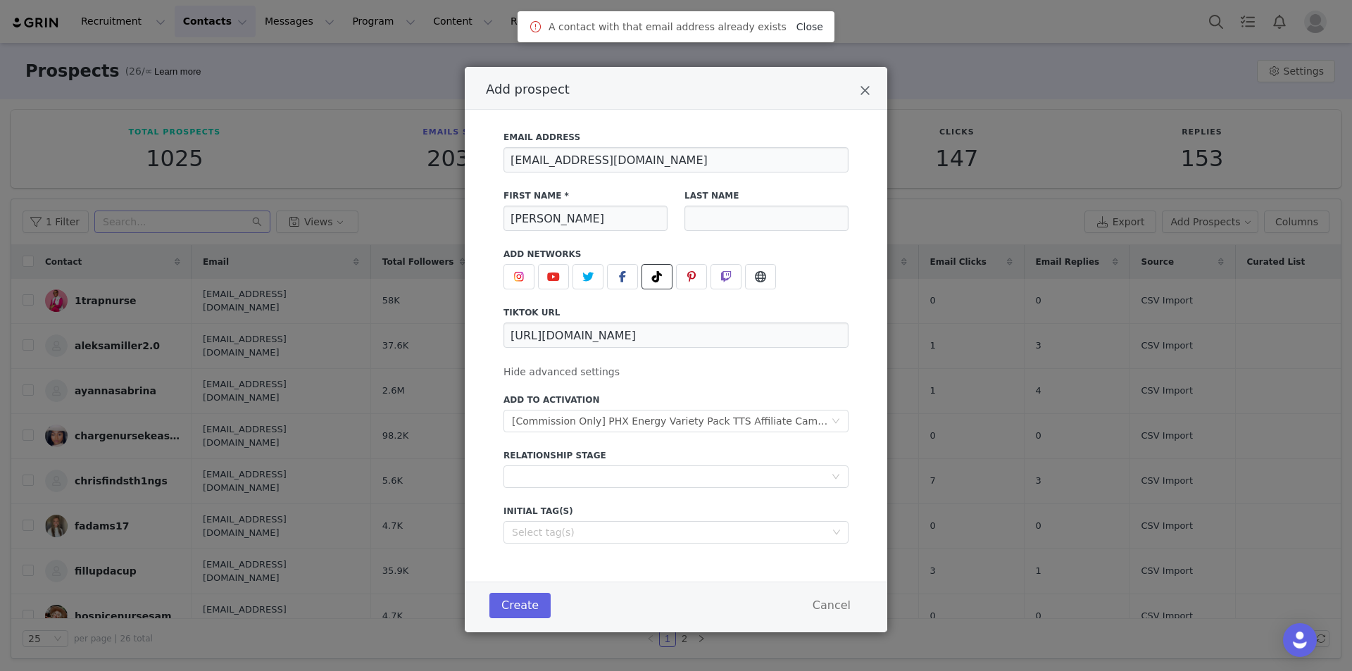
click at [798, 27] on link "Close" at bounding box center [810, 26] width 27 height 11
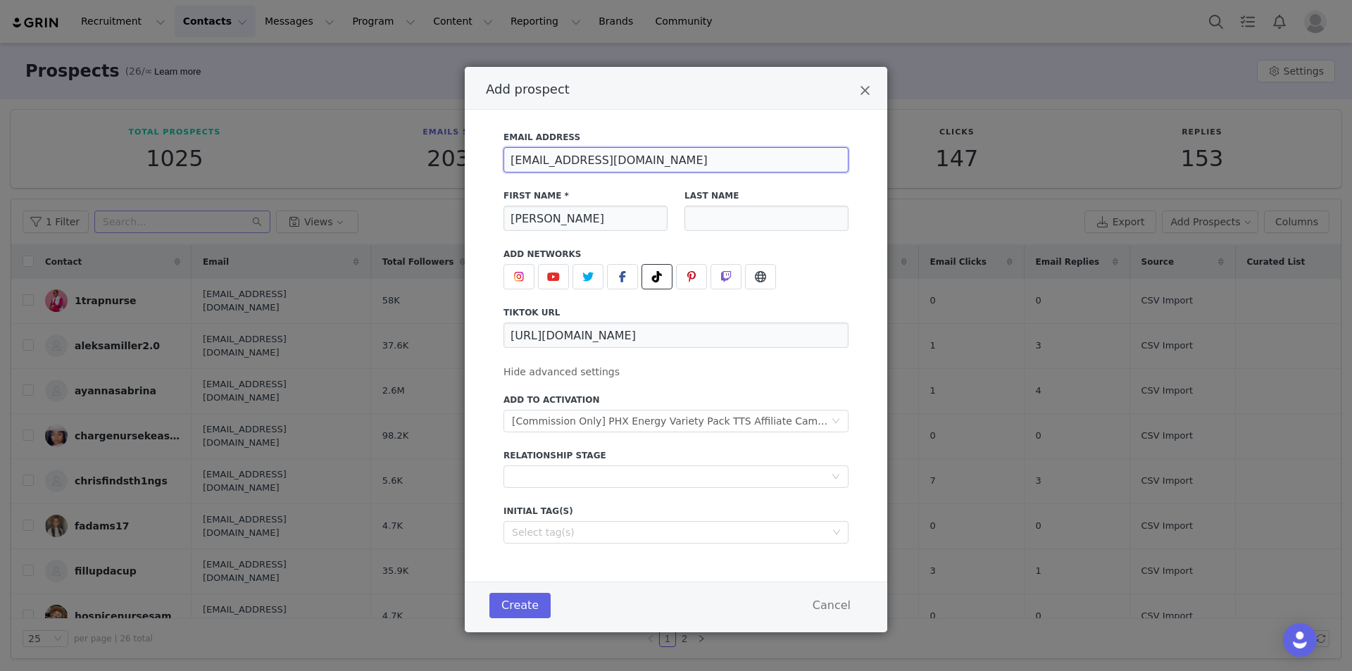
drag, startPoint x: 735, startPoint y: 166, endPoint x: 458, endPoint y: 198, distance: 279.3
click at [463, 197] on div "Add prospect Email Address MargaretHudson.collabs@gmail.com First Name * Margar…" at bounding box center [676, 335] width 1352 height 671
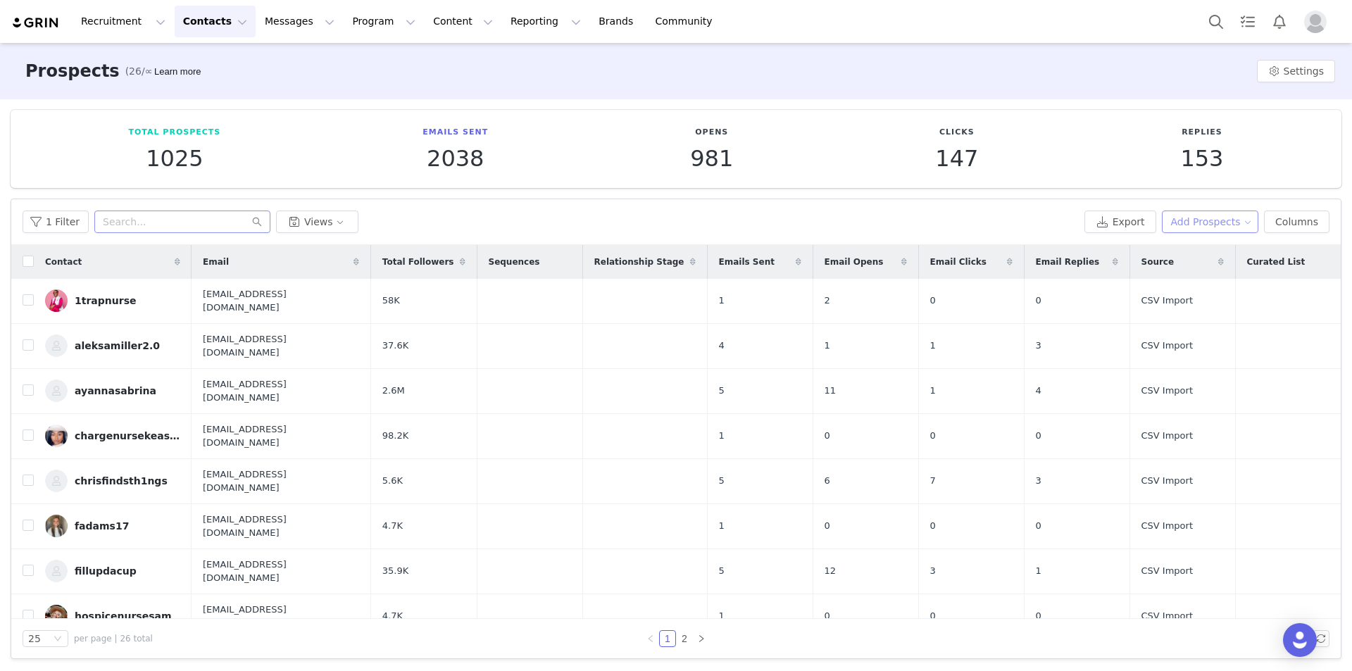
click at [1202, 218] on button "Add Prospects" at bounding box center [1210, 222] width 97 height 23
click at [1202, 245] on span "Add a Prospect" at bounding box center [1208, 249] width 74 height 15
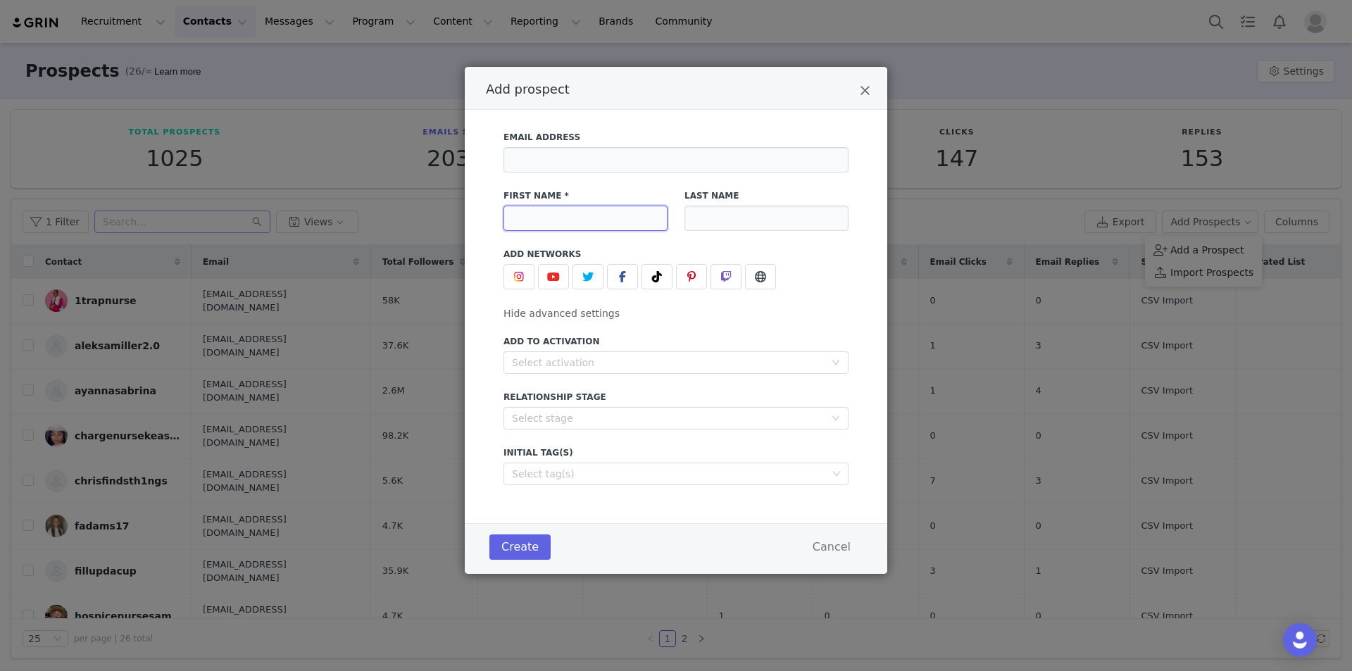
click at [594, 220] on input "Add prospect" at bounding box center [586, 218] width 164 height 25
paste input "Margaret Hudson"
type input "Margaret Hudson"
click at [656, 277] on icon "Add prospect" at bounding box center [657, 276] width 10 height 11
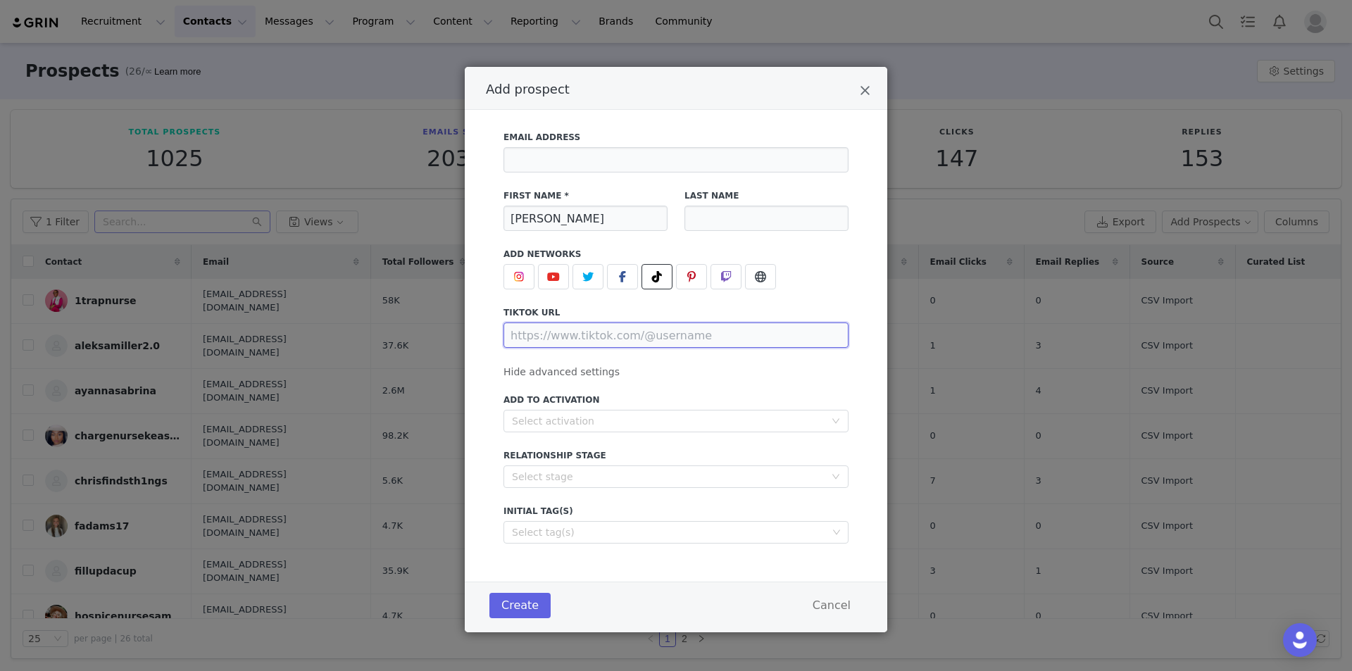
click at [627, 339] on input "Add prospect" at bounding box center [676, 335] width 345 height 25
paste input "https://www.tiktok.com/@margarethudson1"
click at [704, 424] on div "Select activation" at bounding box center [668, 421] width 313 height 14
type input "https://www.tiktok.com/@margarethudson1"
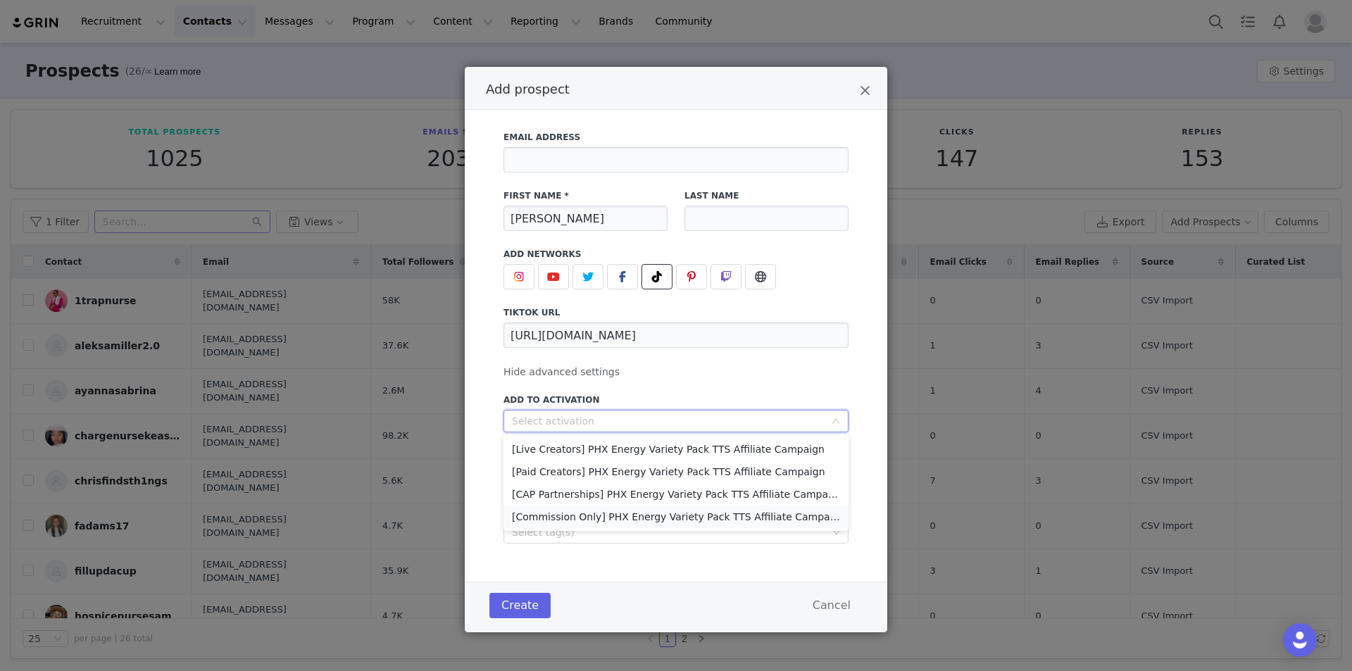
click at [609, 511] on li "[Commission Only] PHX Energy Variety Pack TTS Affiliate Campaign" at bounding box center [676, 517] width 345 height 23
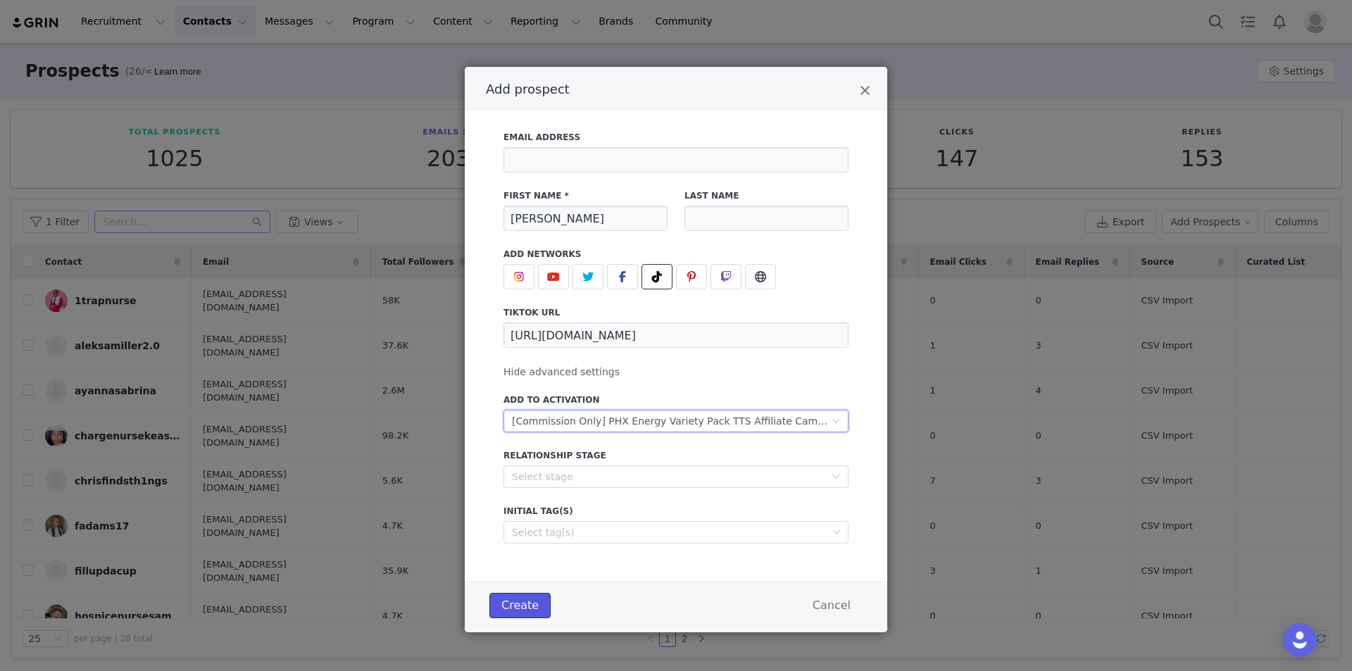
click at [508, 602] on button "Create" at bounding box center [520, 605] width 61 height 25
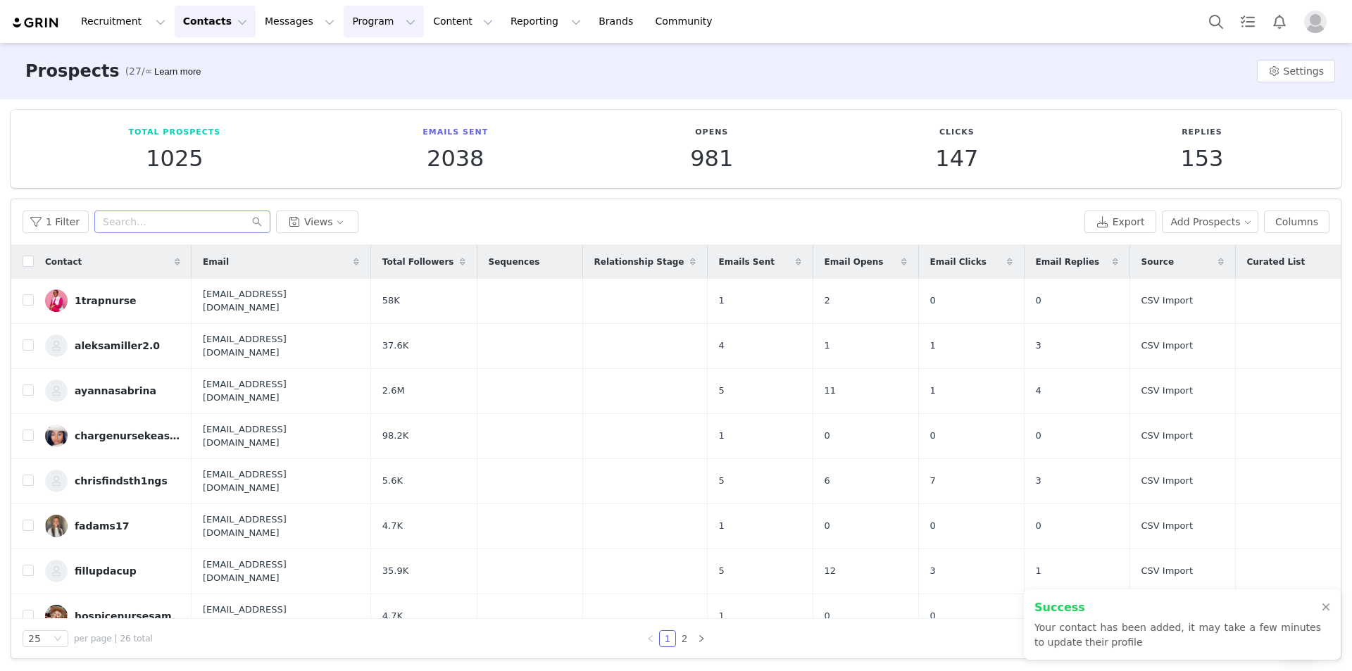
click at [357, 27] on button "Program Program" at bounding box center [384, 22] width 80 height 32
click at [371, 75] on link "Activations" at bounding box center [364, 62] width 111 height 26
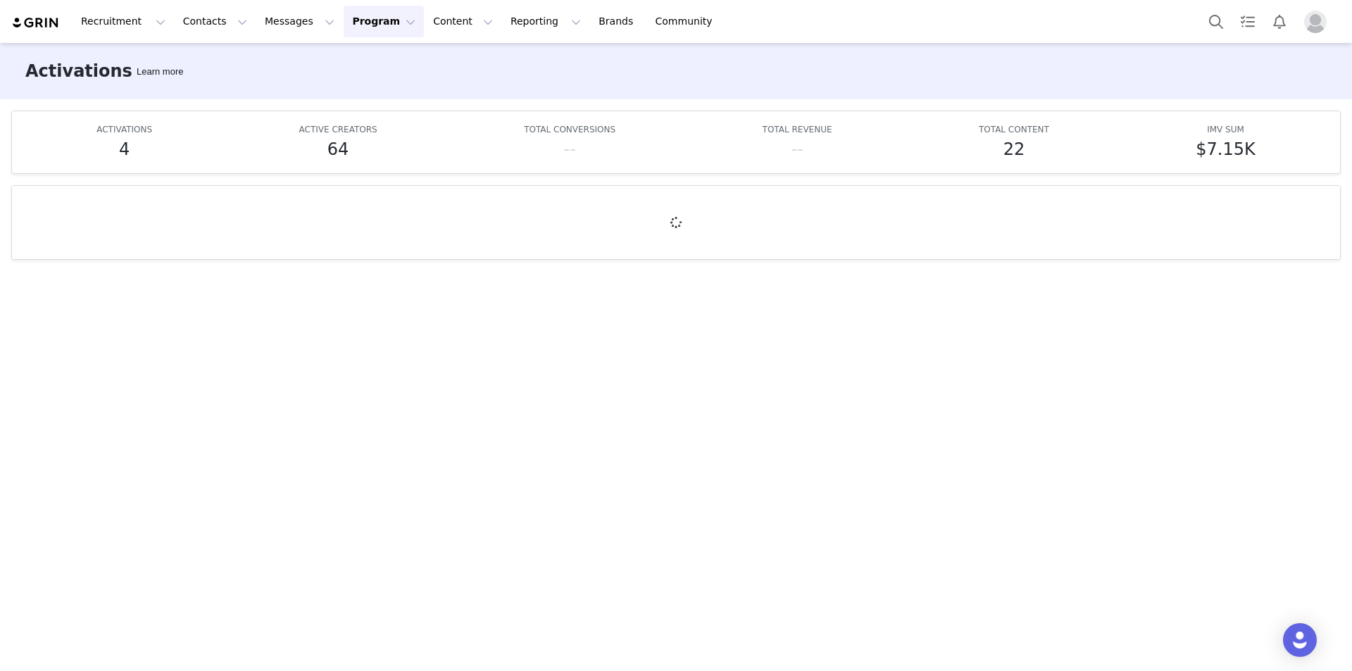
click at [344, 25] on button "Program Program" at bounding box center [384, 22] width 80 height 32
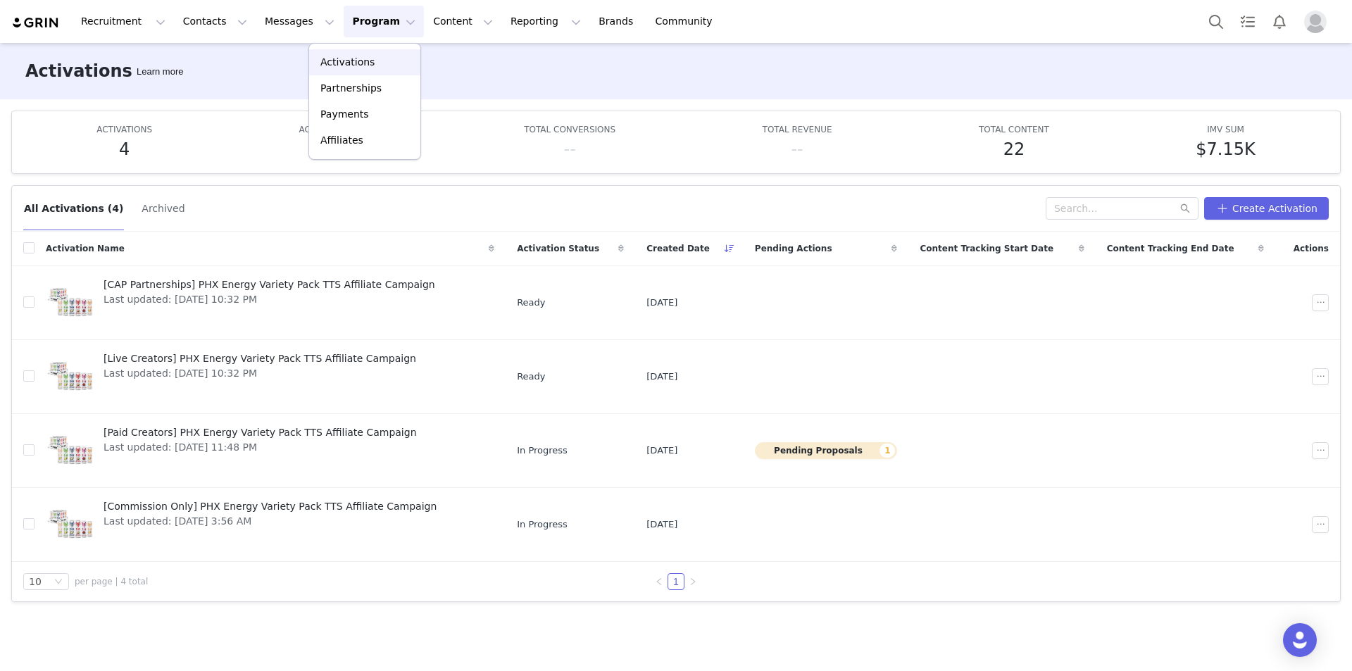
click at [343, 58] on p "Activations" at bounding box center [347, 62] width 54 height 15
click at [208, 514] on span "Last updated: Sep 10, 2025 3:56 AM" at bounding box center [270, 521] width 333 height 15
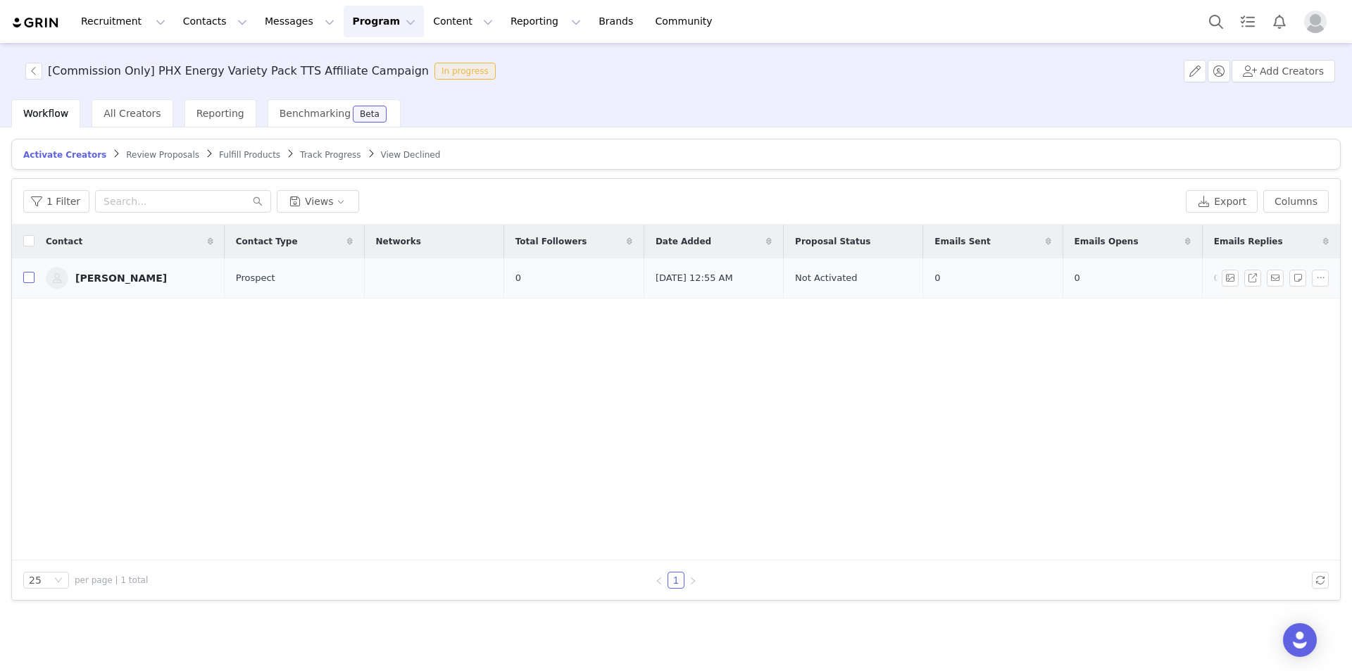
click at [27, 278] on input "checkbox" at bounding box center [28, 277] width 11 height 11
checkbox input "true"
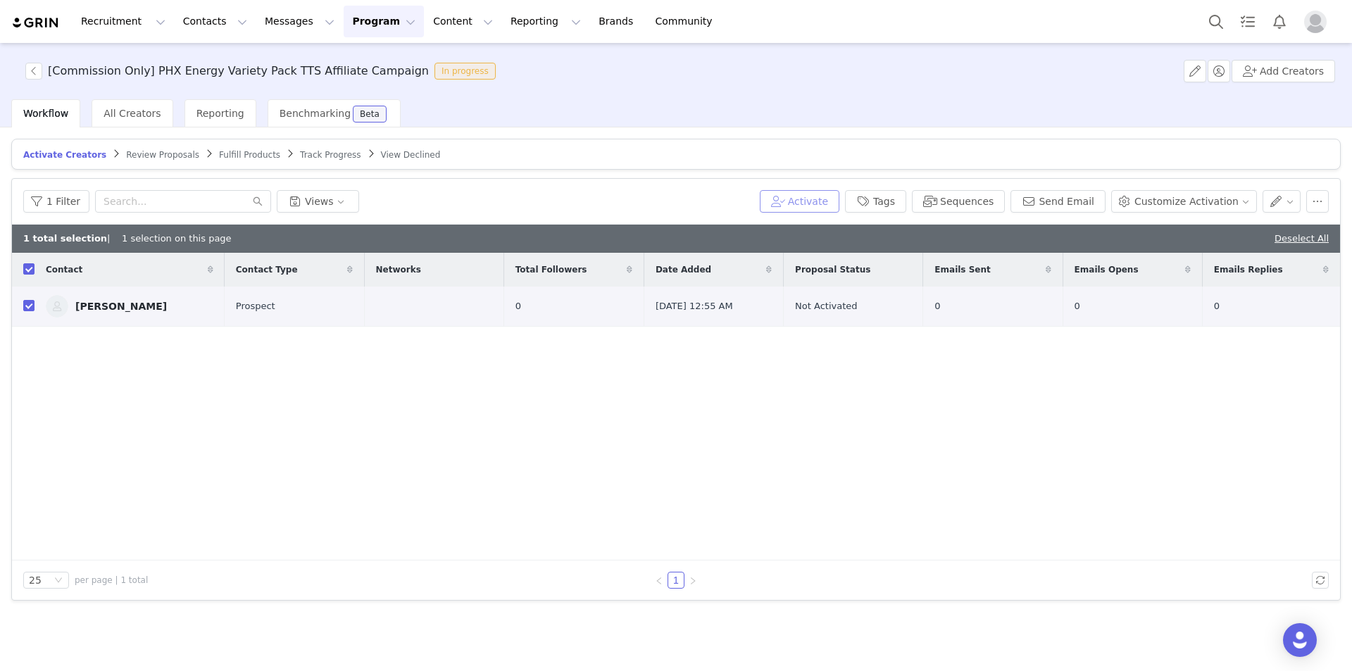
click at [818, 204] on button "Activate" at bounding box center [800, 201] width 80 height 23
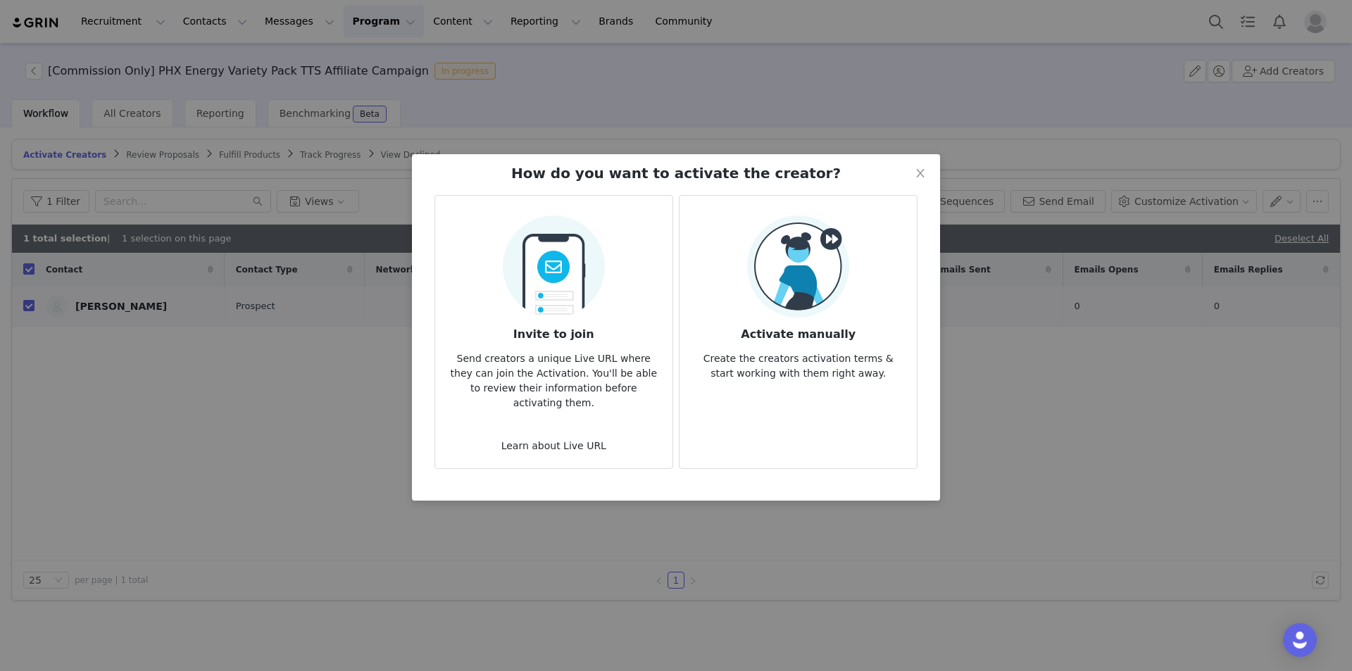
click at [747, 311] on img at bounding box center [798, 267] width 102 height 102
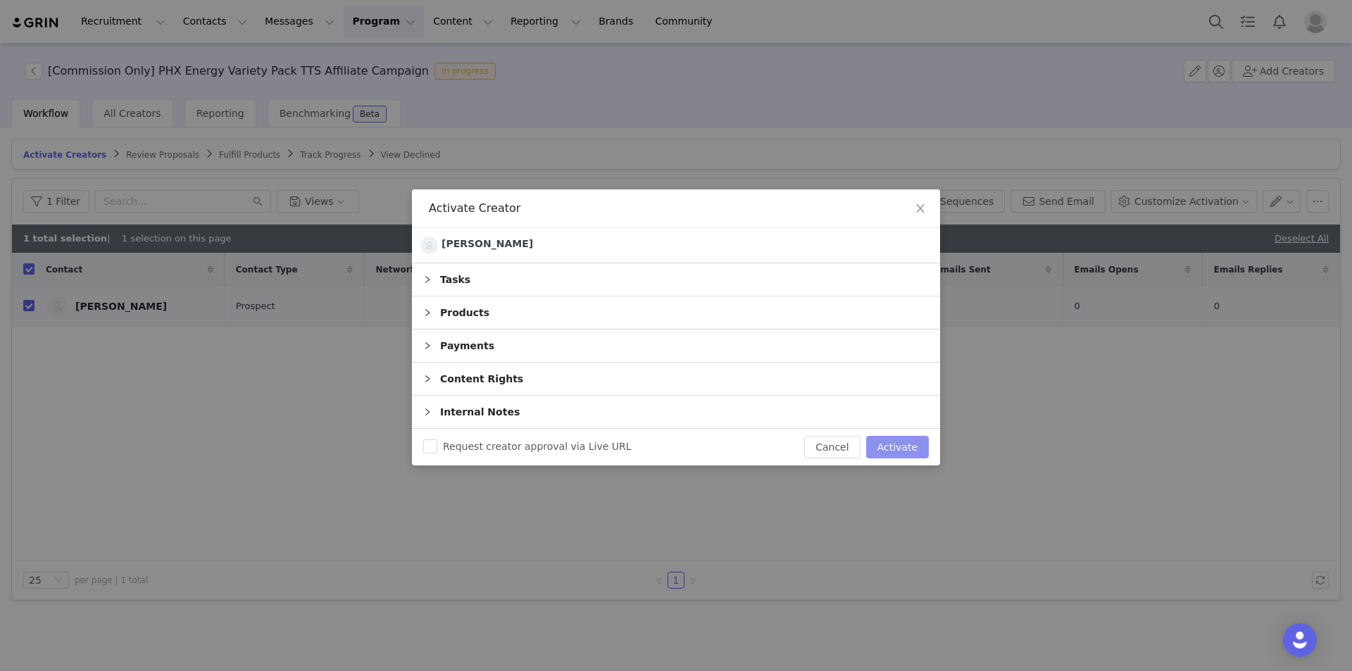
click at [899, 448] on button "Activate" at bounding box center [897, 447] width 63 height 23
checkbox input "false"
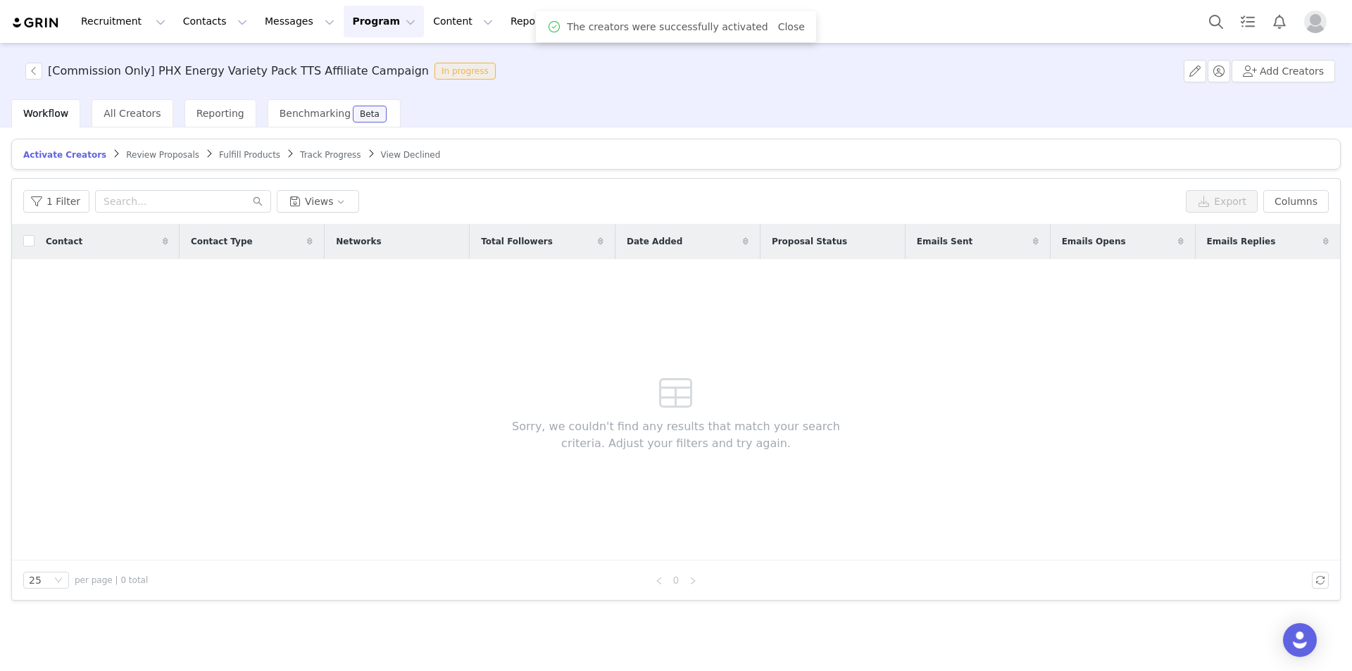
click at [300, 158] on span "Track Progress" at bounding box center [330, 155] width 61 height 10
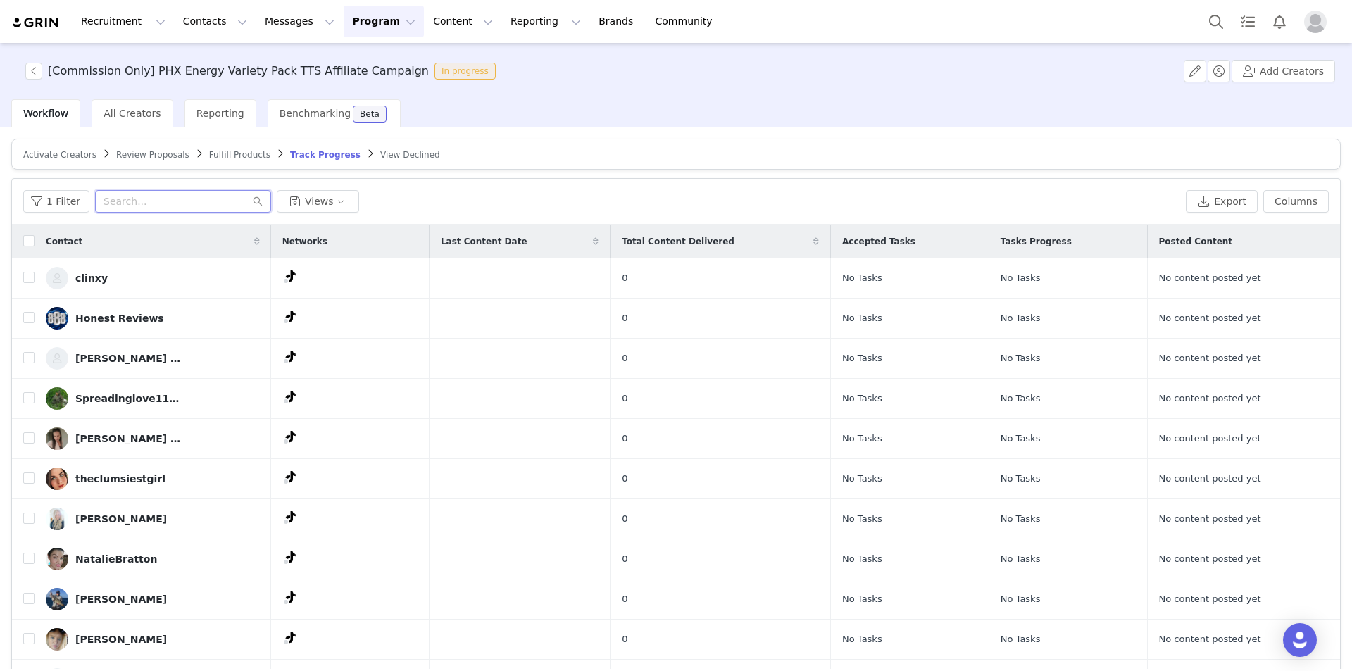
click at [218, 203] on input "text" at bounding box center [183, 201] width 176 height 23
paste input "Margaret Hudson"
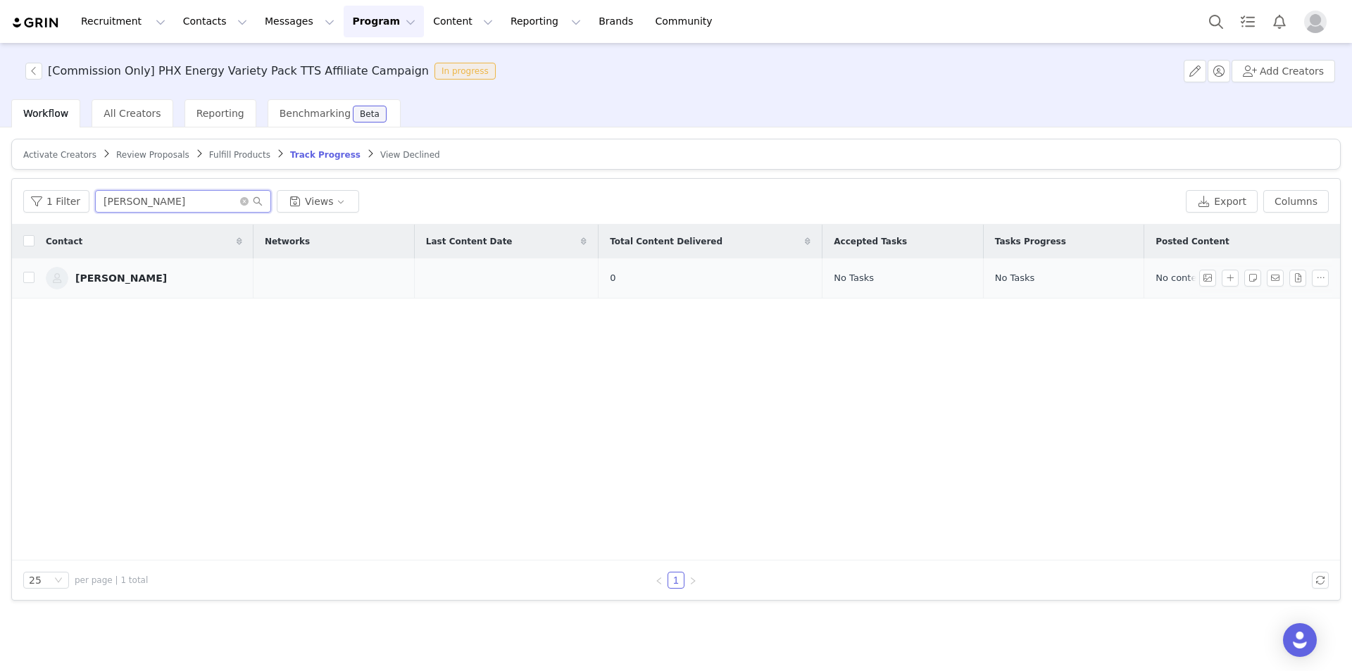
type input "Margaret Hudson"
click at [67, 275] on img at bounding box center [57, 278] width 23 height 23
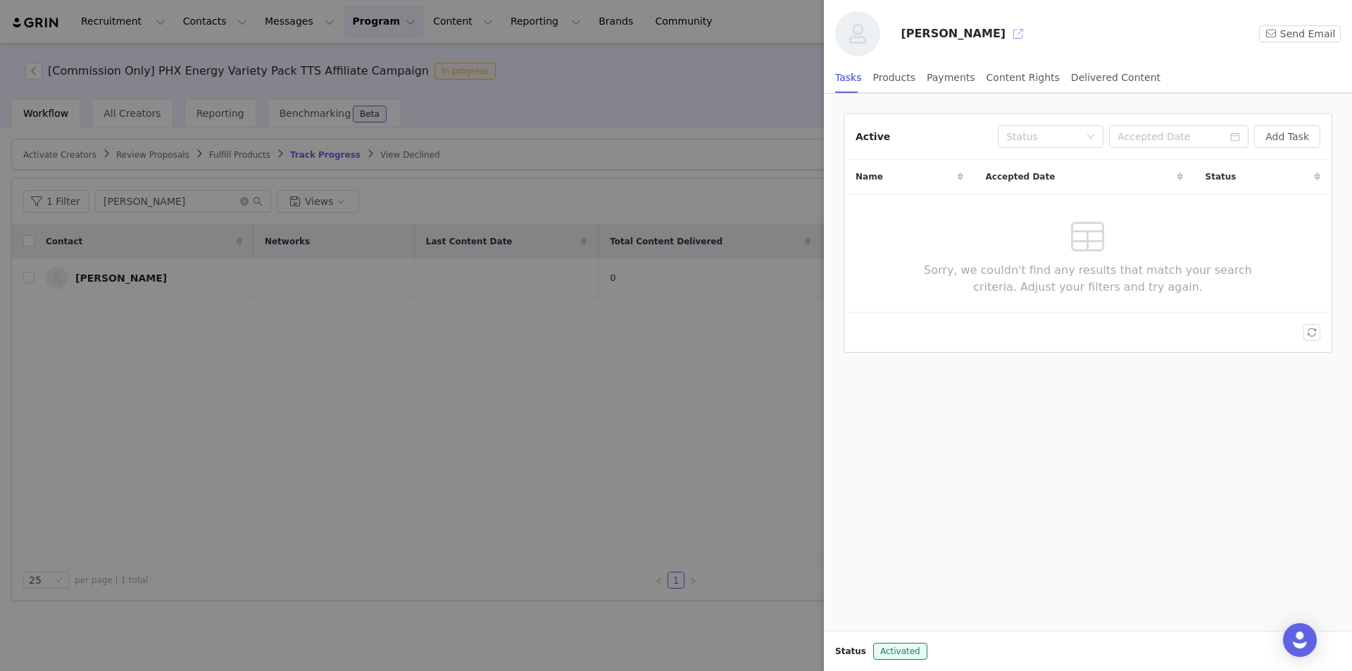
click at [1007, 27] on button "button" at bounding box center [1018, 34] width 23 height 23
click at [226, 178] on div at bounding box center [676, 335] width 1352 height 671
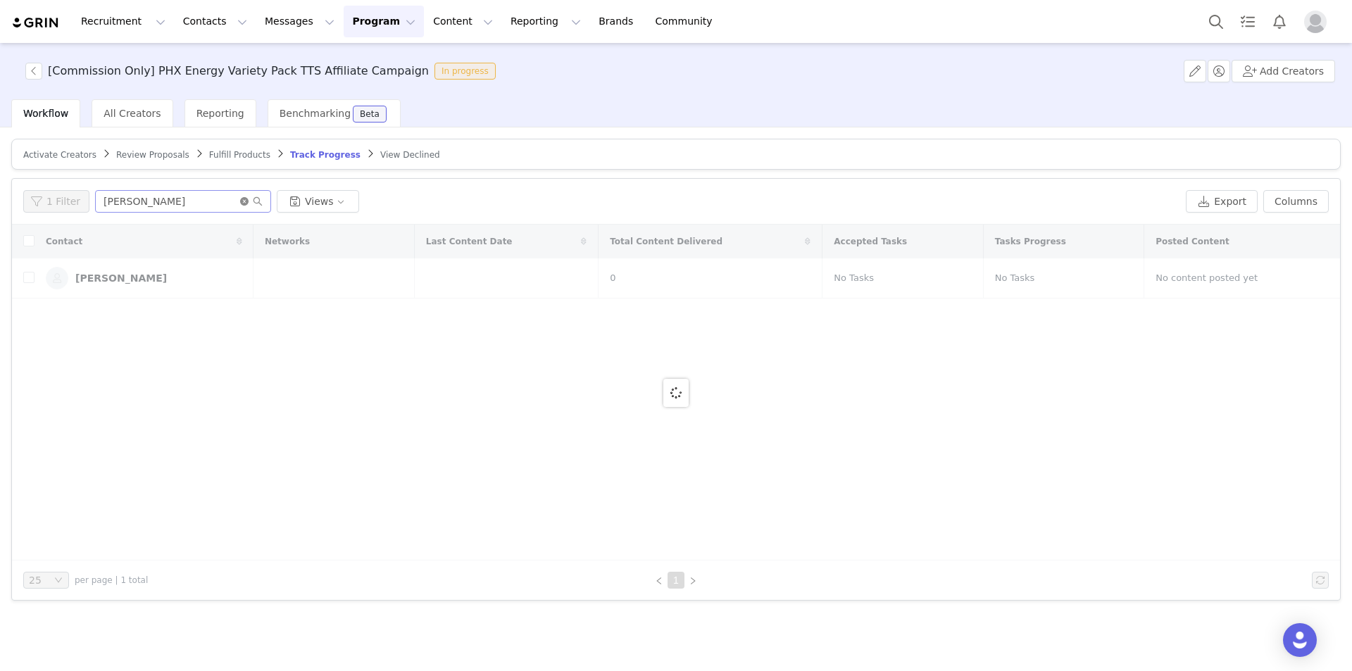
click at [240, 200] on icon "icon: close-circle" at bounding box center [244, 201] width 8 height 8
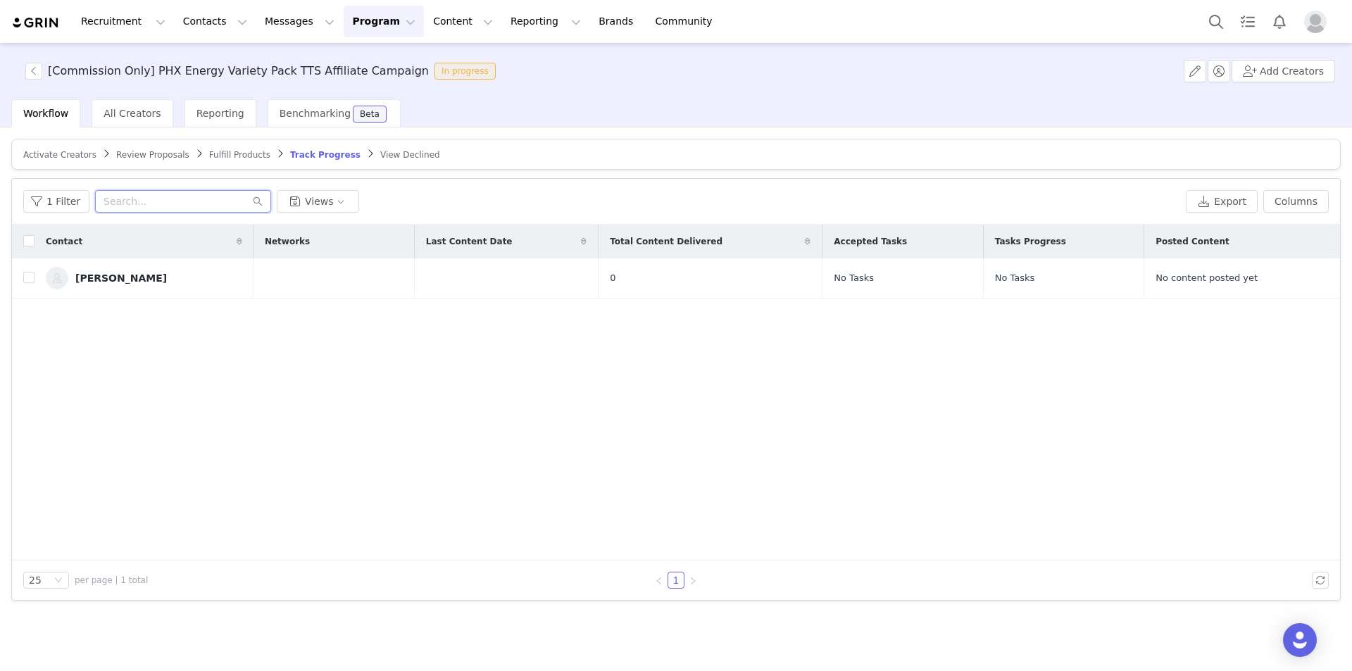
click at [215, 197] on input "text" at bounding box center [183, 201] width 176 height 23
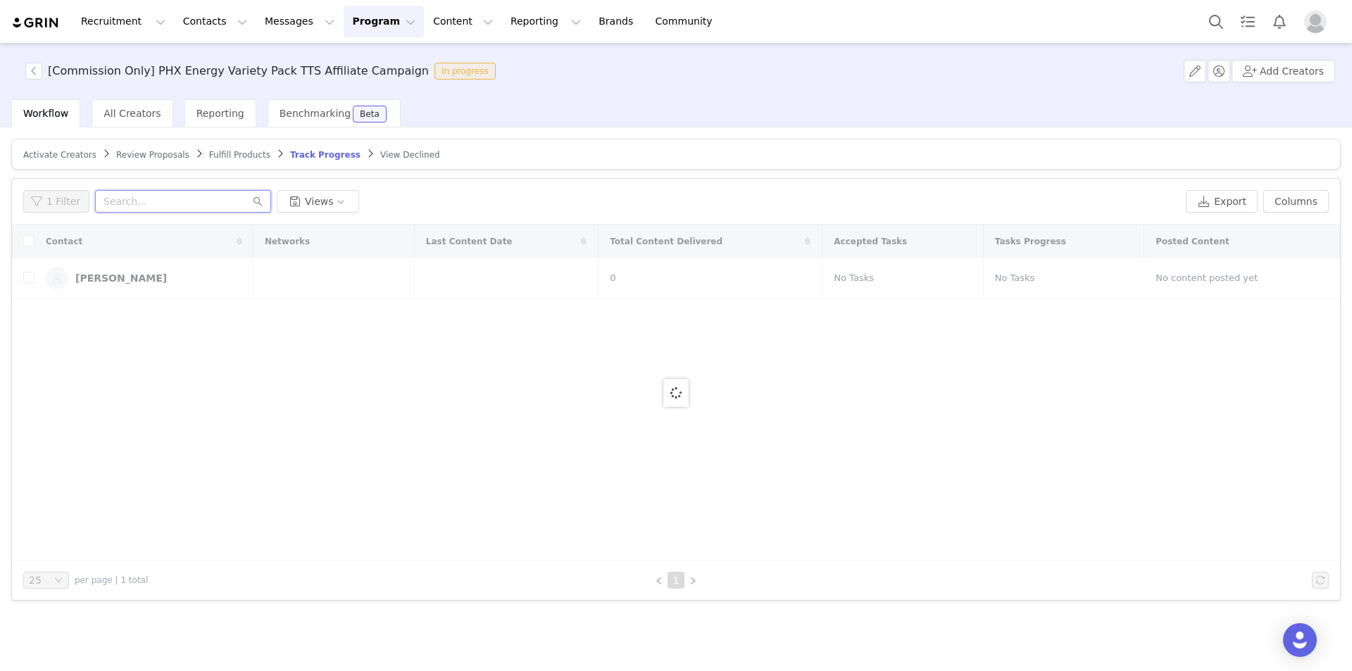
paste input "MargaretHudson.collabs@gmail.com"
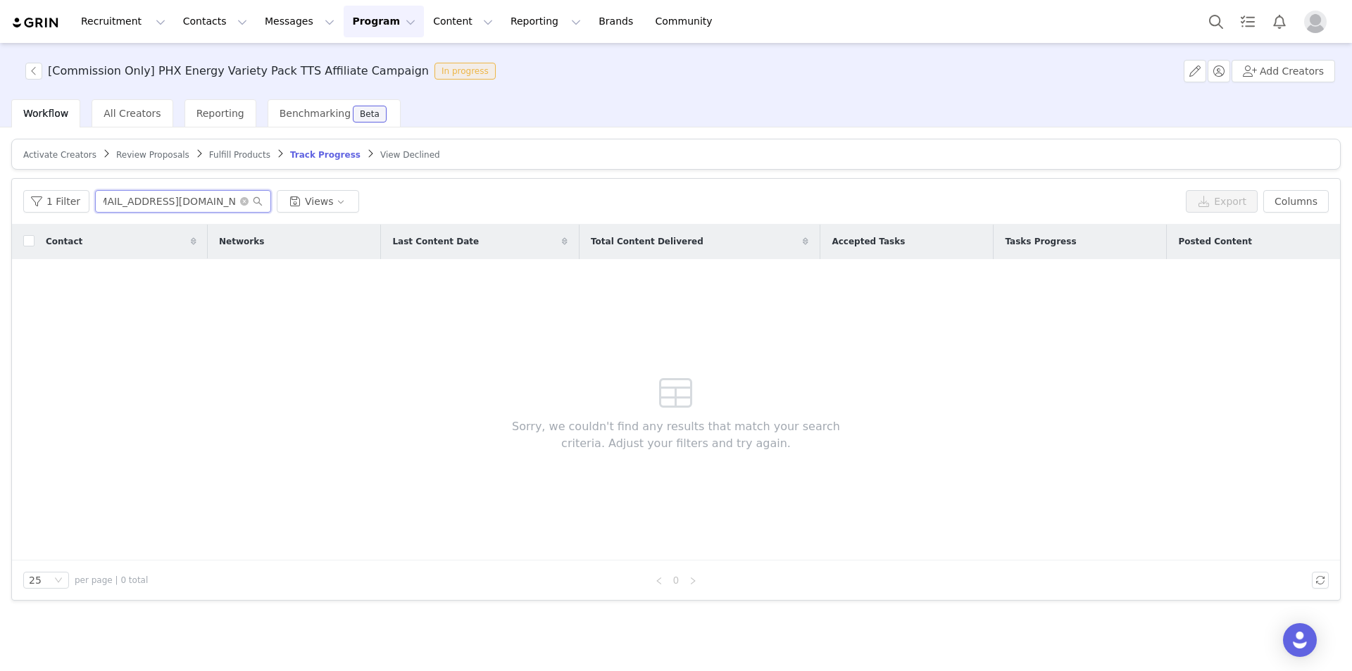
type input "MargaretHudson.collabs@gmail.com"
click at [240, 205] on span at bounding box center [251, 202] width 23 height 10
click at [240, 204] on icon "icon: close-circle" at bounding box center [244, 201] width 8 height 8
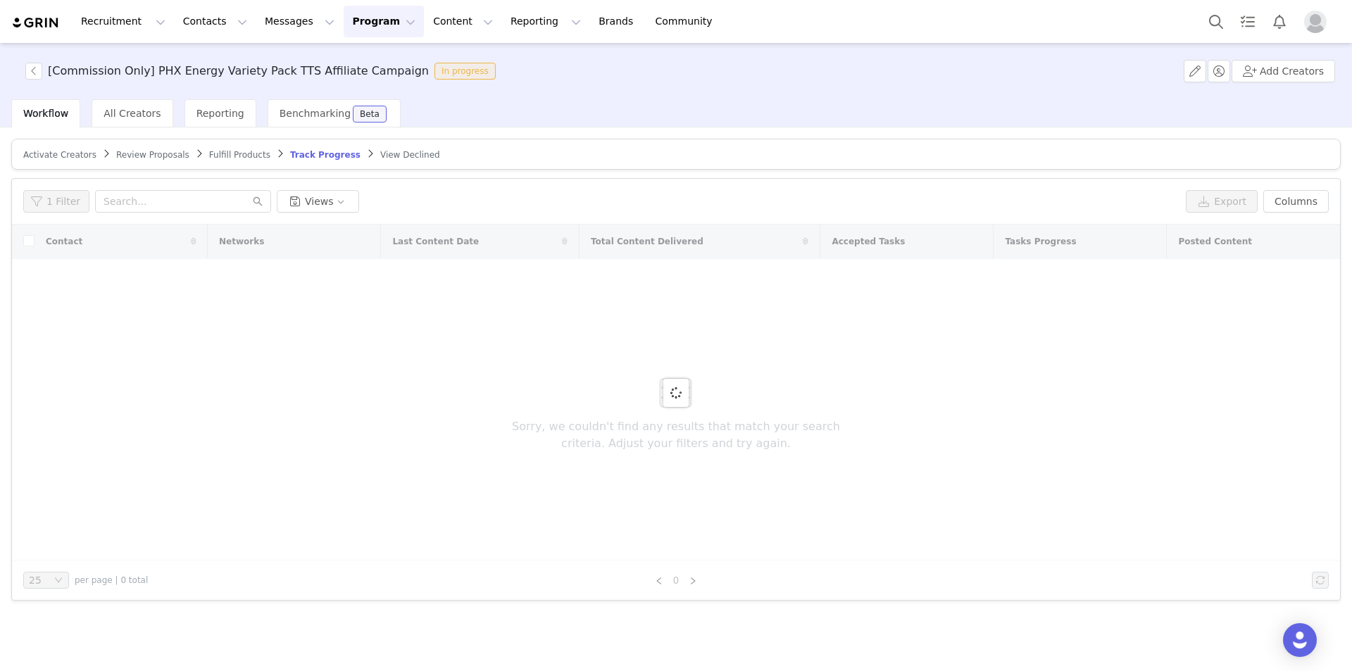
click at [70, 155] on span "Activate Creators" at bounding box center [59, 155] width 73 height 10
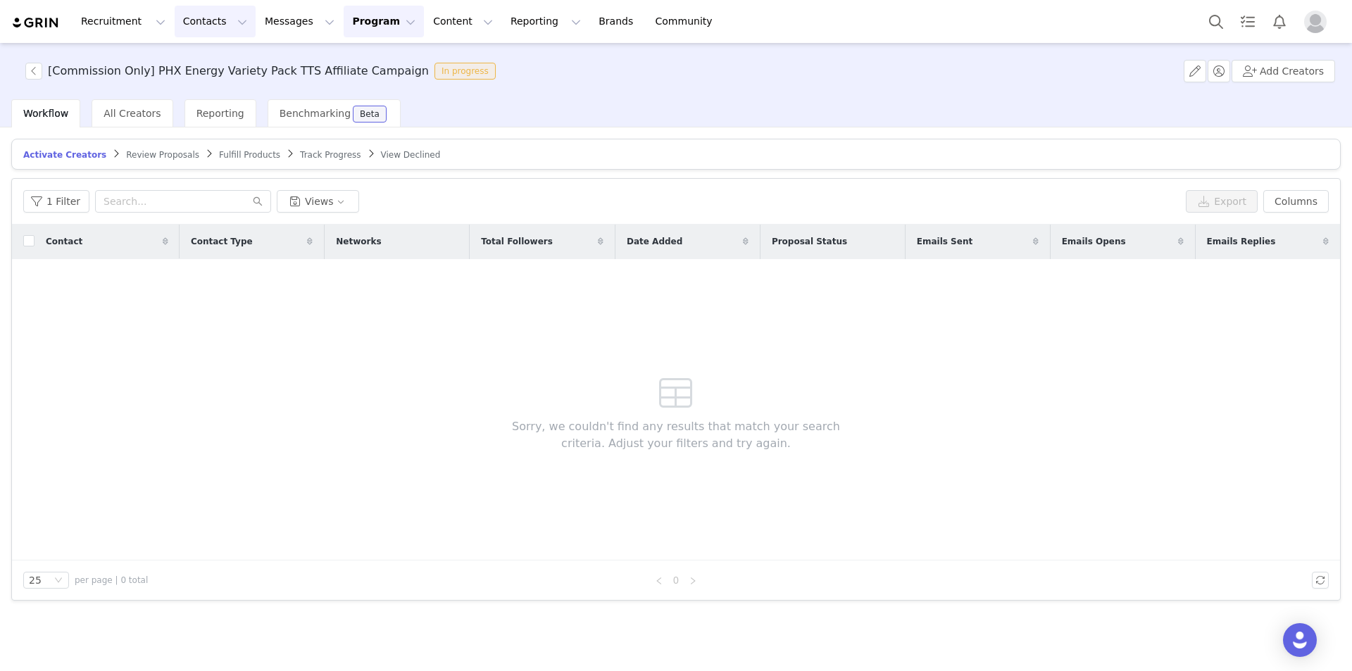
drag, startPoint x: 182, startPoint y: 20, endPoint x: 186, endPoint y: 29, distance: 9.4
click at [183, 20] on button "Contacts Contacts" at bounding box center [215, 22] width 81 height 32
click at [207, 87] on p "Prospects" at bounding box center [196, 88] width 47 height 15
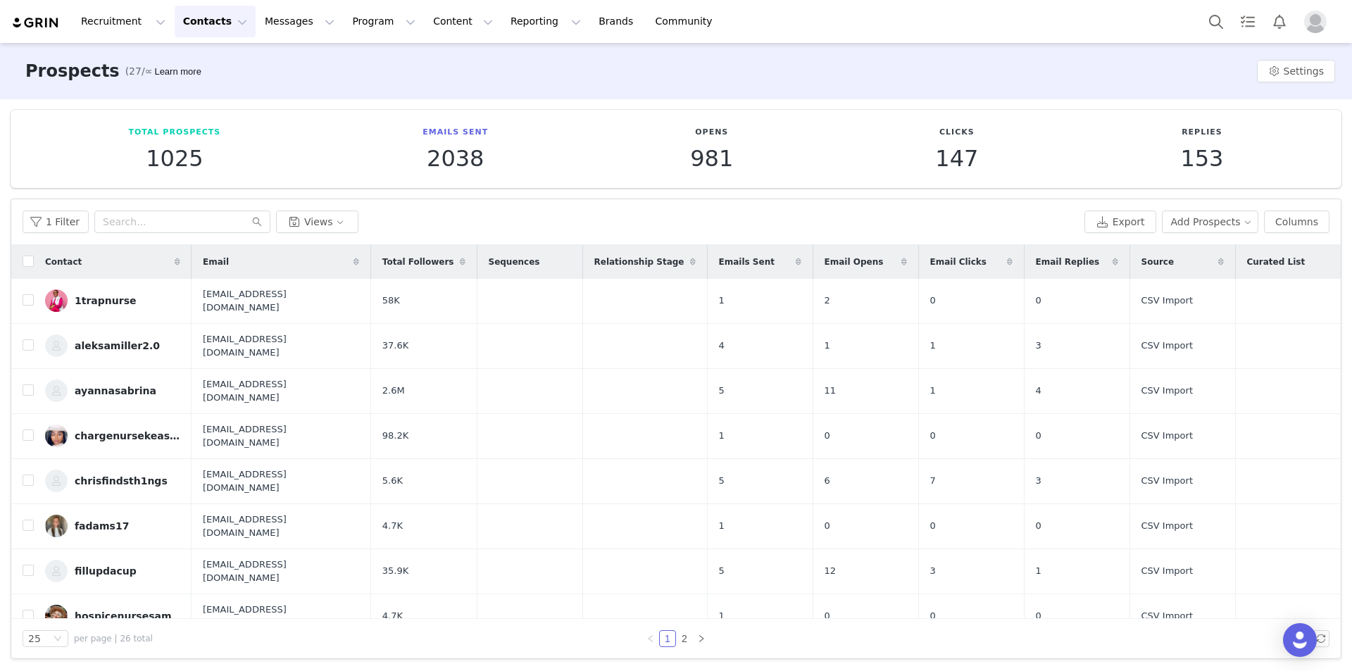
click at [175, 23] on button "Contacts Contacts" at bounding box center [215, 22] width 81 height 32
click at [206, 118] on p "Applicants" at bounding box center [198, 114] width 51 height 15
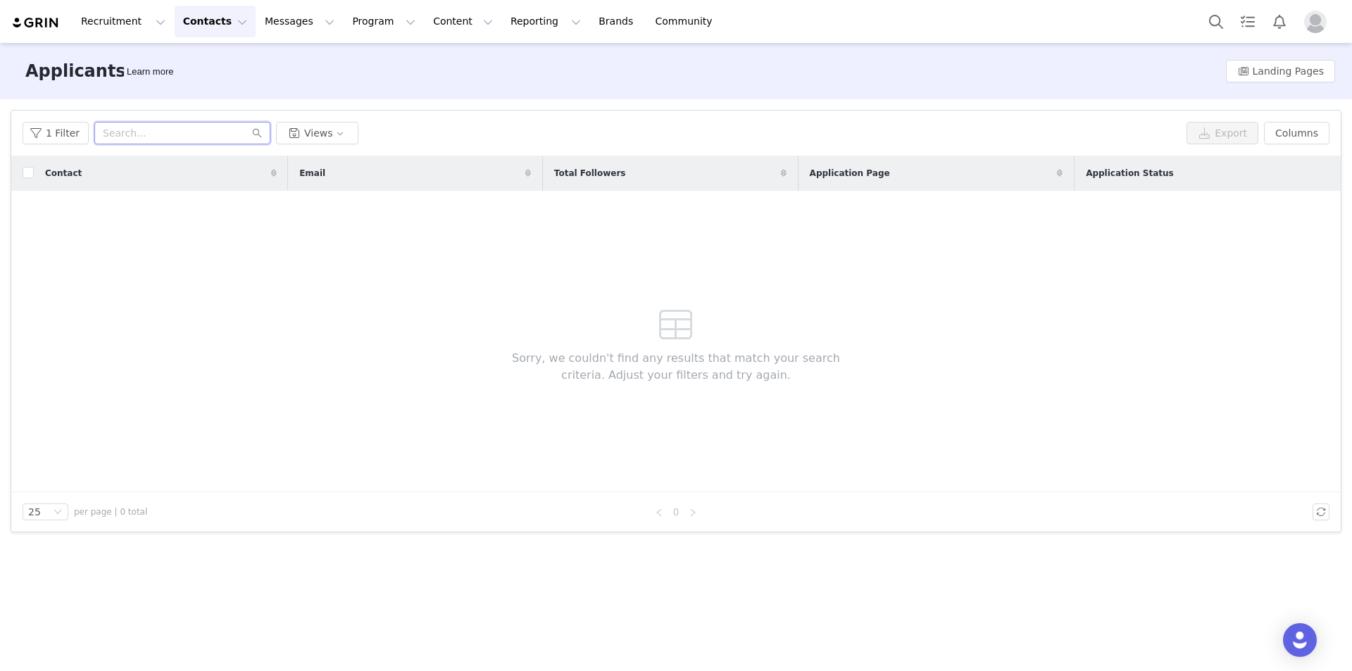
click at [168, 128] on input "text" at bounding box center [182, 133] width 176 height 23
paste input "MargaretHudson.collabs@gmail.com"
type input "MargaretHudson.collabs@gmail.com"
click at [239, 131] on icon "icon: close-circle" at bounding box center [243, 133] width 8 height 8
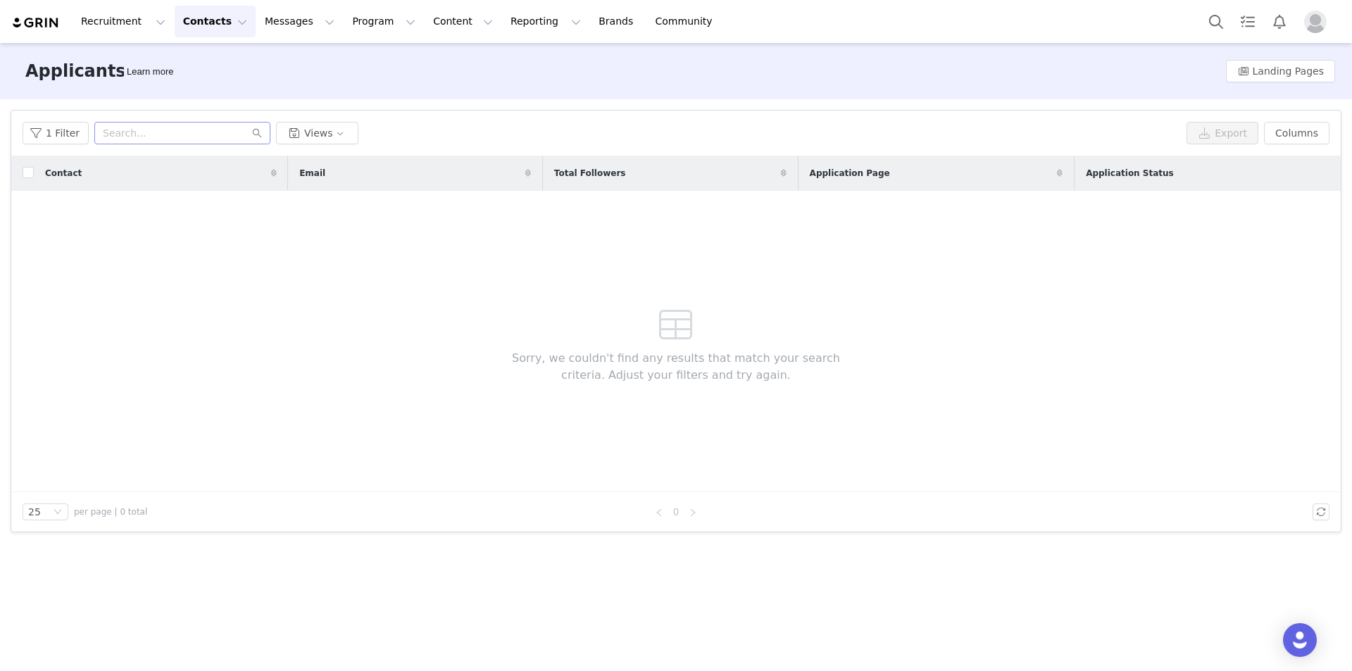
scroll to position [0, 0]
click at [180, 20] on button "Contacts Contacts" at bounding box center [215, 22] width 81 height 32
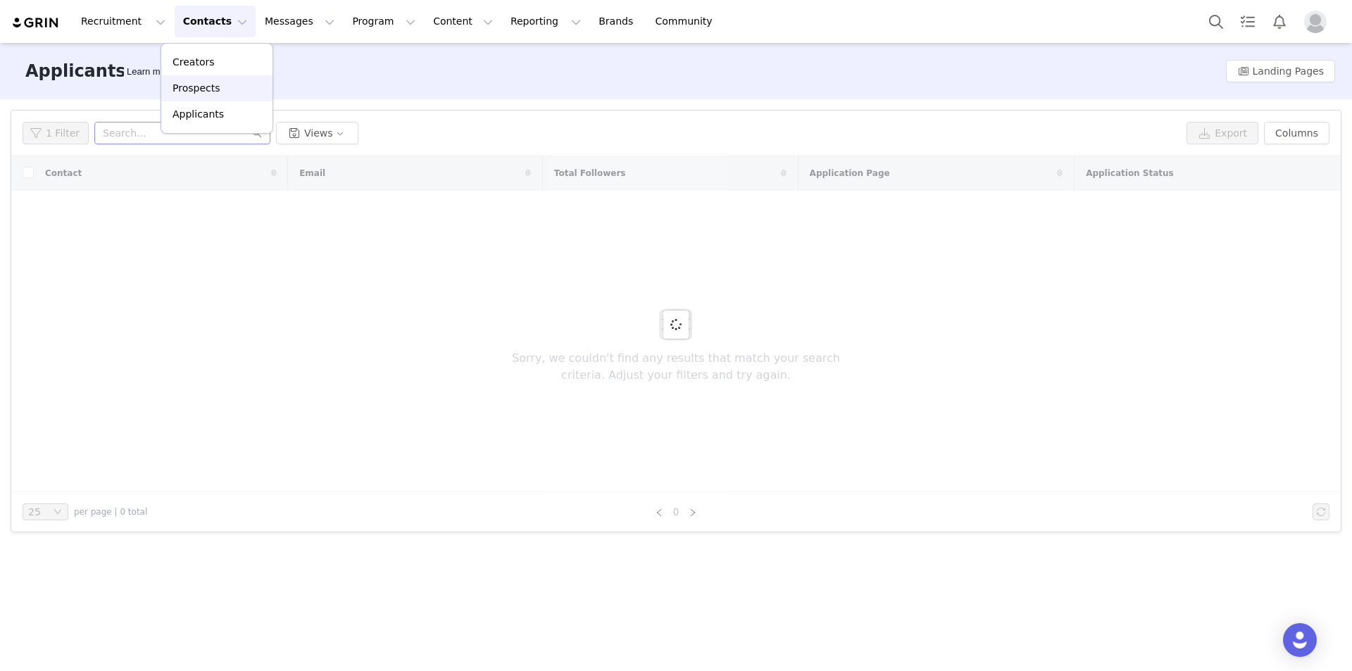
click at [210, 84] on p "Prospects" at bounding box center [196, 88] width 47 height 15
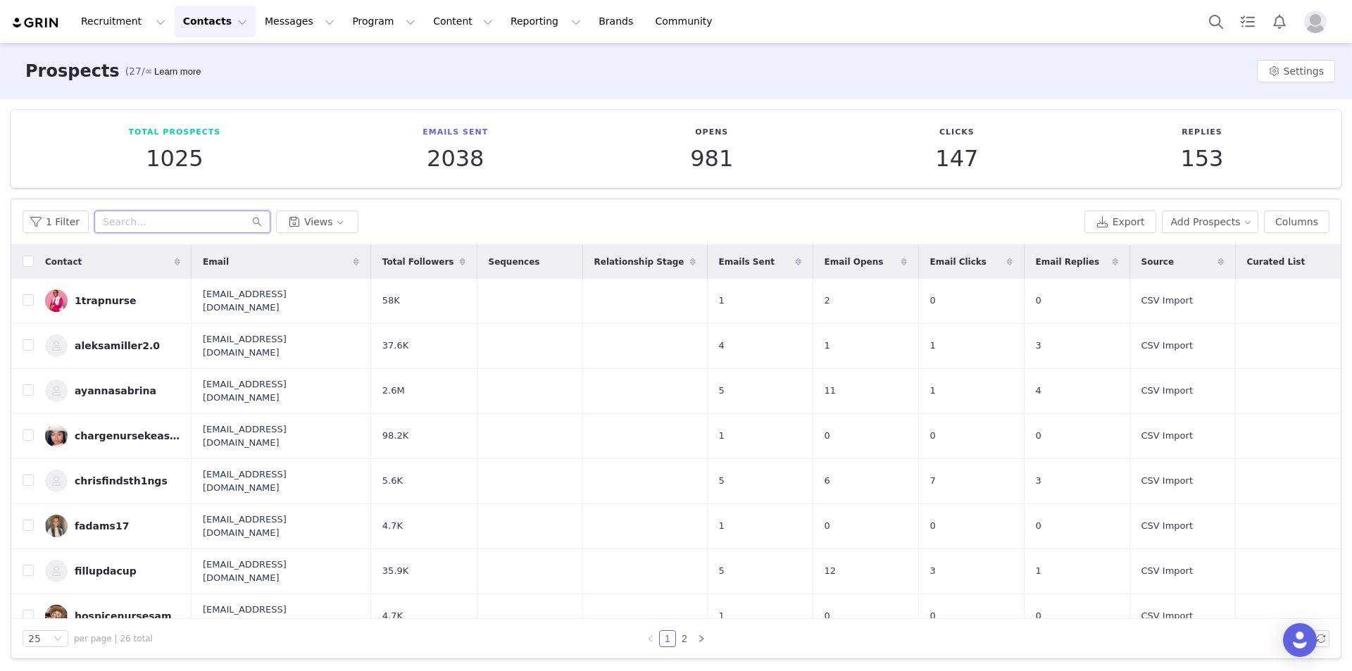
click at [185, 223] on input "text" at bounding box center [182, 222] width 176 height 23
paste input "MargaretHudson.collabs@gmail.com"
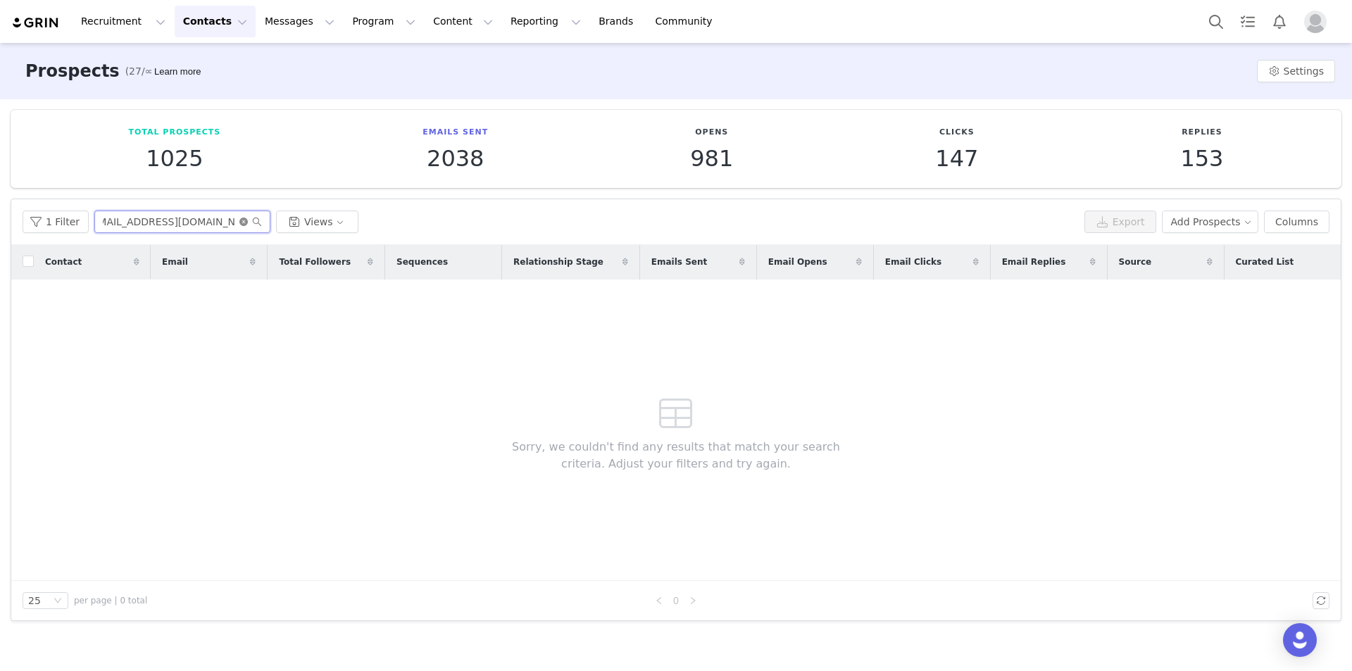
type input "MargaretHudson.collabs@gmail.com"
click at [239, 220] on icon "icon: close-circle" at bounding box center [243, 222] width 8 height 8
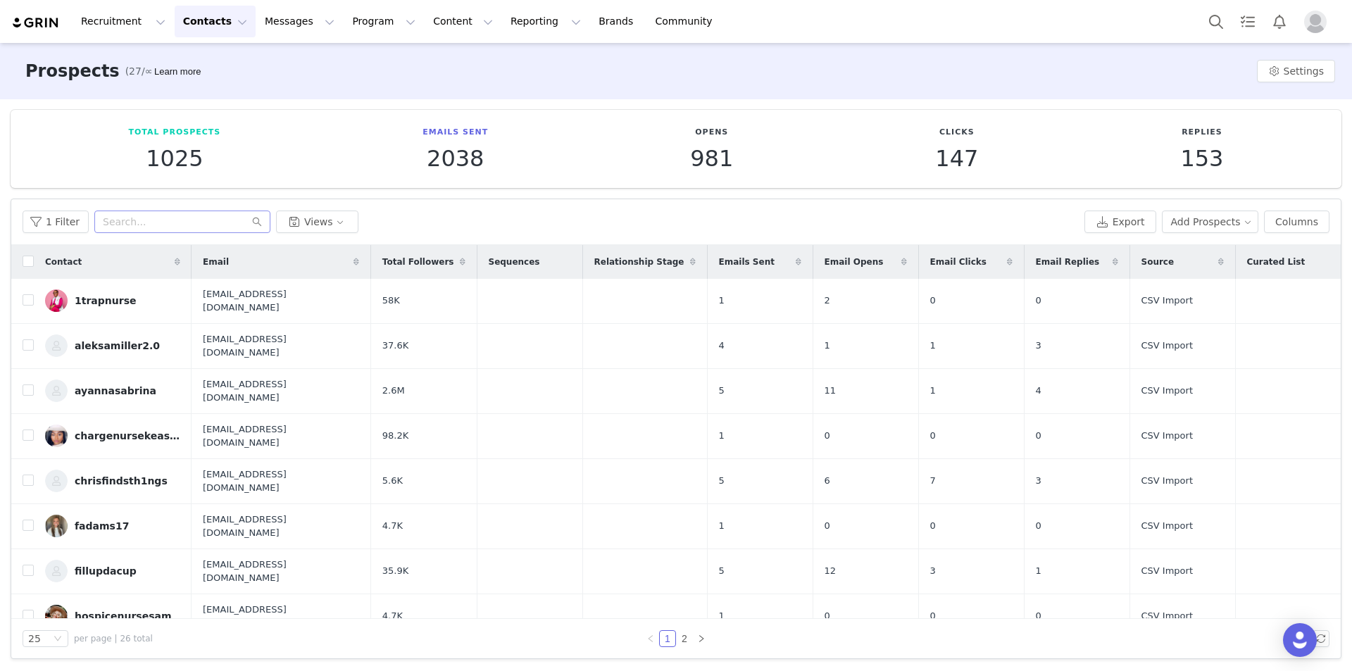
click at [231, 207] on div "1 Filter Views Export Add Prospects Columns" at bounding box center [676, 222] width 1330 height 46
click at [225, 220] on input "text" at bounding box center [182, 222] width 176 height 23
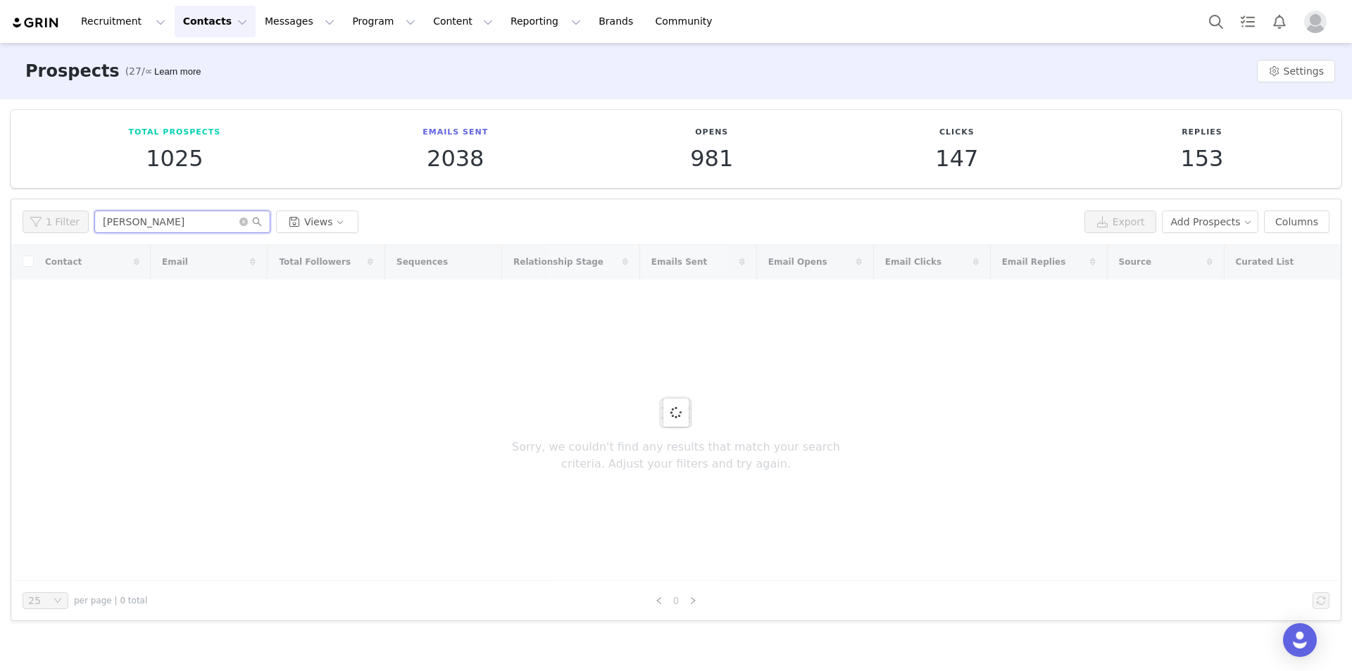
type input "margaret"
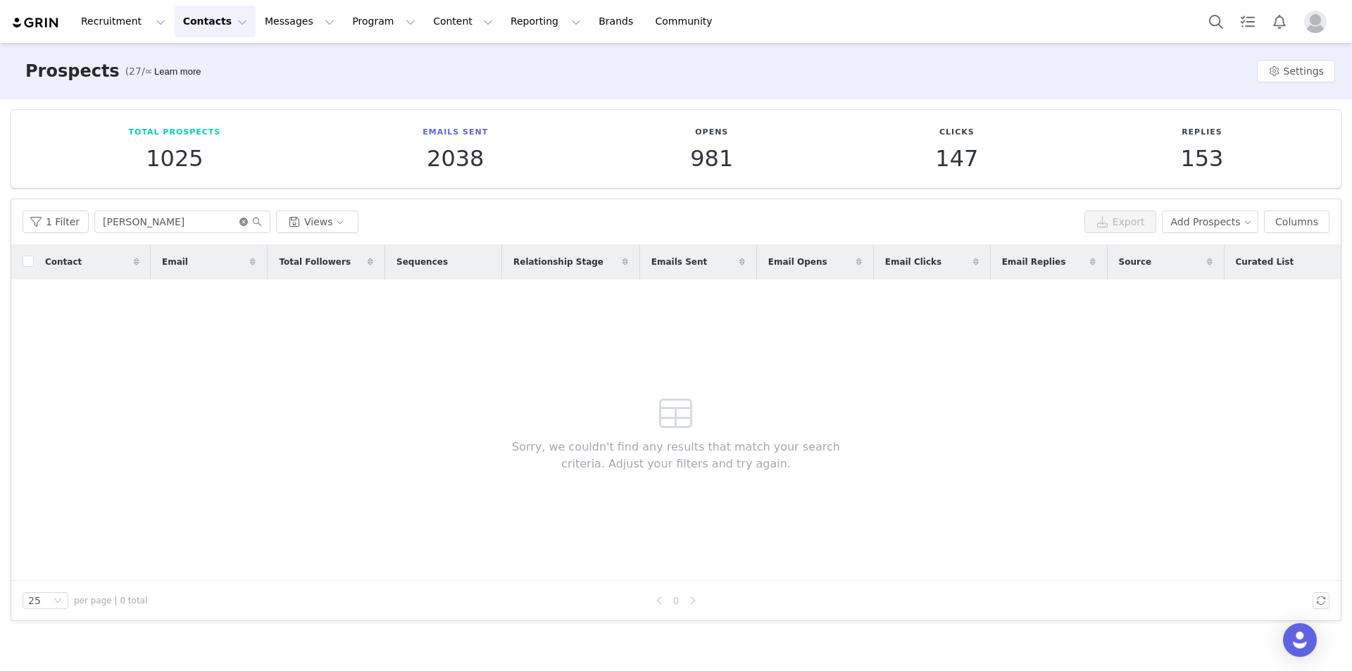
click at [240, 221] on icon "icon: close-circle" at bounding box center [243, 222] width 8 height 8
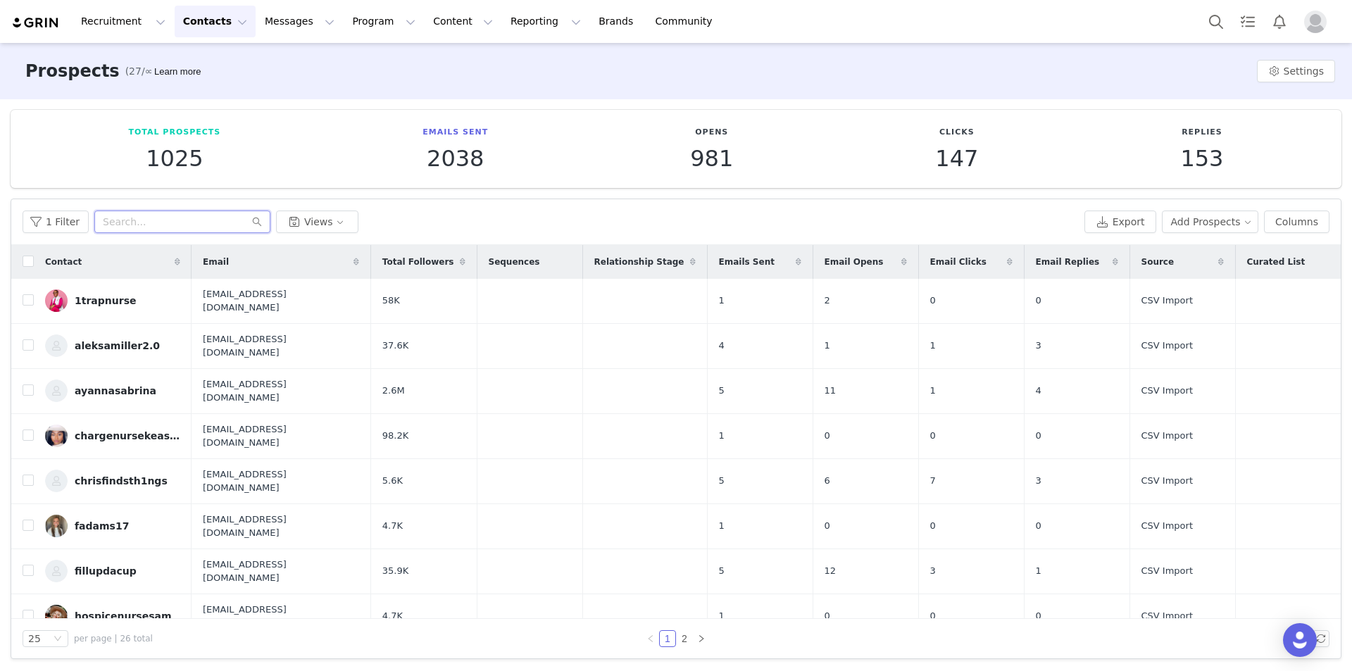
click at [233, 230] on input "text" at bounding box center [182, 222] width 176 height 23
click at [1304, 18] on button "Profile" at bounding box center [1318, 22] width 45 height 23
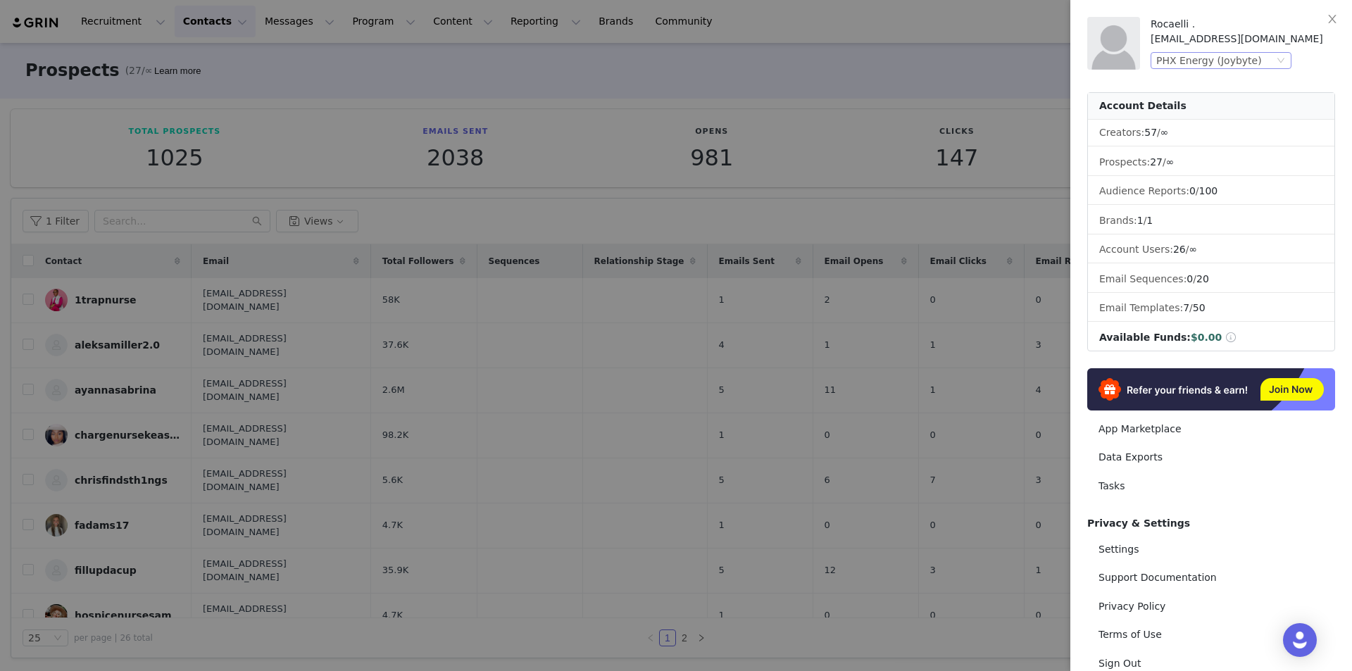
click at [1176, 57] on div "PHX Energy (Joybyte)" at bounding box center [1210, 60] width 106 height 15
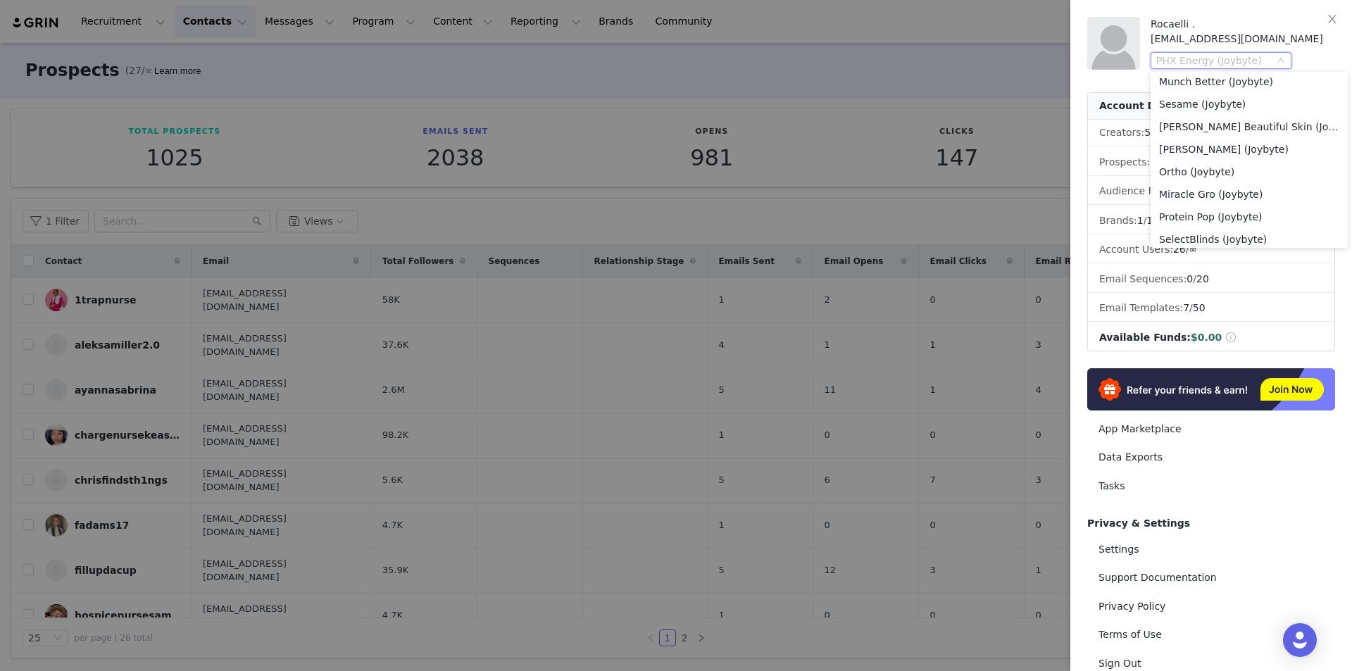
scroll to position [569, 0]
click at [1284, 151] on li "Ortho (Joybyte)" at bounding box center [1249, 148] width 197 height 23
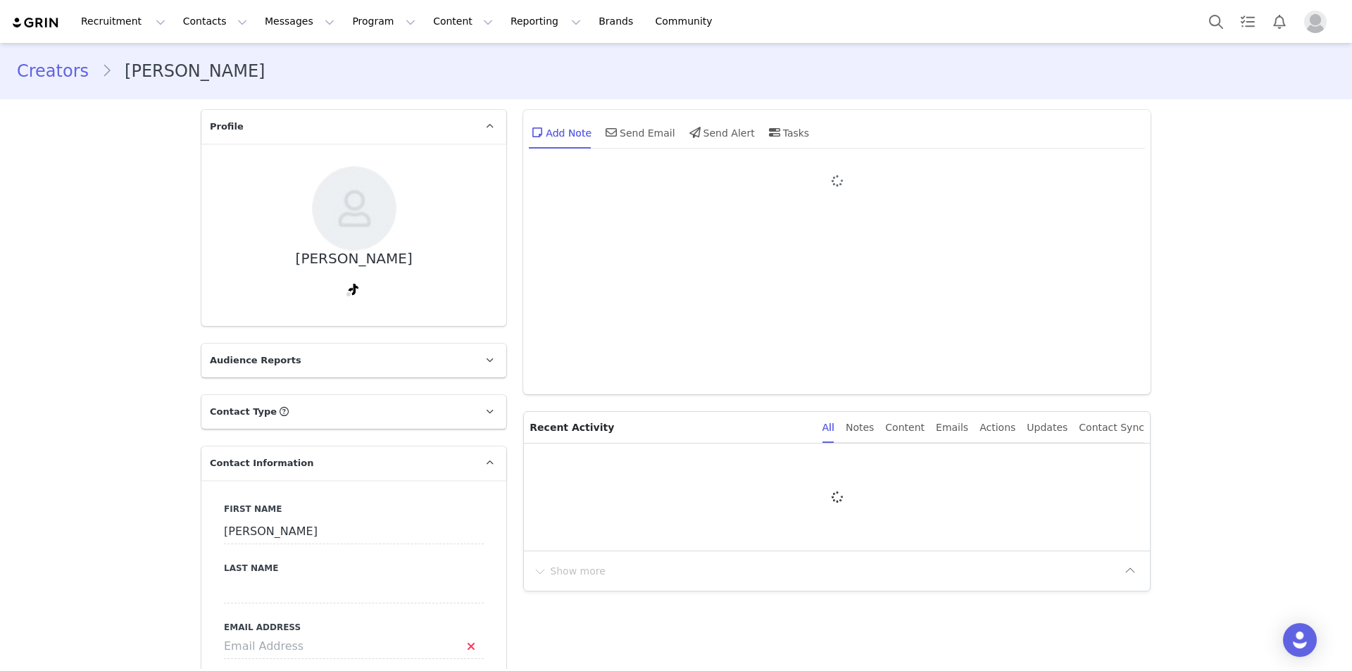
type input "+1 ([GEOGRAPHIC_DATA])"
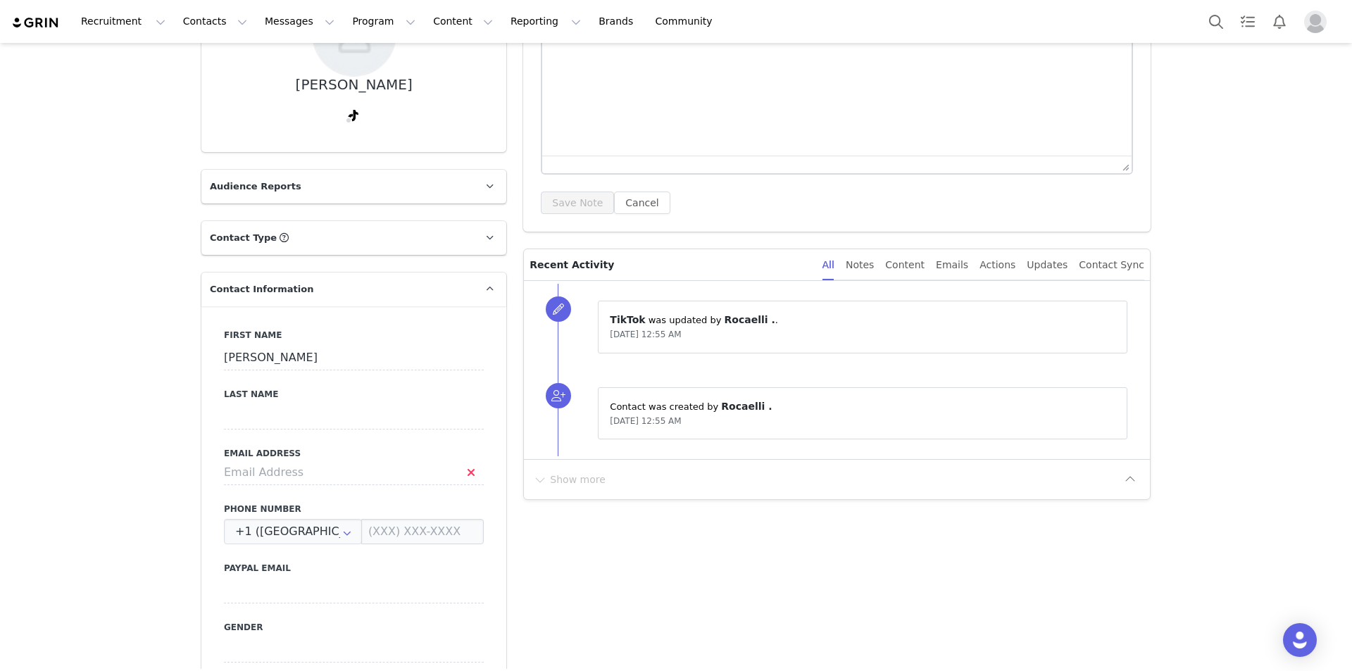
scroll to position [211, 0]
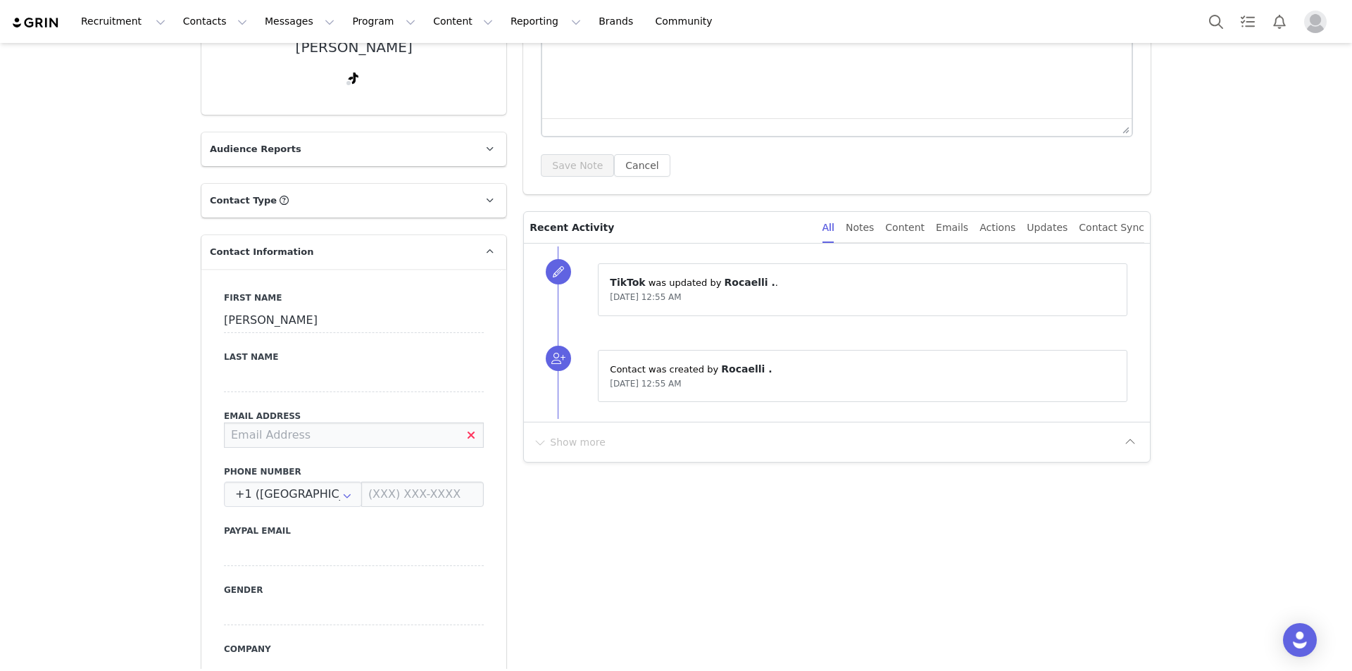
click at [351, 434] on input at bounding box center [354, 435] width 260 height 25
paste input "[EMAIL_ADDRESS][DOMAIN_NAME]"
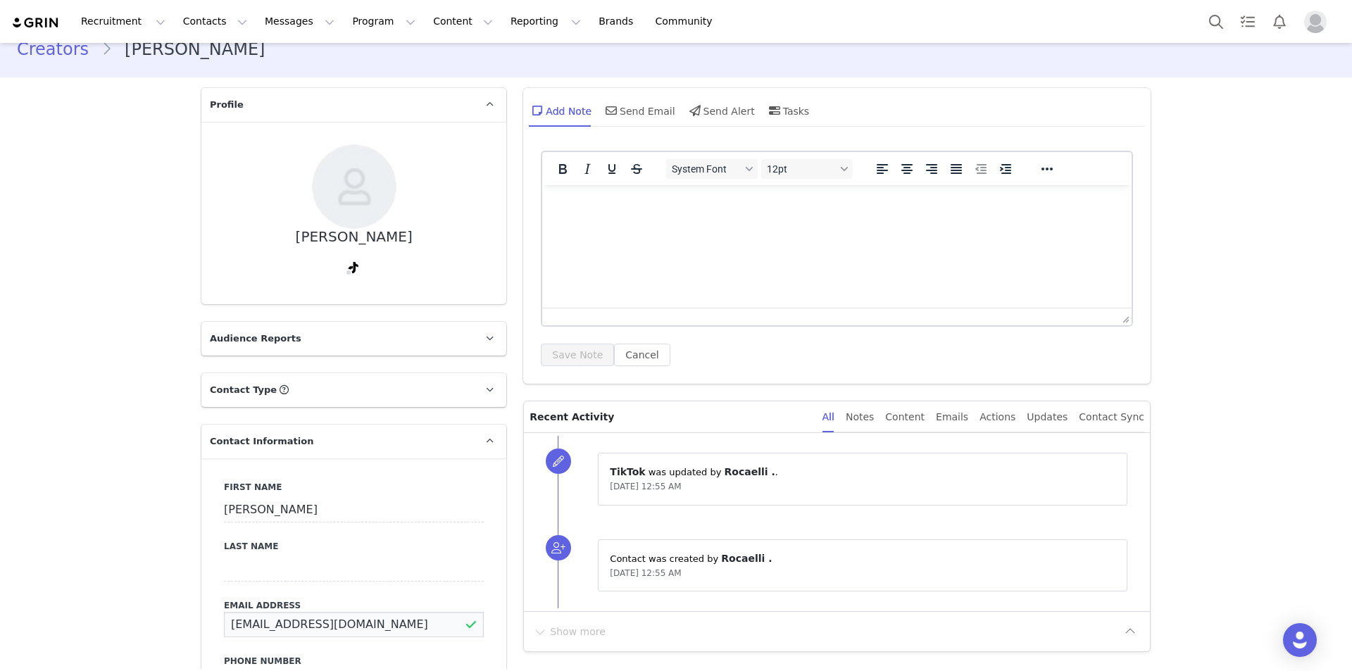
scroll to position [0, 0]
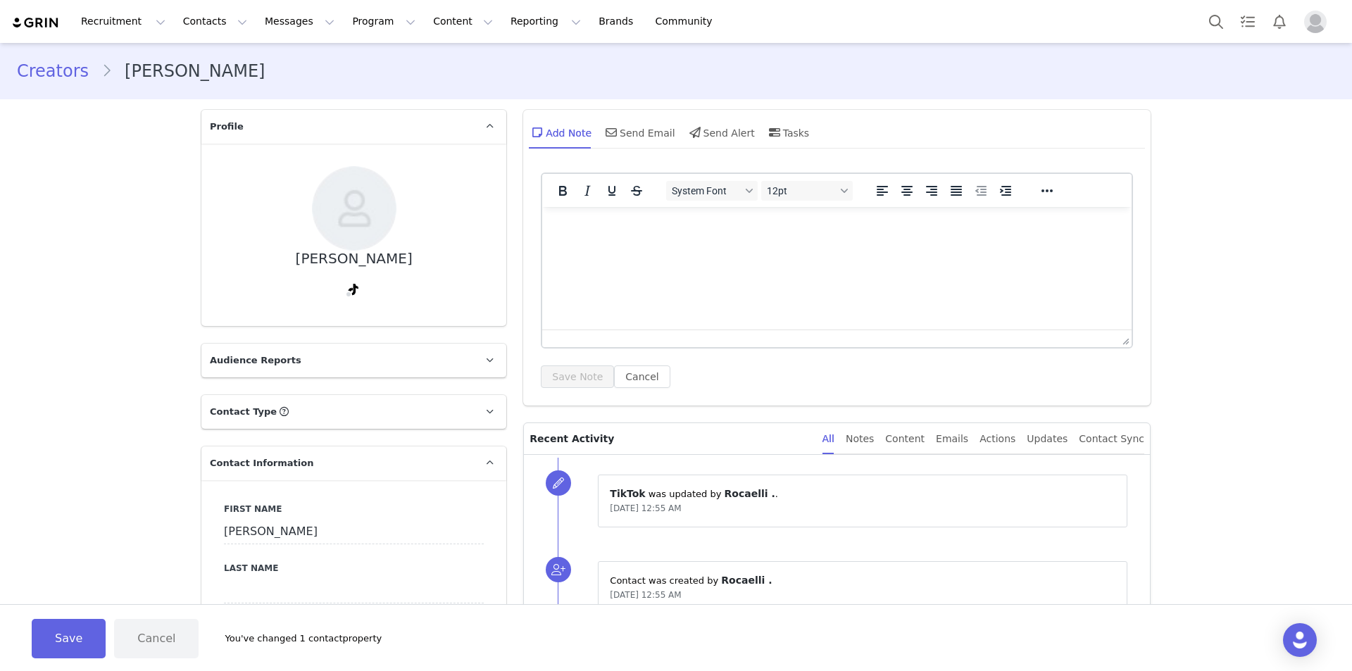
drag, startPoint x: 61, startPoint y: 630, endPoint x: 73, endPoint y: 618, distance: 17.9
click at [59, 630] on button "Save" at bounding box center [69, 638] width 74 height 39
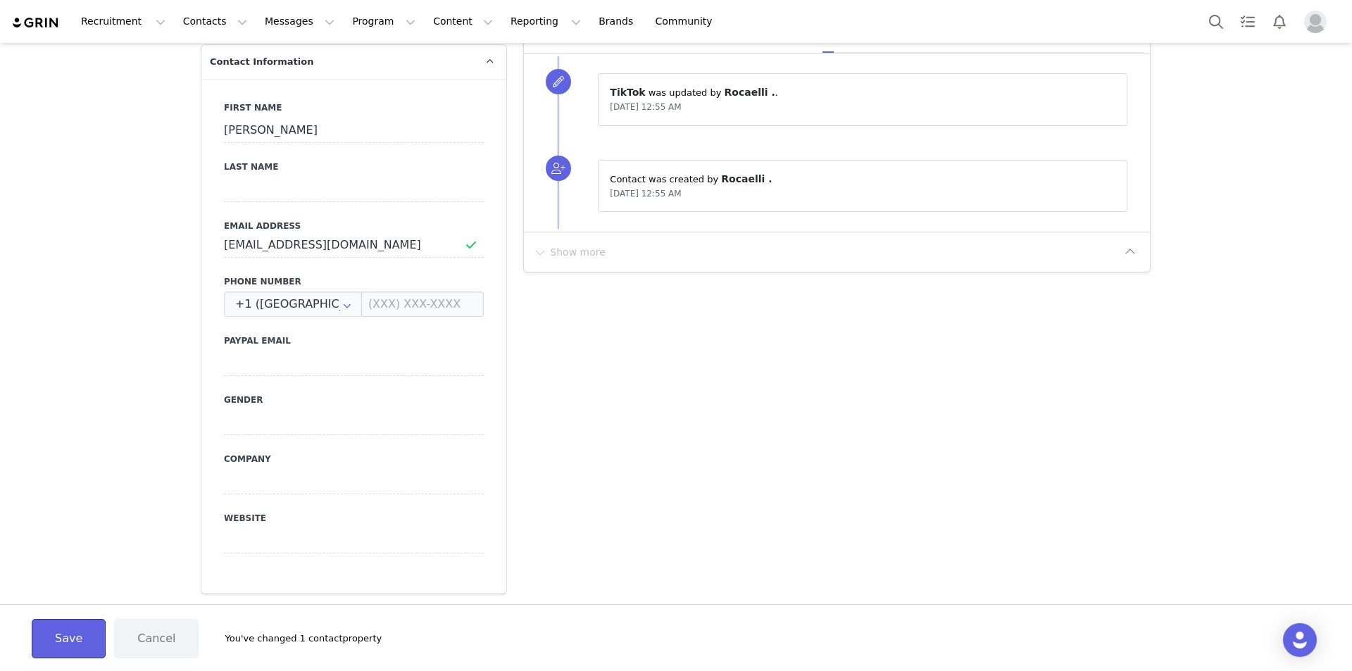
scroll to position [423, 0]
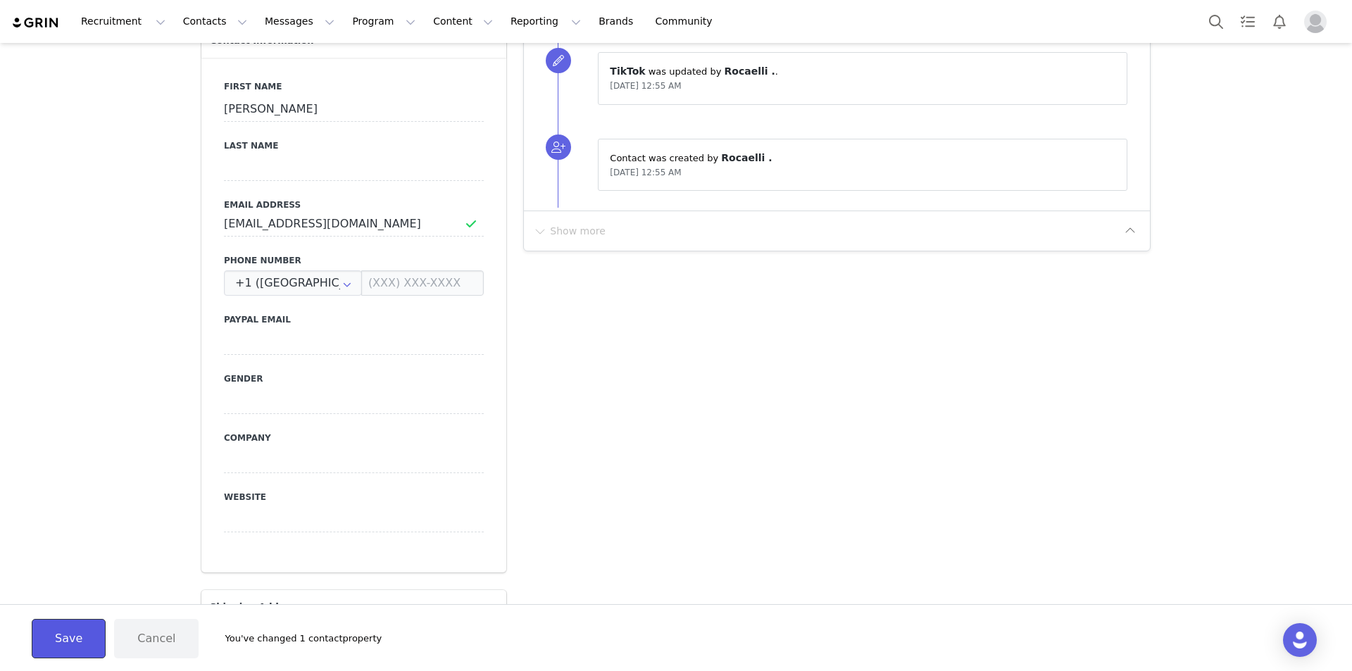
click at [82, 647] on button "Save" at bounding box center [69, 638] width 74 height 39
click at [1167, 625] on p "MargaretHudson.collabs@gmail.com is being used by another contact" at bounding box center [1178, 636] width 287 height 30
click at [1057, 623] on p "MargaretHudson.collabs@gmail.com is being used by another contact" at bounding box center [1178, 636] width 287 height 30
click at [402, 224] on input "MargaretHudson.collabs@gmail.com" at bounding box center [354, 223] width 260 height 25
type input "MargaretHudson.collabs@gmail.co"
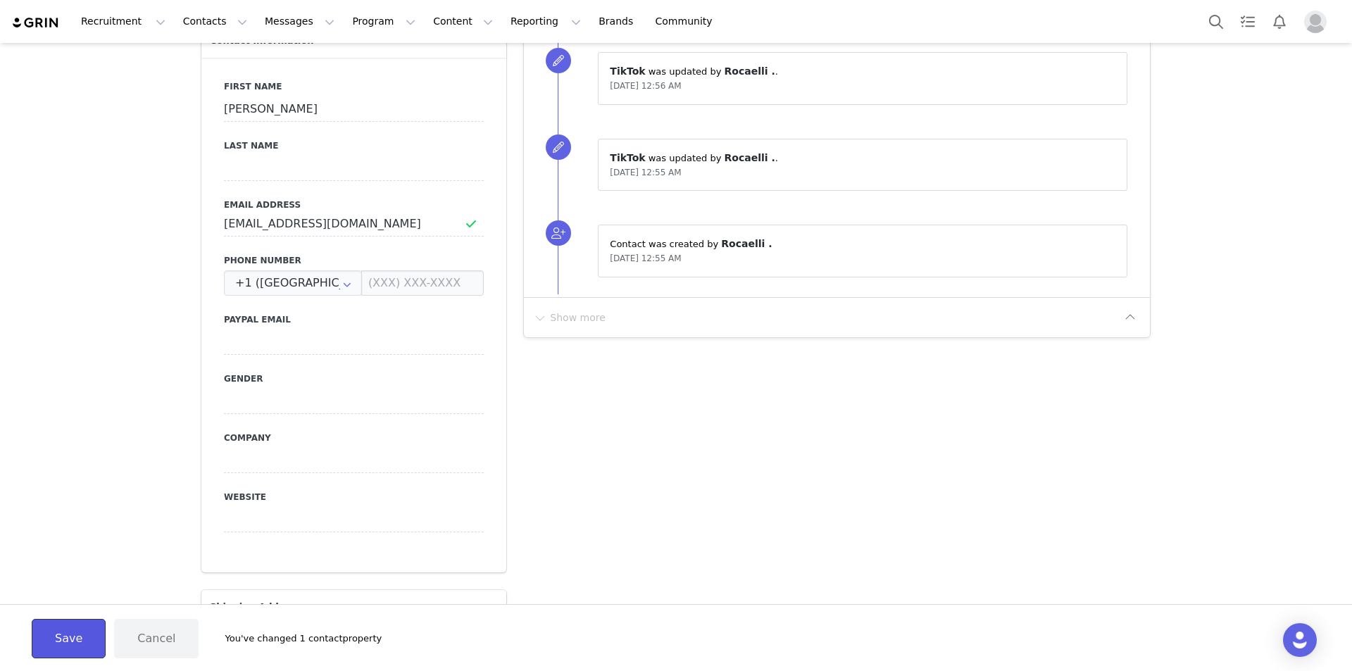
click at [87, 632] on button "Save" at bounding box center [69, 638] width 74 height 39
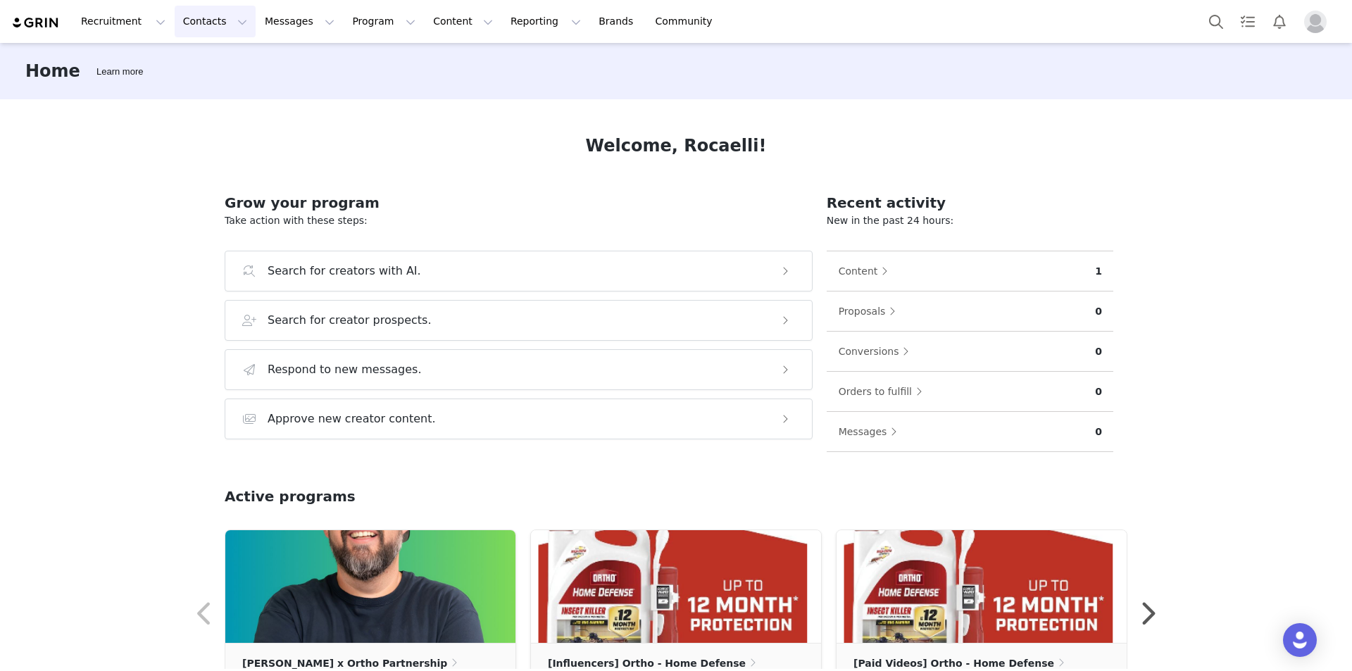
click at [204, 23] on button "Contacts Contacts" at bounding box center [215, 22] width 81 height 32
click at [211, 87] on p "Prospects" at bounding box center [196, 88] width 47 height 15
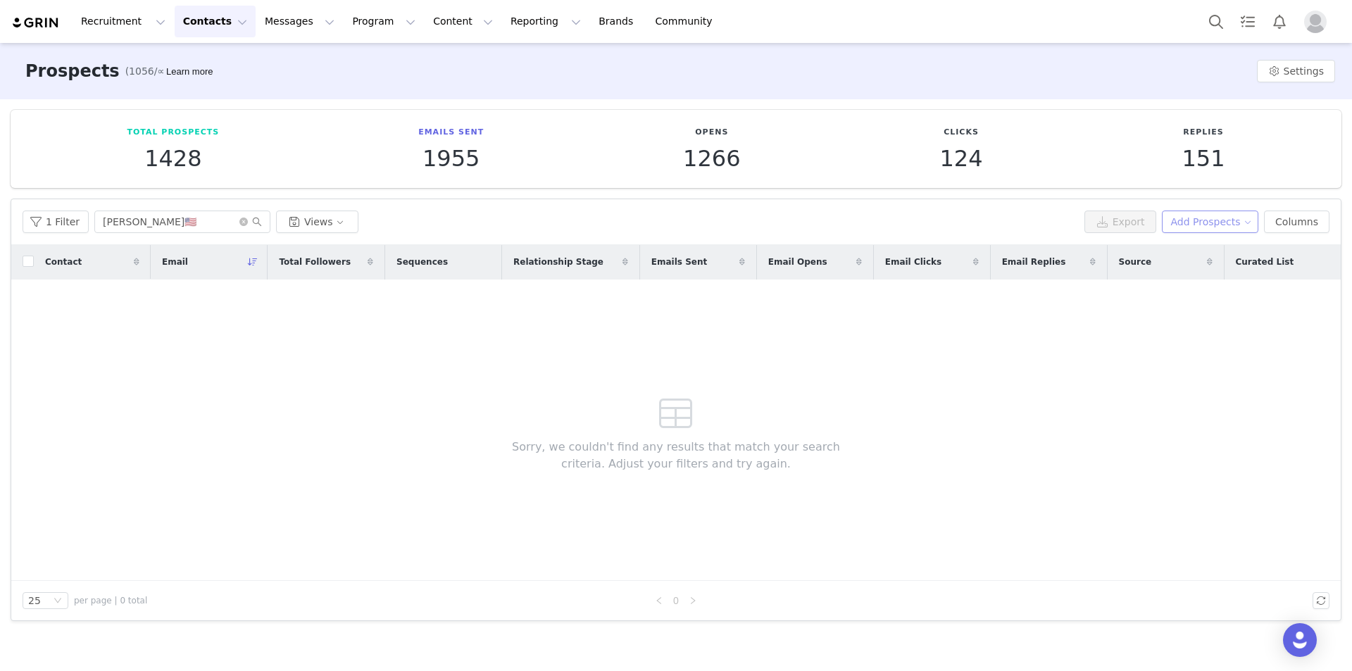
click at [1207, 227] on button "Add Prospects" at bounding box center [1210, 222] width 97 height 23
click at [1326, 23] on img "Profile" at bounding box center [1315, 22] width 23 height 23
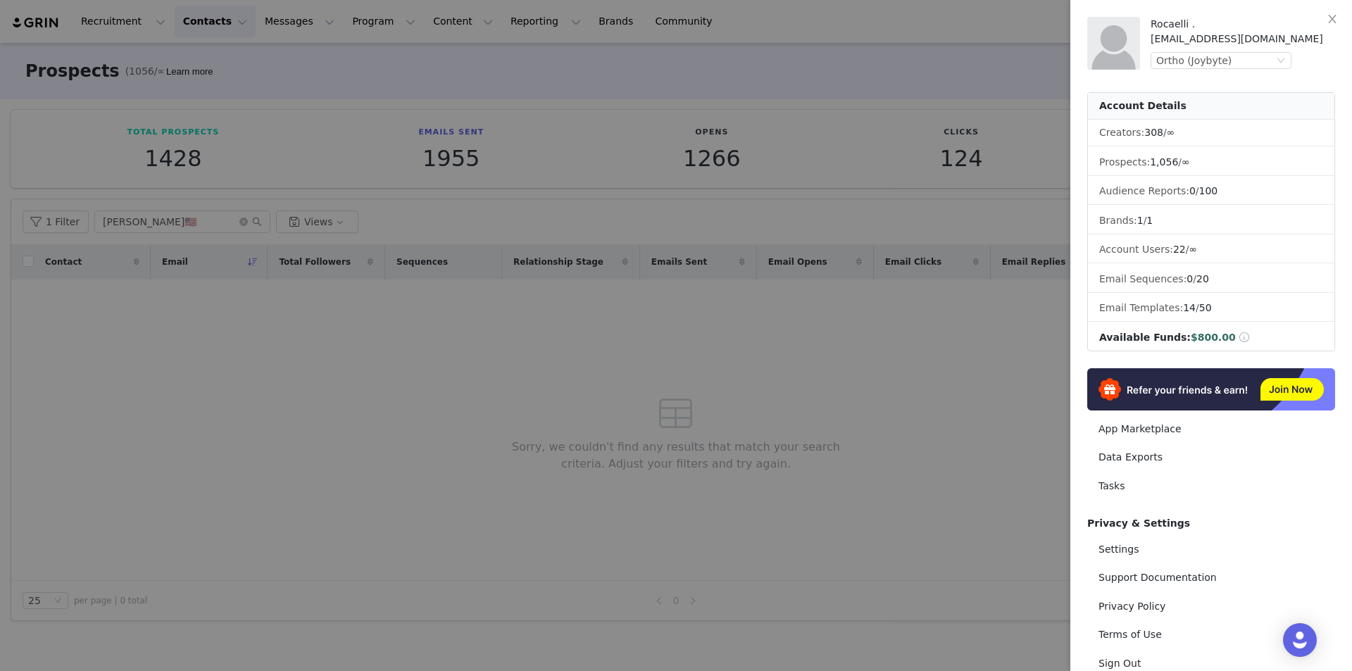
click at [761, 83] on div at bounding box center [676, 335] width 1352 height 671
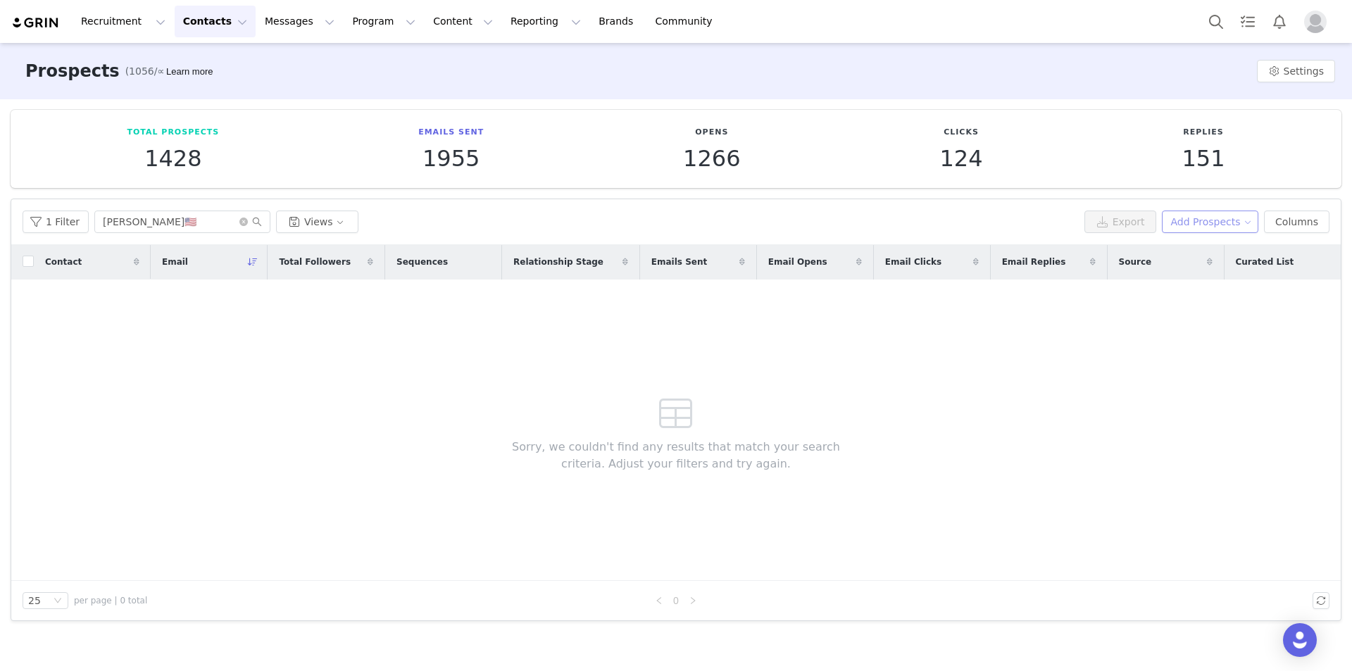
click at [1197, 219] on button "Add Prospects" at bounding box center [1210, 222] width 97 height 23
click at [1192, 242] on span "Add a Prospect" at bounding box center [1218, 249] width 74 height 15
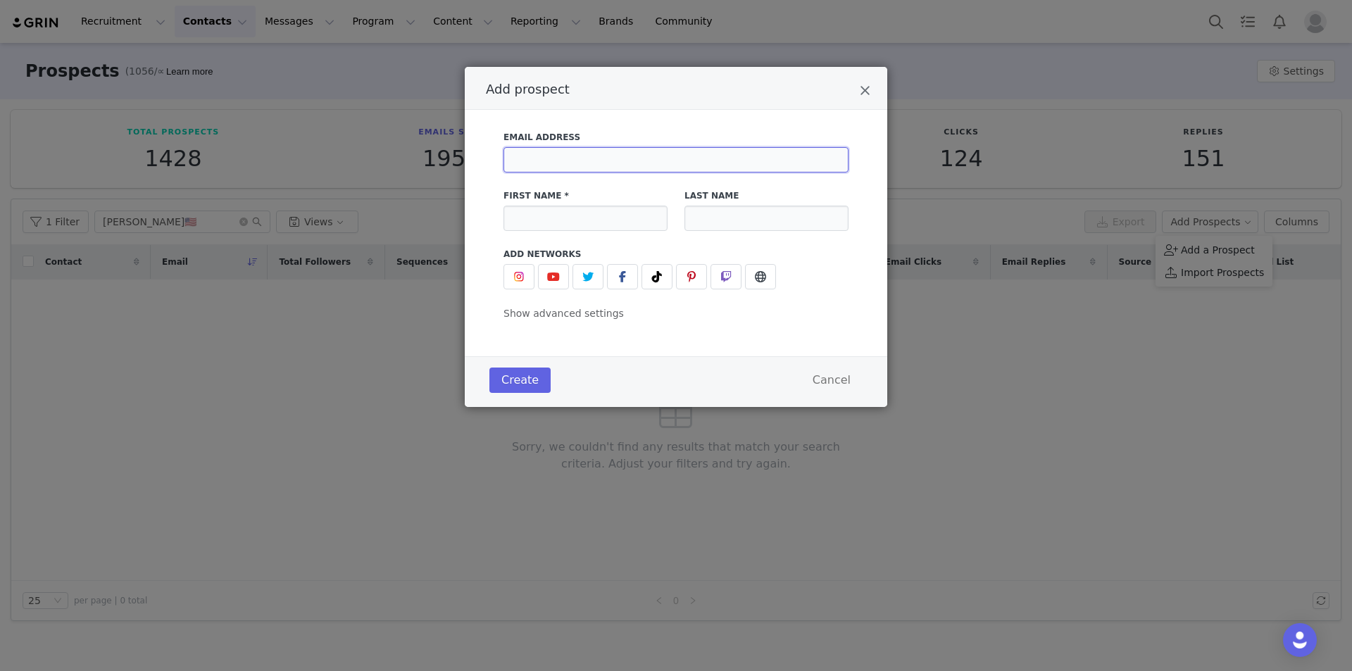
click at [603, 169] on input "Add prospect" at bounding box center [676, 159] width 345 height 25
paste input "ugc.allyy@gmail.com"
type input "ugc.allyy@gmail.com"
click at [595, 221] on input "Add prospect" at bounding box center [586, 218] width 164 height 25
paste input "ALLY"
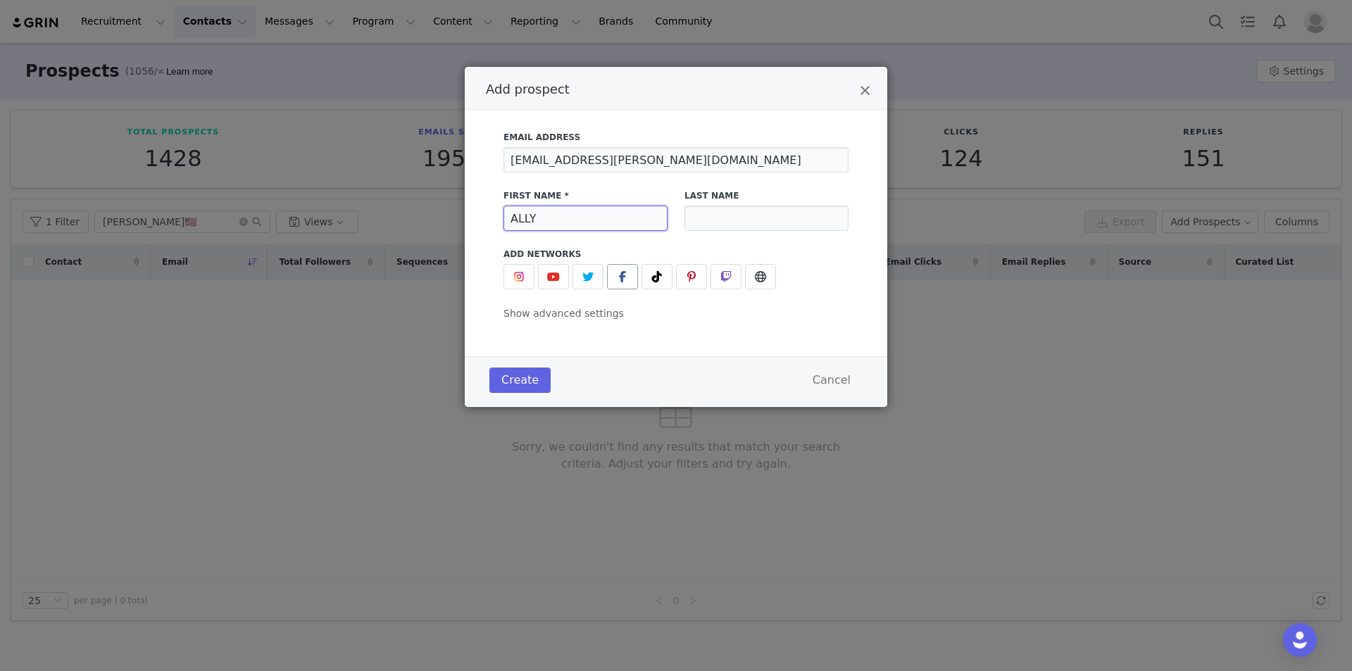
type input "ALLY"
click at [626, 277] on span "Add prospect" at bounding box center [622, 276] width 17 height 17
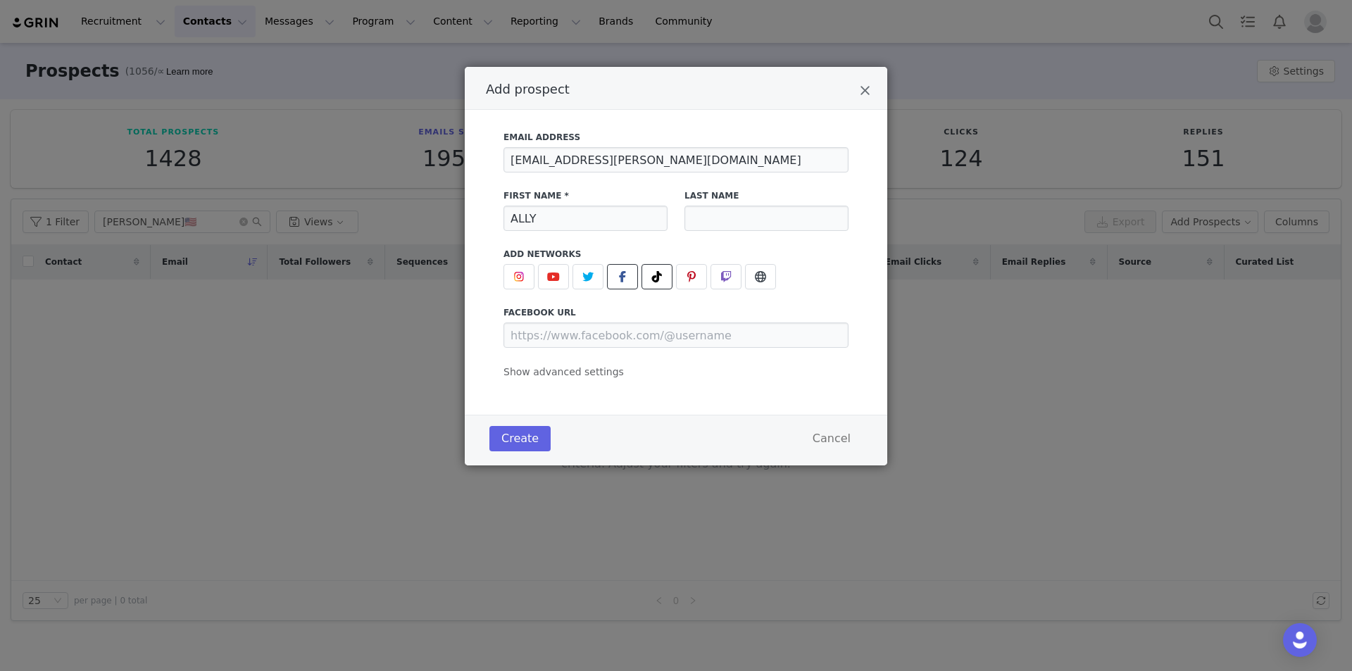
click at [656, 270] on span "Add prospect" at bounding box center [657, 276] width 17 height 17
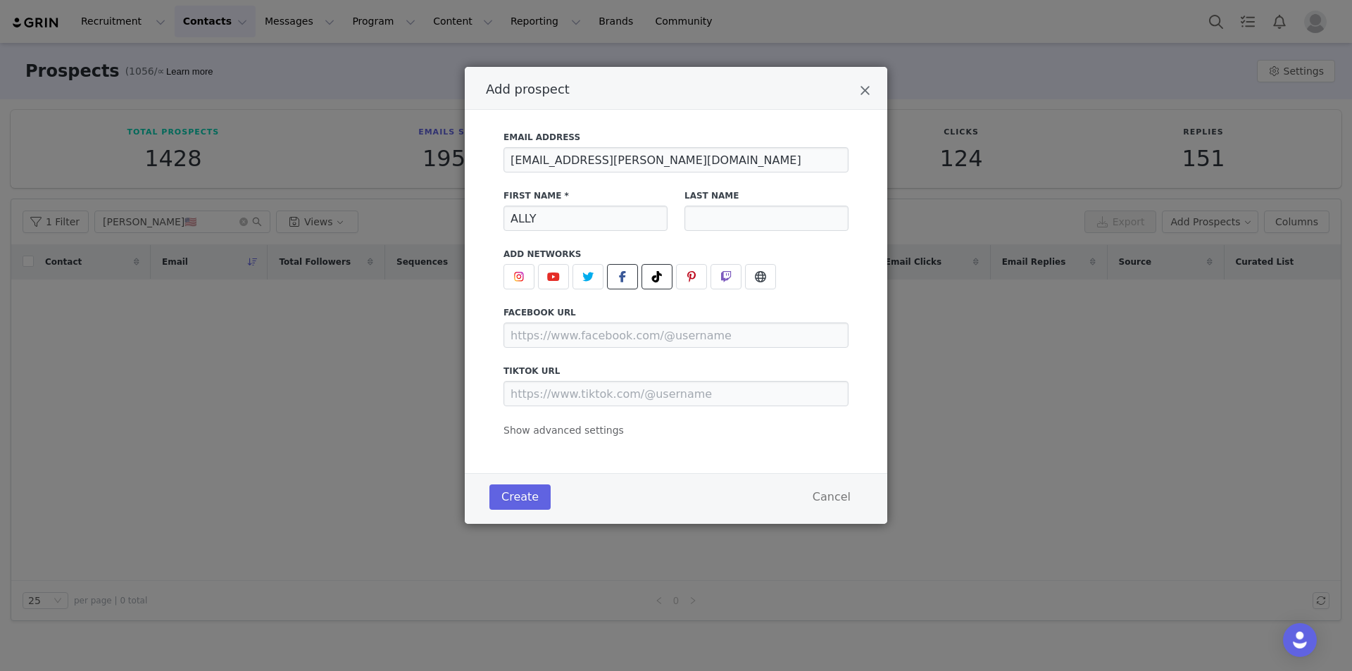
click at [629, 276] on span "Add prospect" at bounding box center [622, 276] width 17 height 17
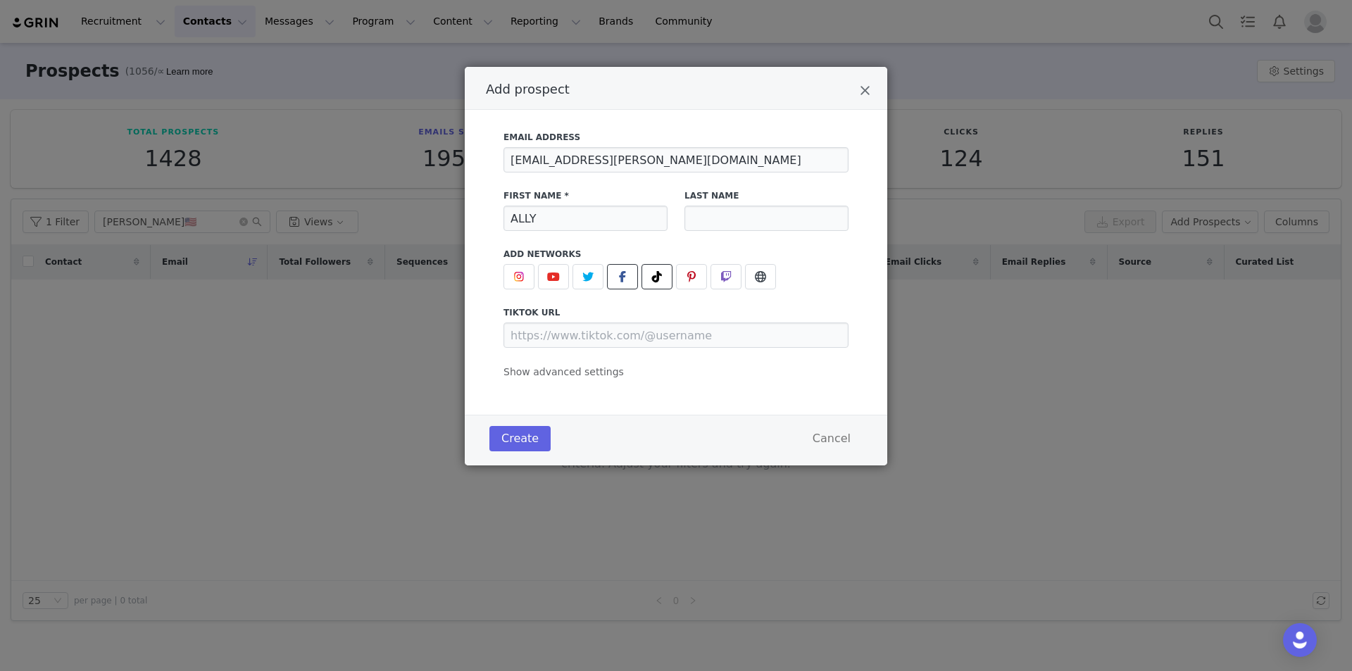
click at [623, 274] on icon "Add prospect" at bounding box center [622, 276] width 7 height 11
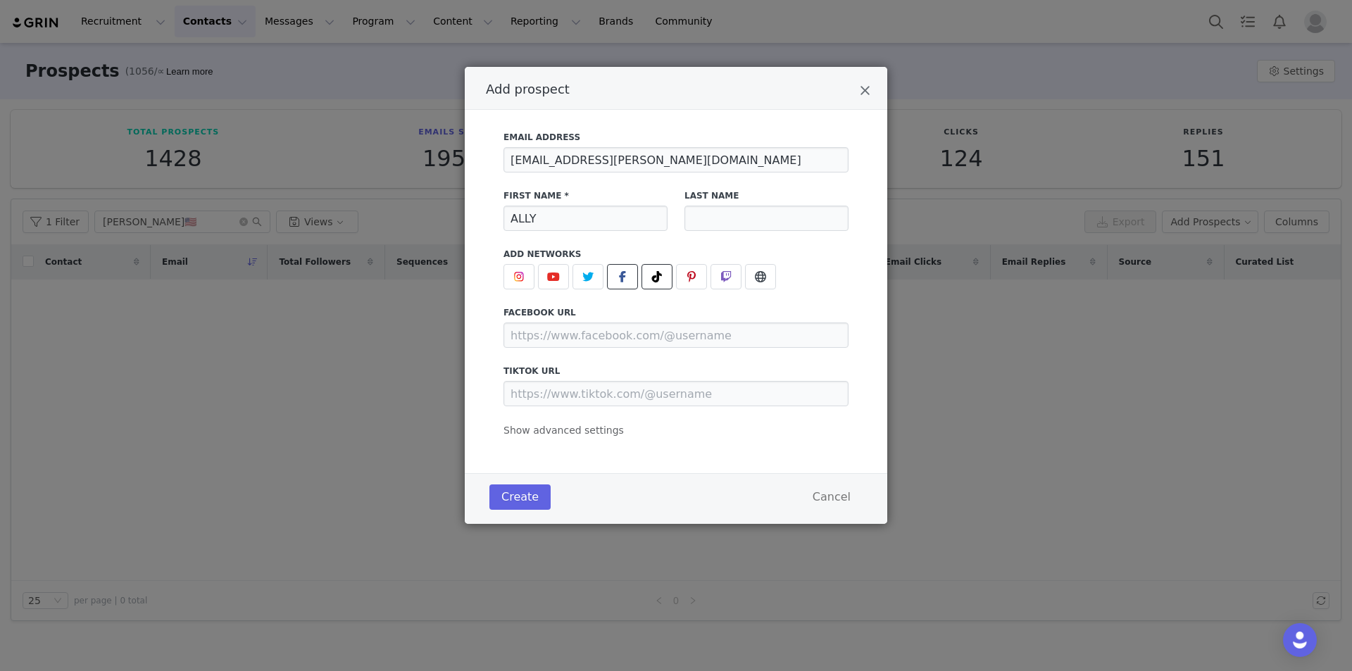
click at [628, 273] on span "Add prospect" at bounding box center [622, 276] width 17 height 17
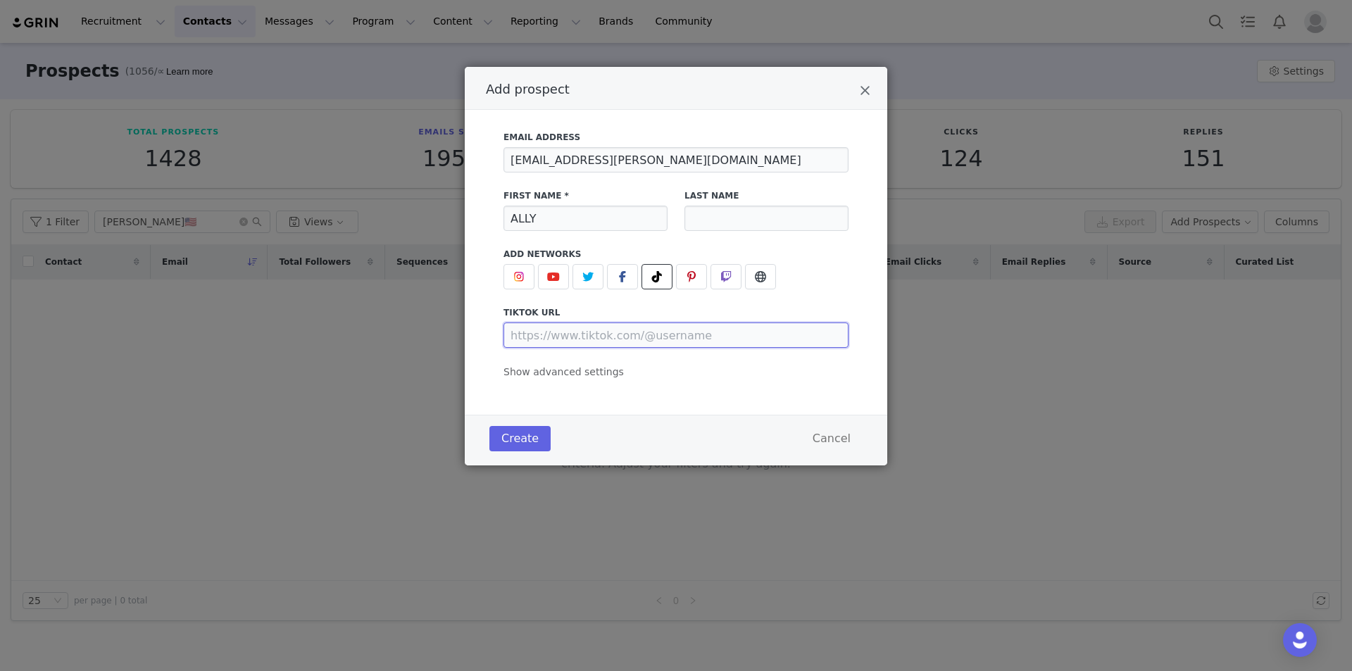
click at [623, 325] on input "Add prospect" at bounding box center [676, 335] width 345 height 25
paste input "https://www.tiktok.com/@my.daily.steals"
type input "https://www.tiktok.com/@my.daily.steals"
click at [557, 378] on span "Show advanced settings" at bounding box center [564, 371] width 120 height 11
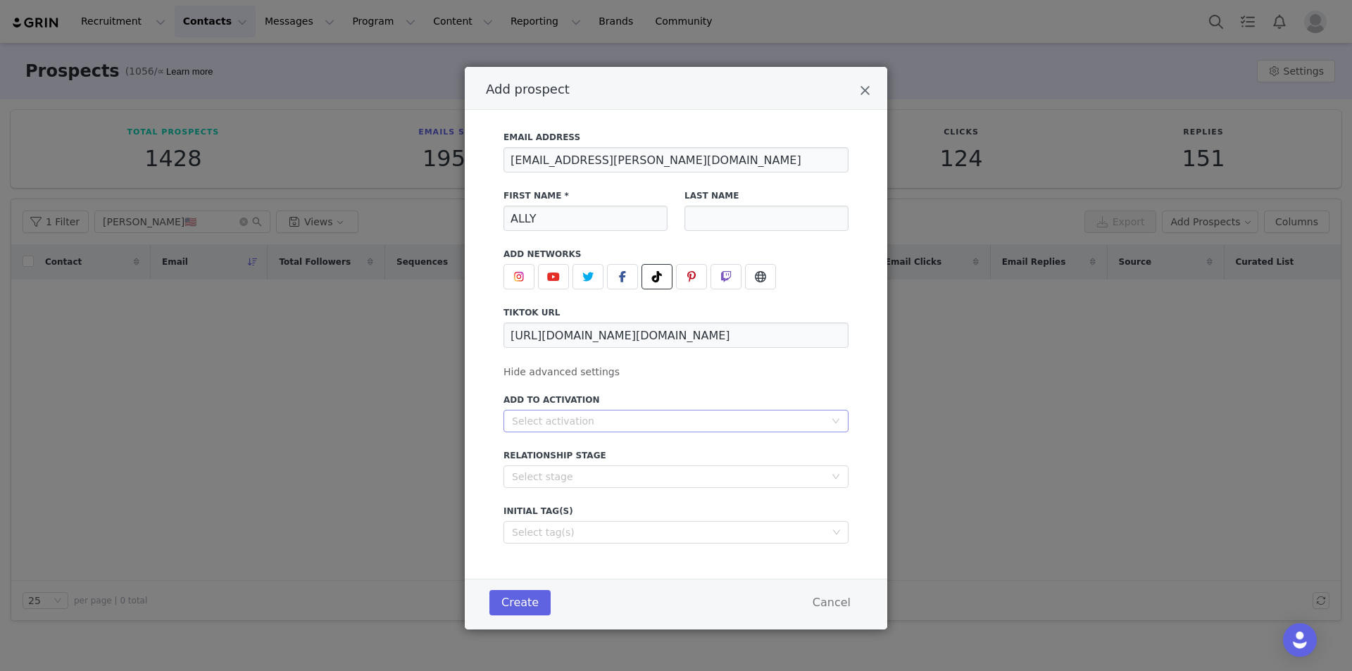
click at [571, 423] on div "Select activation" at bounding box center [668, 421] width 313 height 14
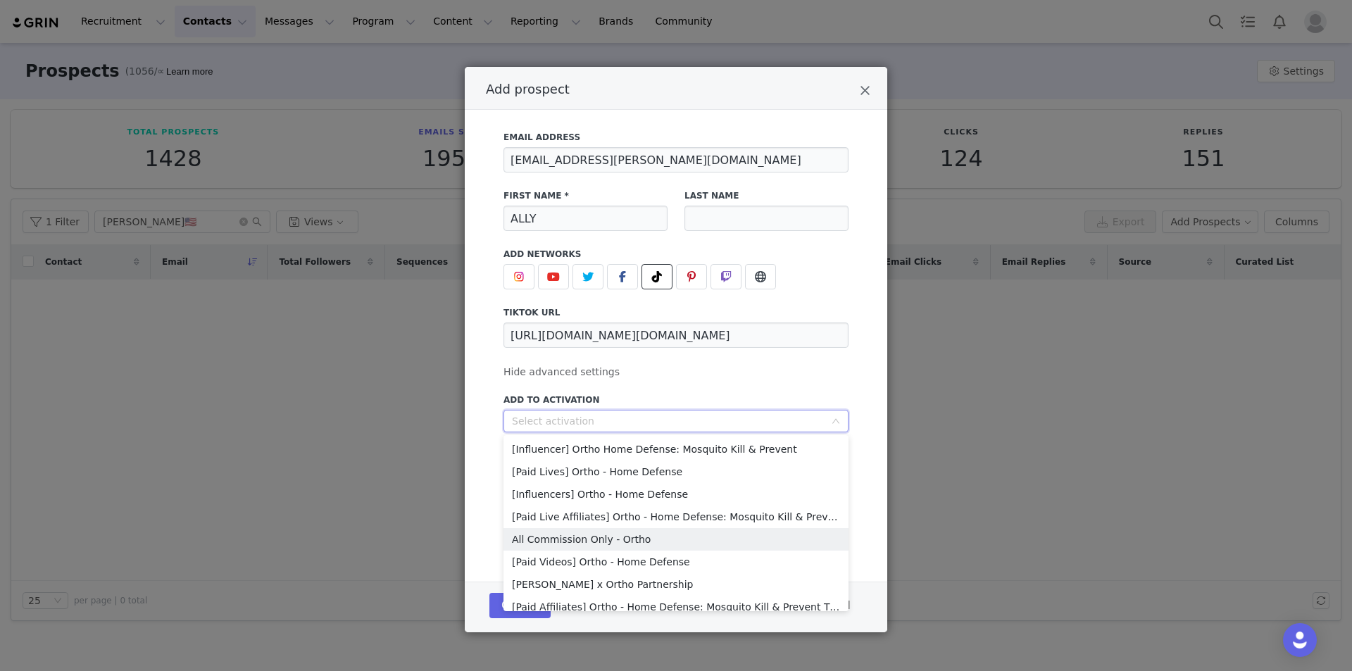
drag, startPoint x: 547, startPoint y: 537, endPoint x: 562, endPoint y: 536, distance: 15.6
click at [547, 537] on li "All Commission Only - Ortho" at bounding box center [676, 539] width 345 height 23
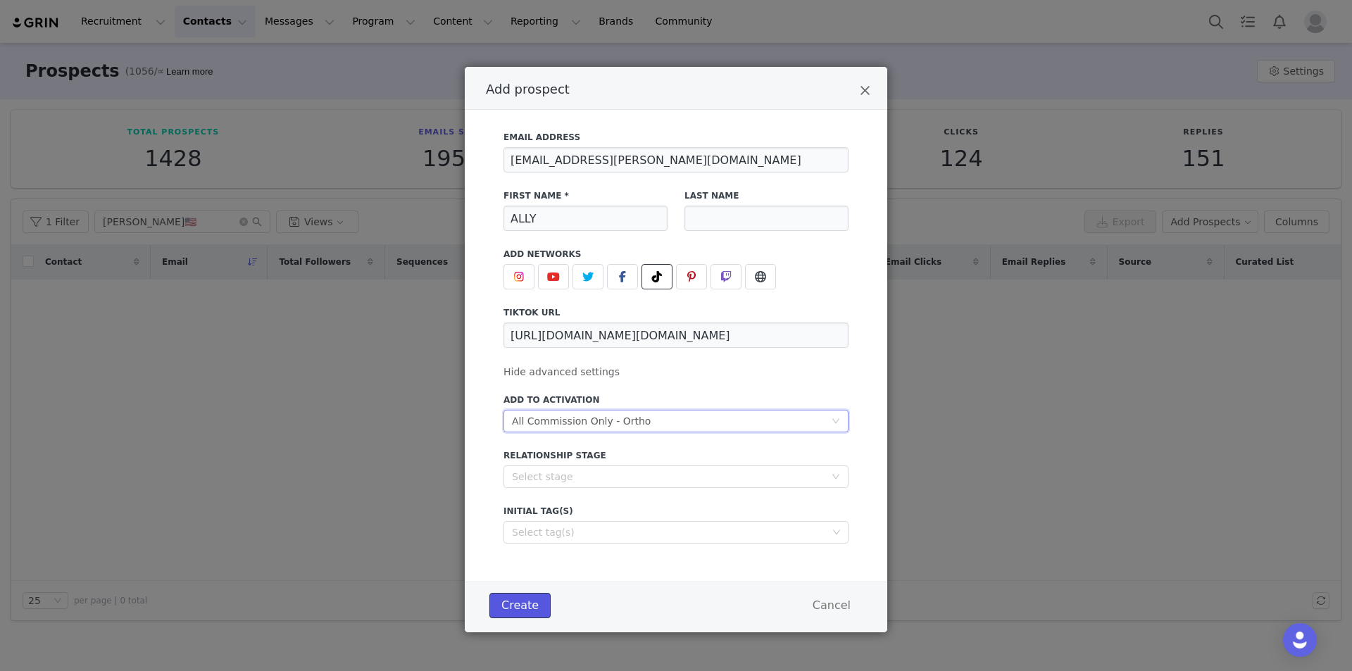
click at [509, 613] on button "Create" at bounding box center [520, 605] width 61 height 25
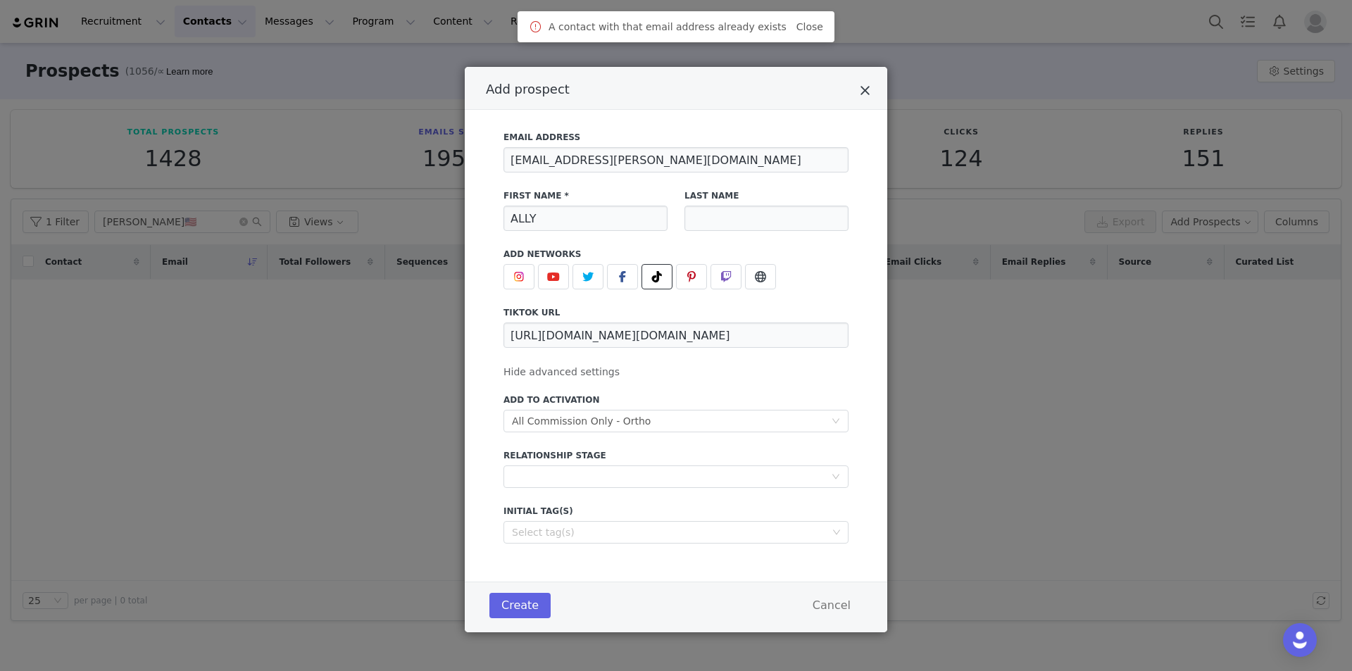
click at [867, 92] on icon "Close" at bounding box center [865, 91] width 11 height 14
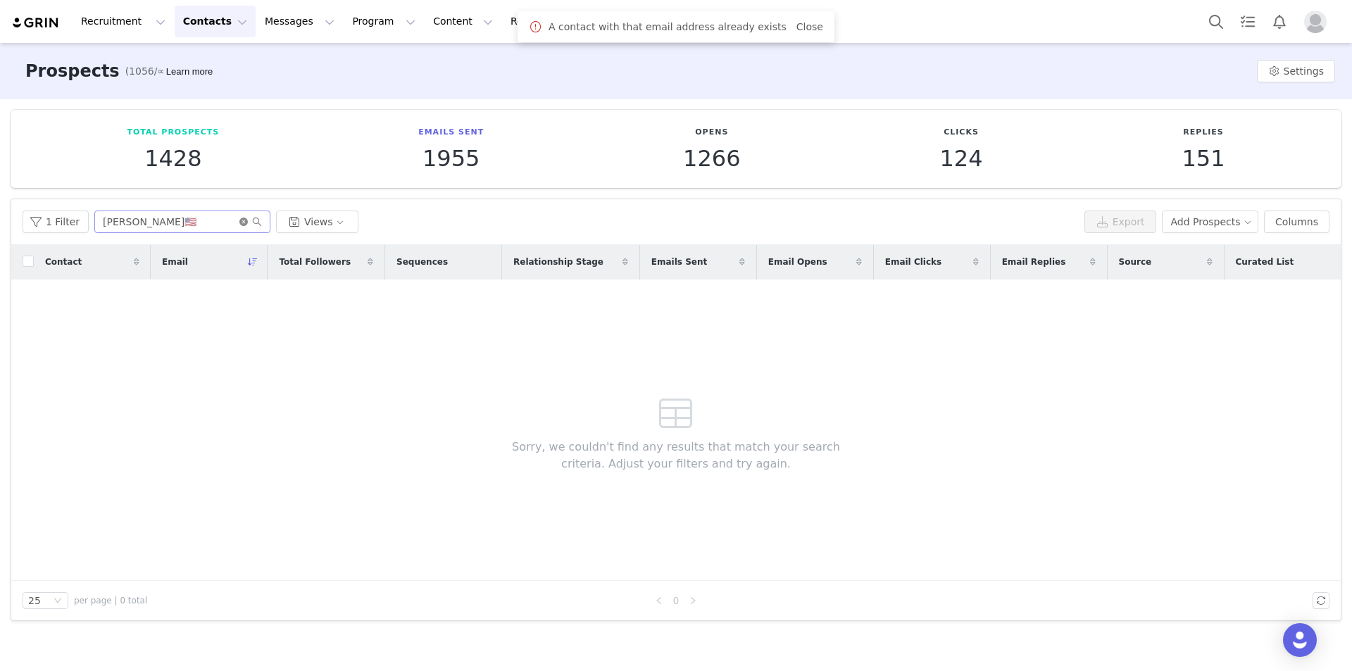
click at [239, 218] on icon "icon: close-circle" at bounding box center [243, 222] width 8 height 8
click at [192, 223] on input "text" at bounding box center [182, 222] width 176 height 23
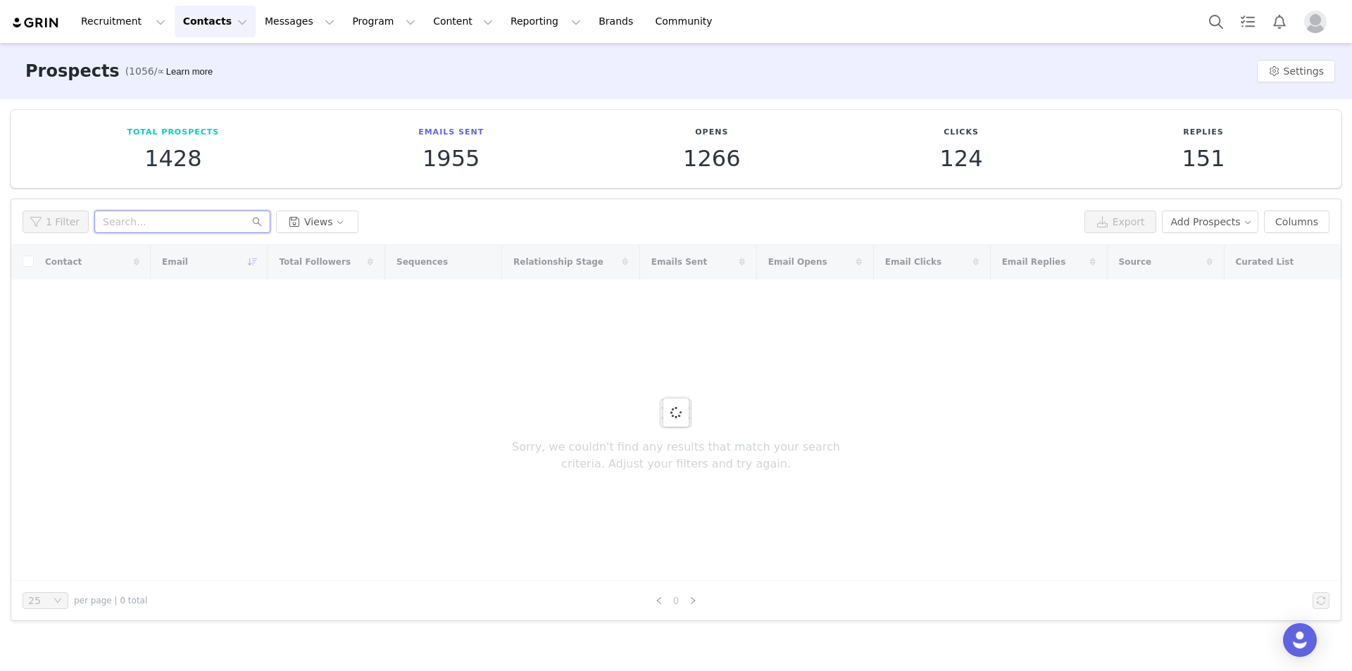
paste input "ALLY"
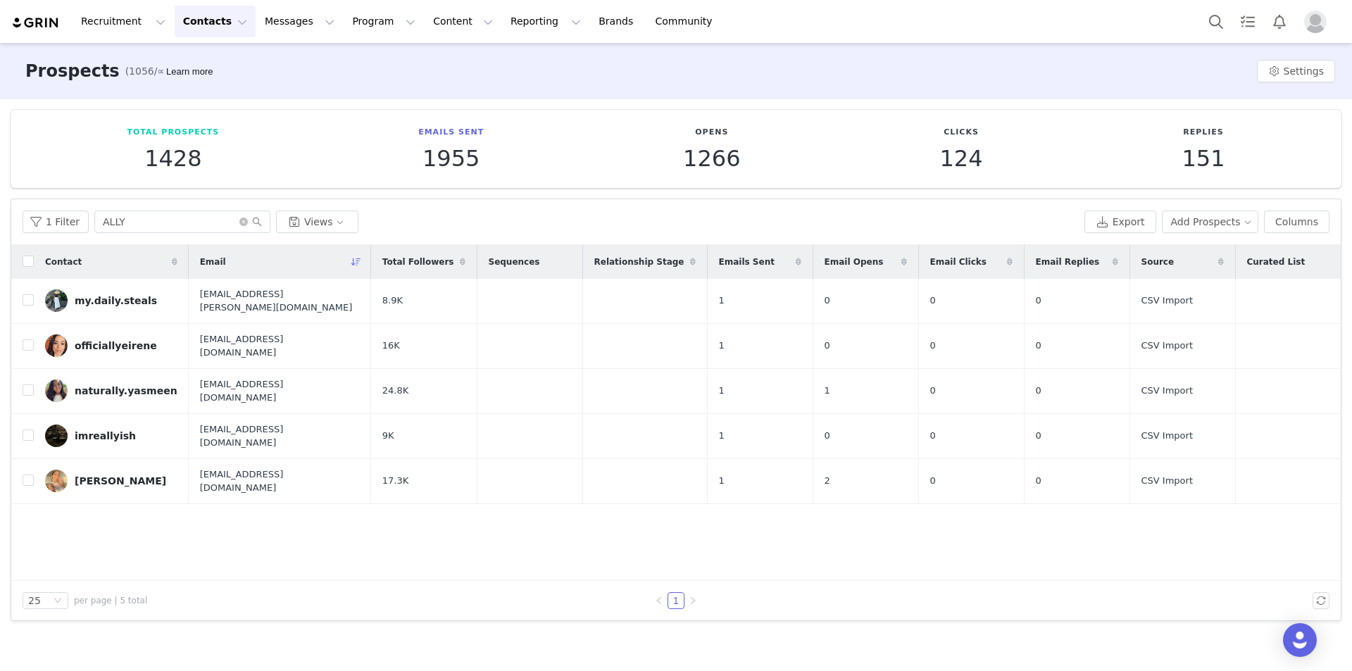
click at [201, 16] on button "Contacts Contacts" at bounding box center [215, 22] width 81 height 32
click at [184, 225] on input "ALLY" at bounding box center [182, 222] width 176 height 23
paste input "regmi2081"
type input "regmi2081"
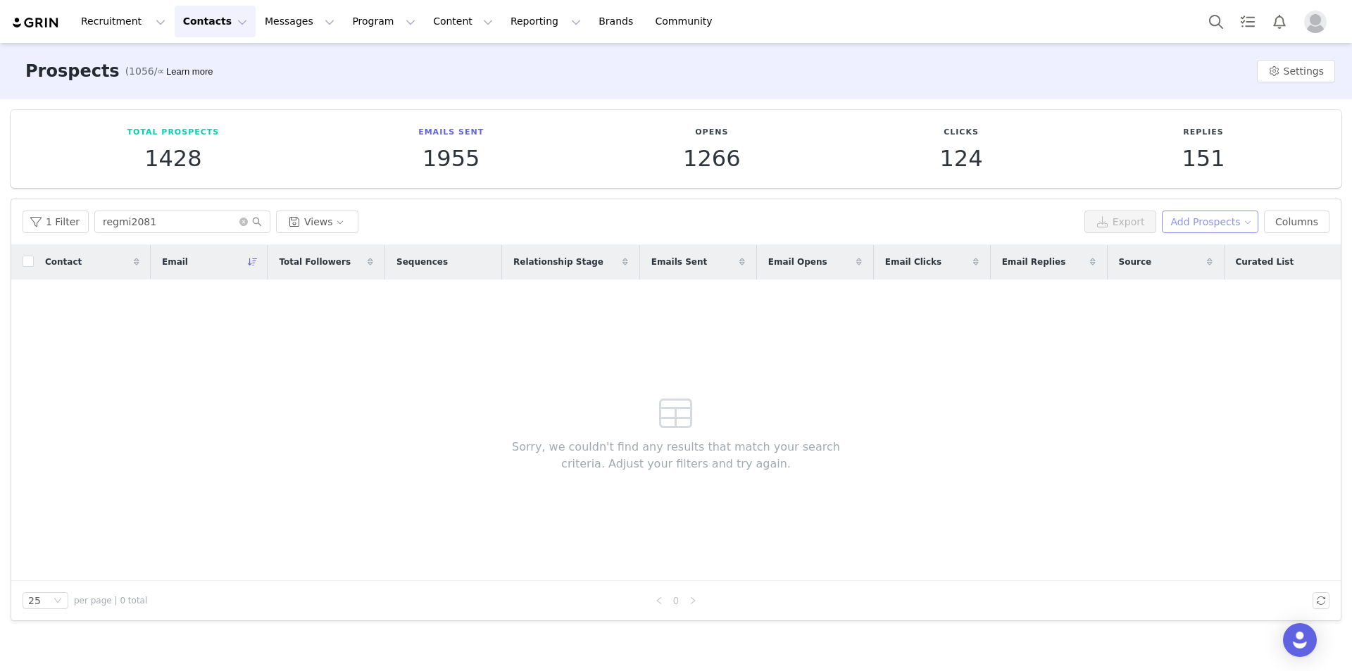
click at [1207, 223] on button "Add Prospects" at bounding box center [1210, 222] width 97 height 23
click at [1187, 247] on span "Add a Prospect" at bounding box center [1218, 249] width 74 height 15
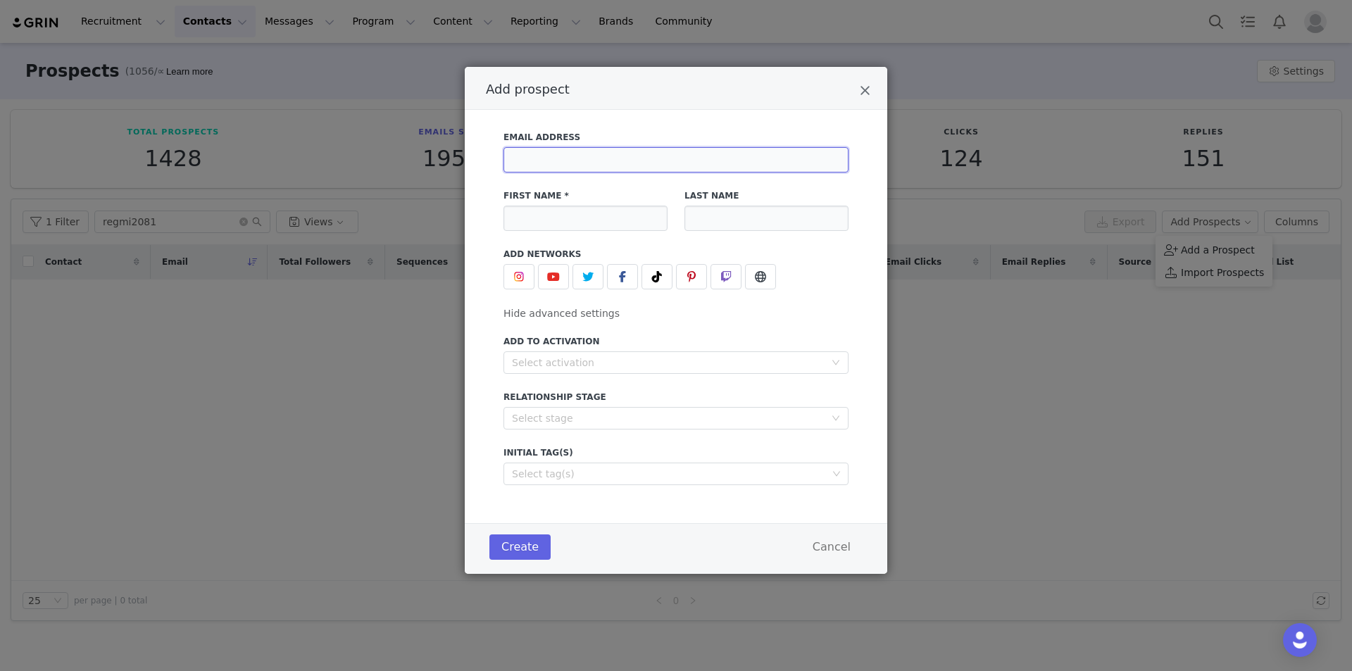
click at [691, 151] on input "Add prospect" at bounding box center [676, 159] width 345 height 25
paste input "regmikeshav123@gmail.com"
type input "regmikeshav123@gmail.com"
click at [582, 220] on input "Add prospect" at bounding box center [586, 218] width 164 height 25
paste input "Keshav Regmi"
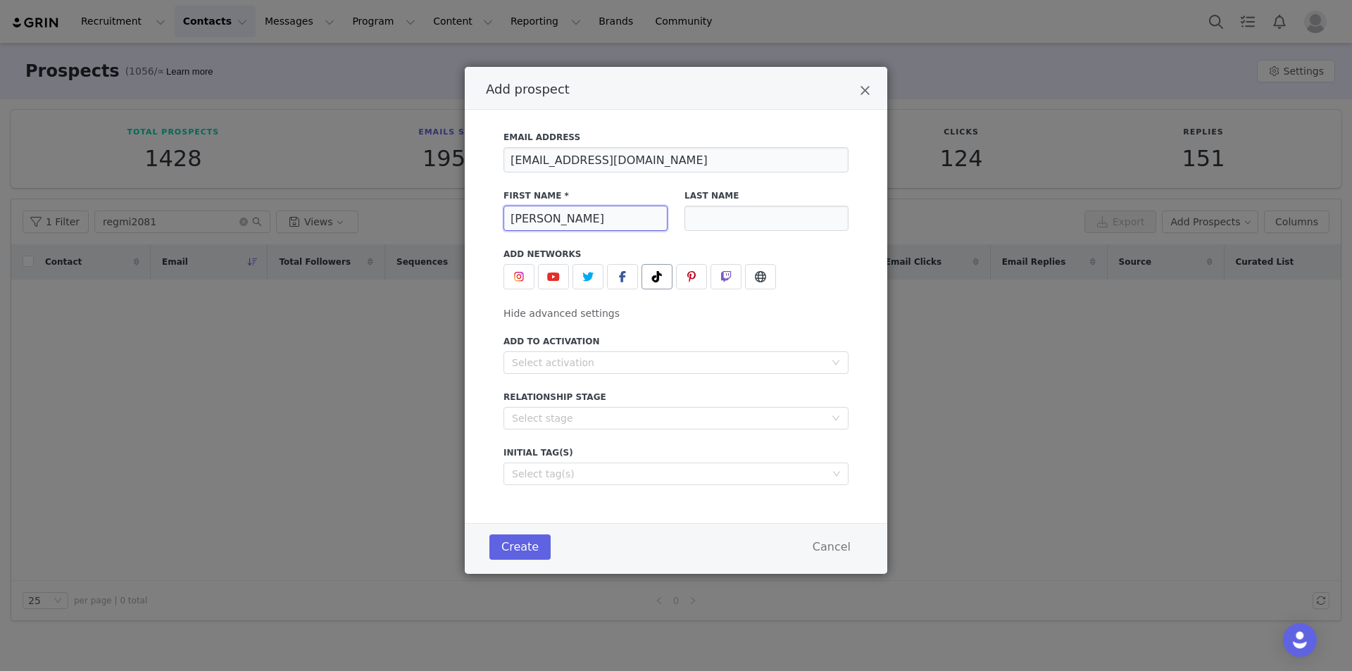
type input "Keshav Regmi"
drag, startPoint x: 649, startPoint y: 274, endPoint x: 650, endPoint y: 298, distance: 24.0
click at [650, 274] on span "Add prospect" at bounding box center [657, 276] width 17 height 17
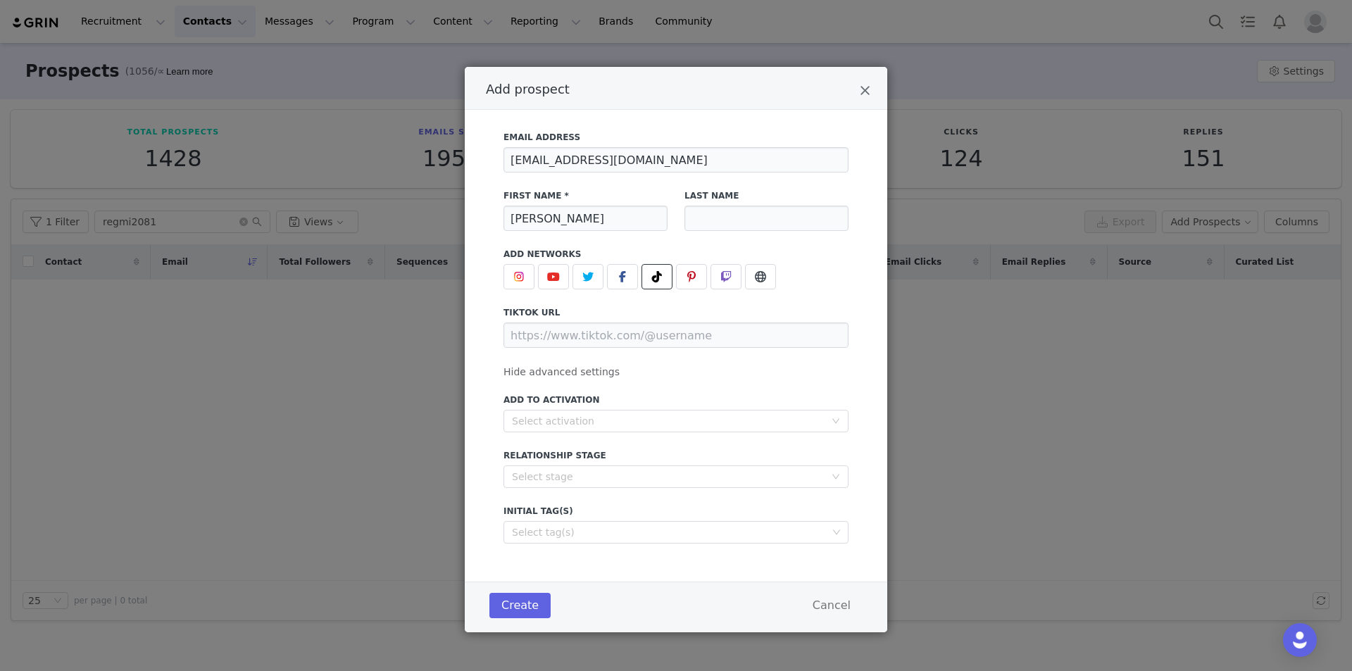
click at [661, 357] on div "Email Address regmikeshav123@gmail.com First Name * Keshav Regmi Last Name Add …" at bounding box center [676, 333] width 345 height 421
click at [652, 347] on input "Add prospect" at bounding box center [676, 335] width 345 height 25
click at [670, 339] on input "Add prospect" at bounding box center [676, 335] width 345 height 25
paste input "https://www.tiktok.com/@regmi2081"
type input "https://www.tiktok.com/@regmi2081"
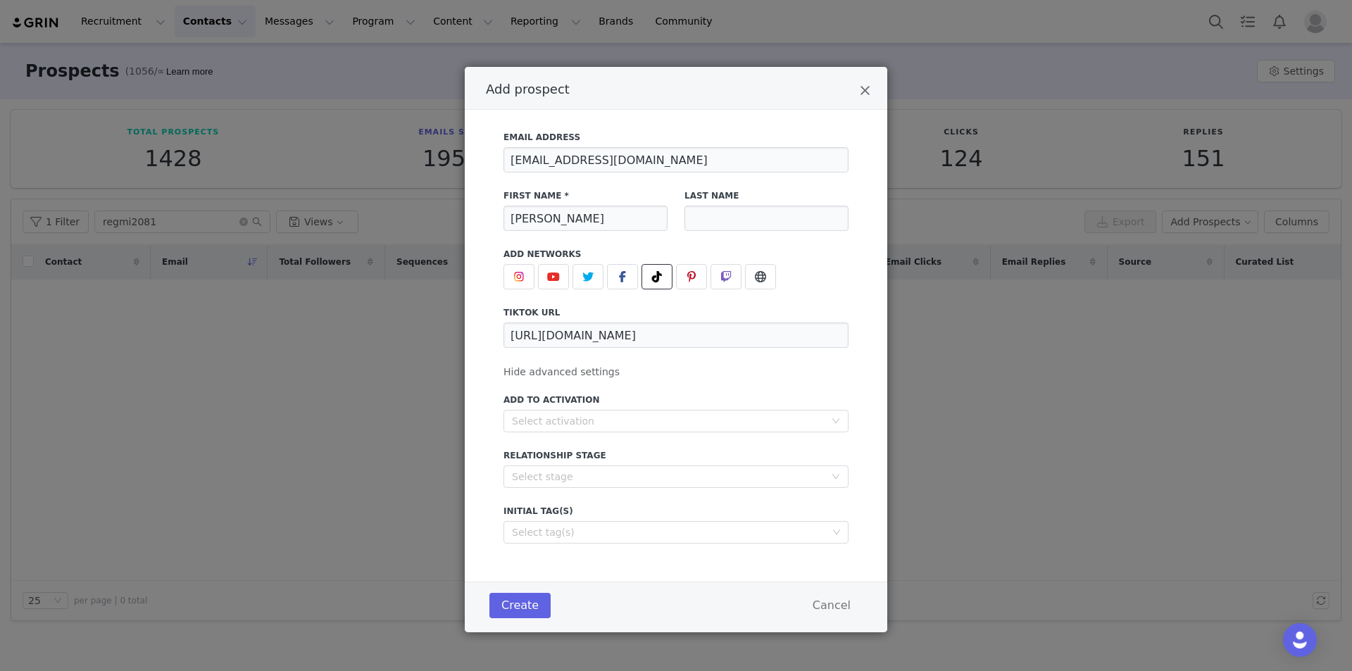
click at [654, 392] on div "Add to Activation Select activation" at bounding box center [676, 413] width 362 height 56
click at [630, 423] on div "Select activation" at bounding box center [668, 421] width 313 height 14
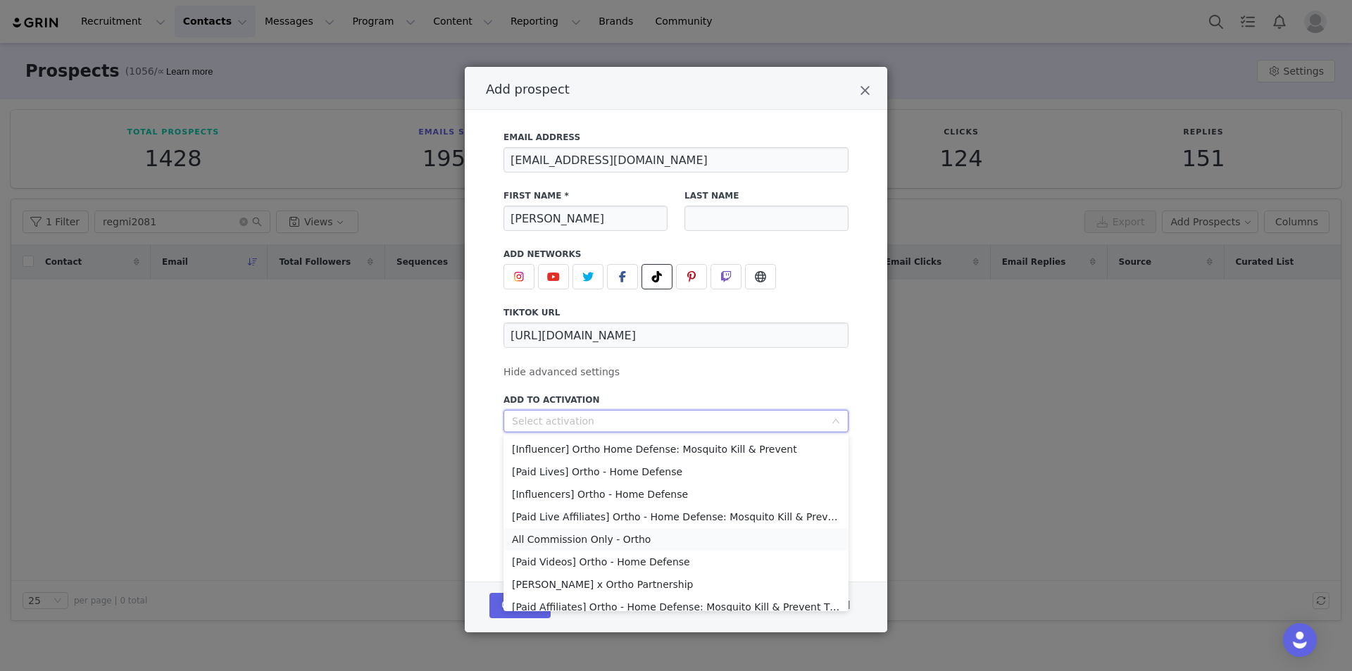
click at [640, 541] on li "All Commission Only - Ortho" at bounding box center [676, 539] width 345 height 23
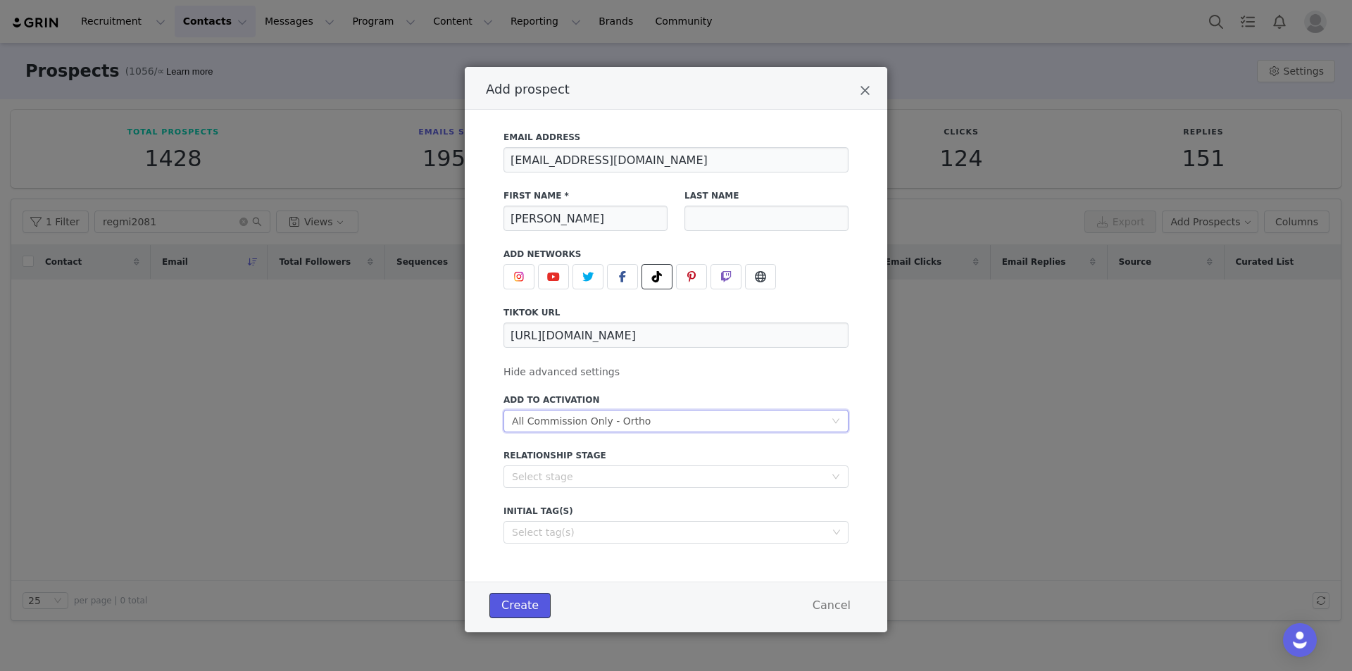
click at [504, 604] on button "Create" at bounding box center [520, 605] width 61 height 25
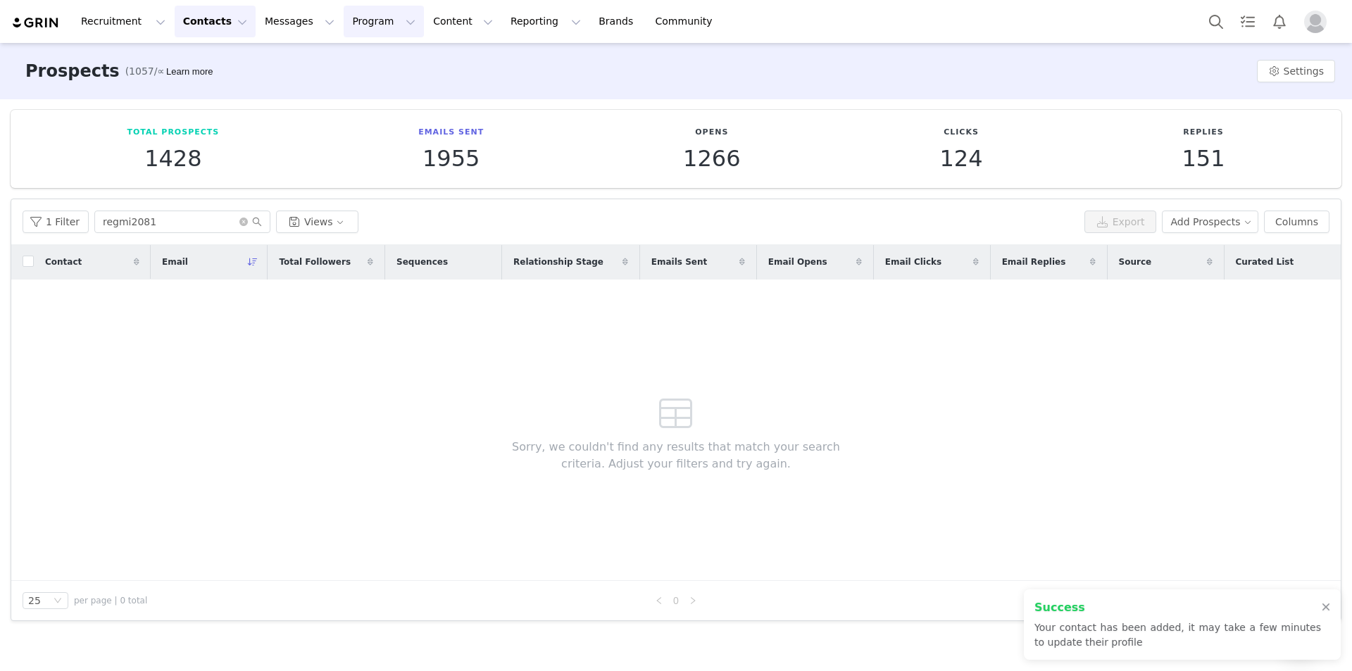
click at [344, 23] on button "Program Program" at bounding box center [384, 22] width 80 height 32
click at [372, 70] on link "Activations" at bounding box center [364, 62] width 111 height 26
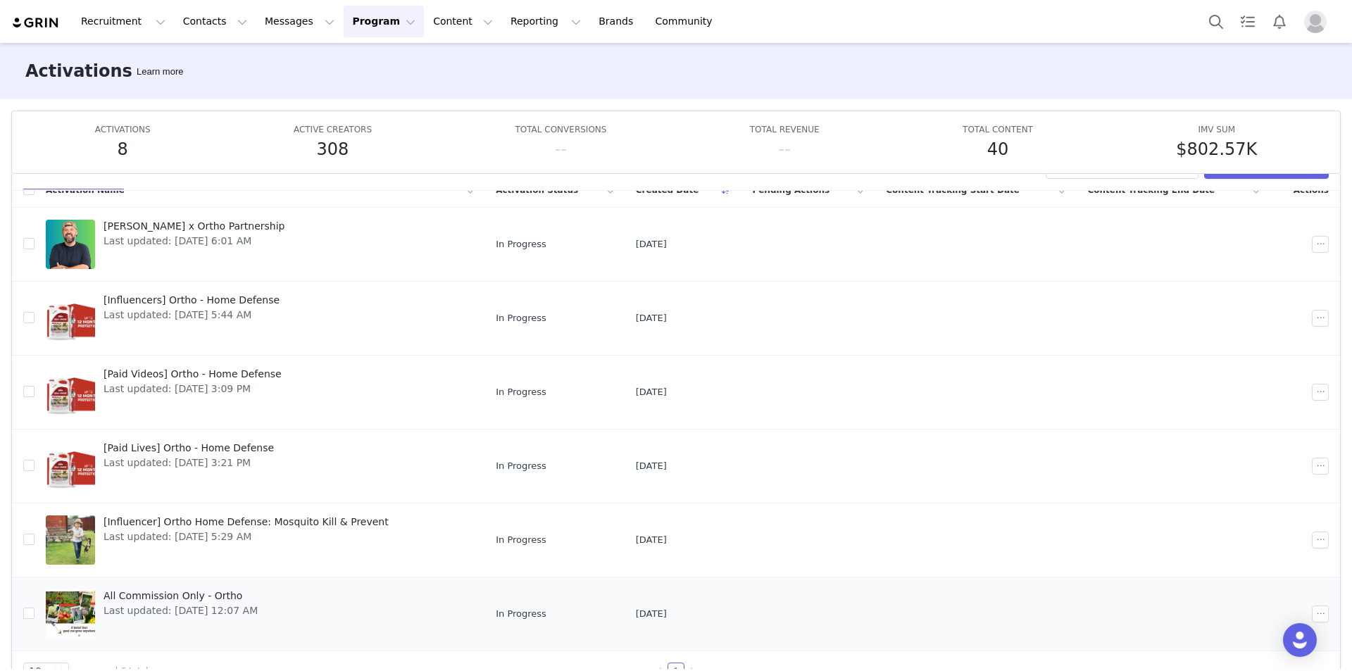
scroll to position [75, 0]
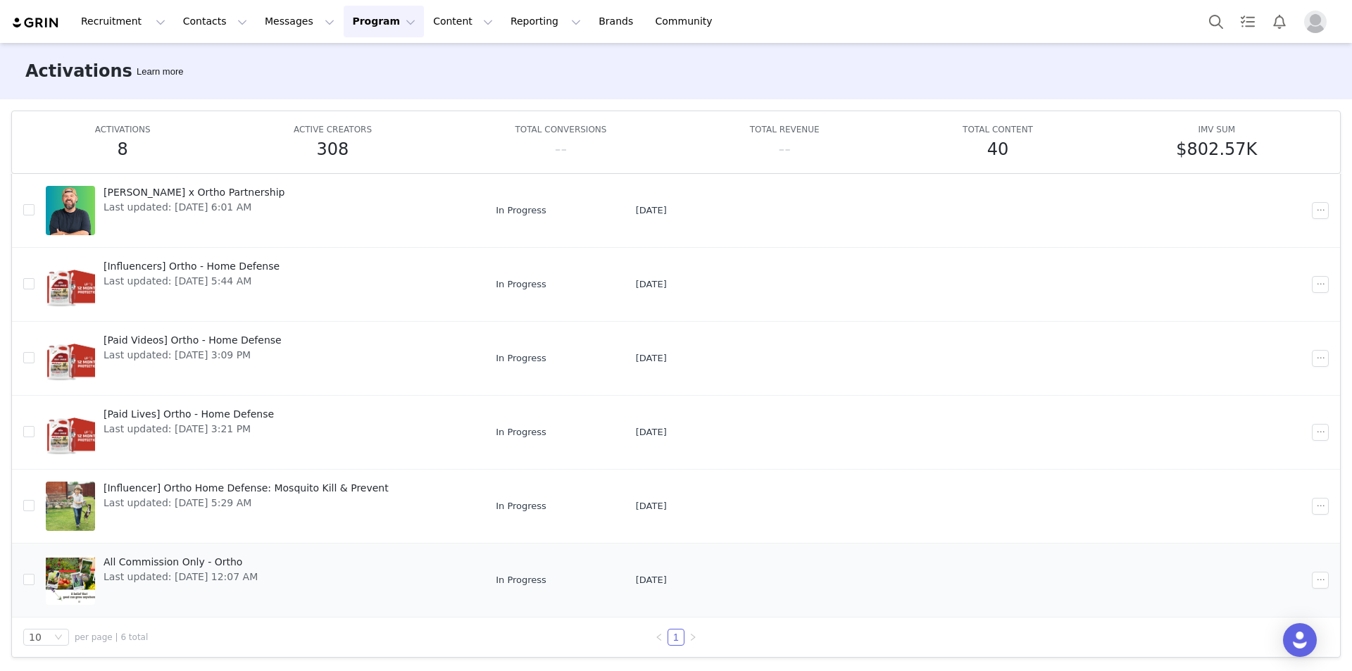
click at [98, 580] on div "All Commission Only - Ortho Last updated: Sep 12, 2025 12:07 AM" at bounding box center [180, 580] width 171 height 56
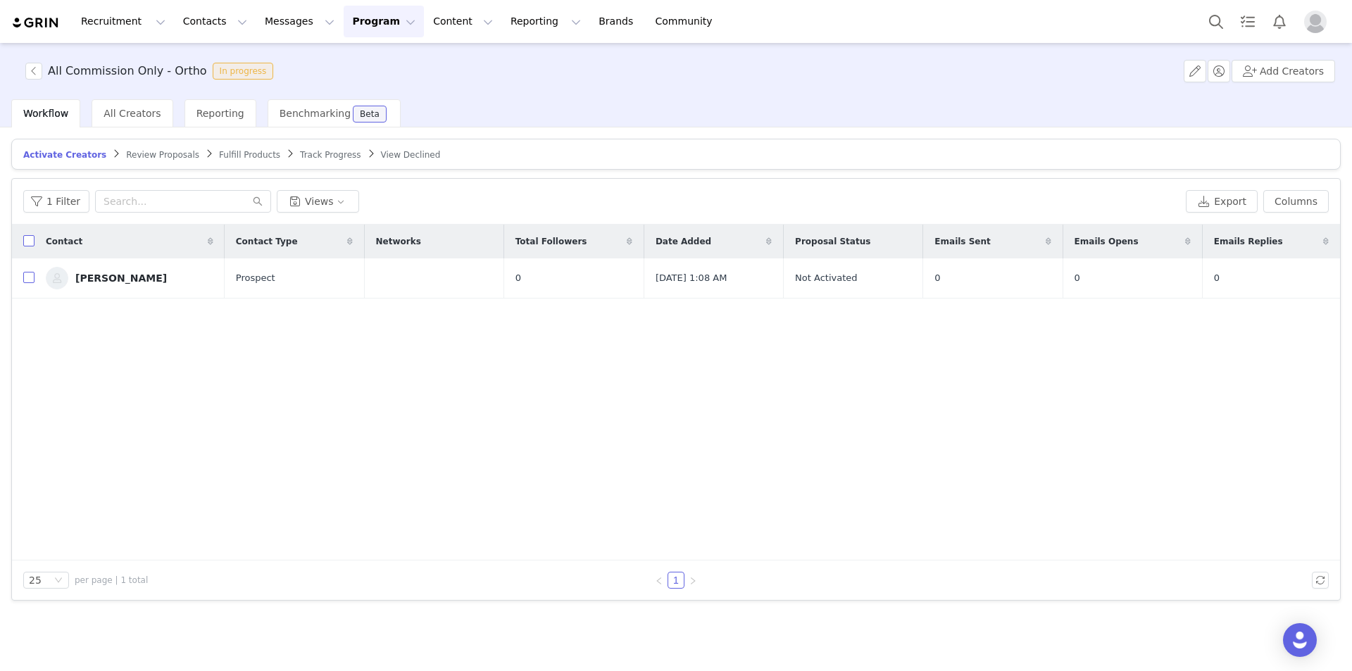
click at [32, 272] on input "checkbox" at bounding box center [28, 277] width 11 height 11
checkbox input "true"
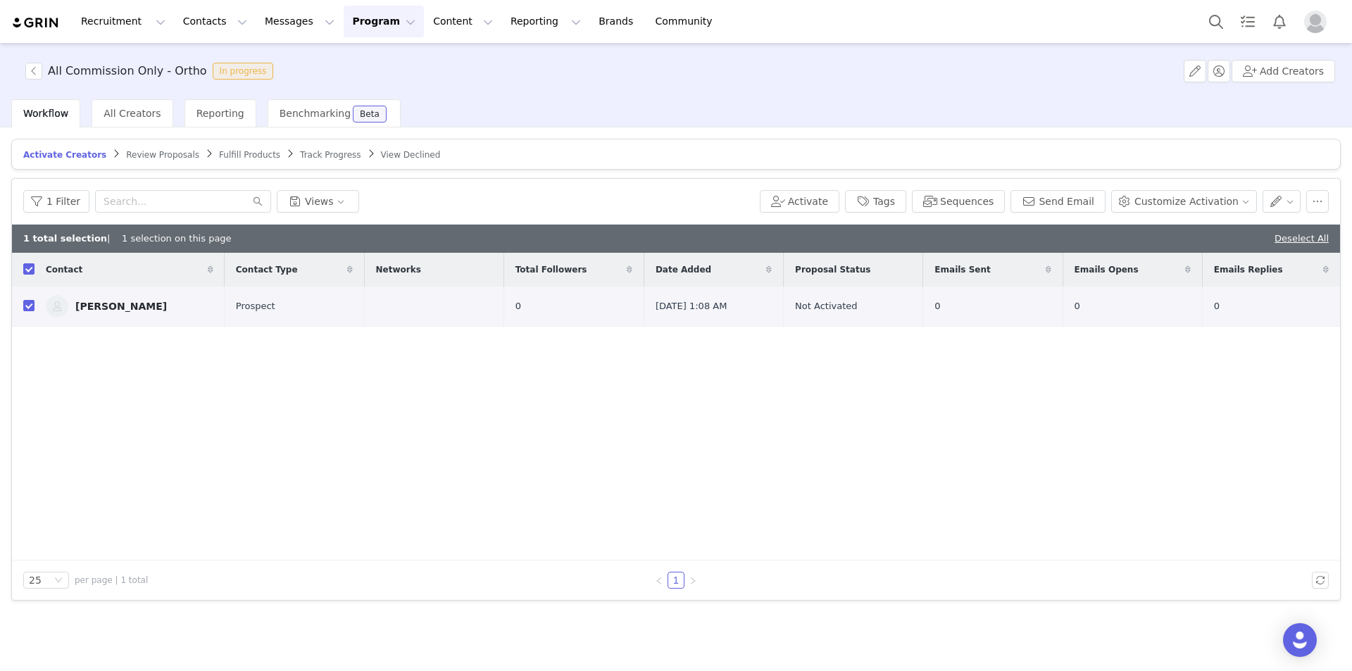
click at [804, 189] on div "1 Filter Views Activate Tags Sequences Send Email Customize Activation" at bounding box center [676, 202] width 1328 height 46
click at [817, 191] on button "Activate" at bounding box center [800, 201] width 80 height 23
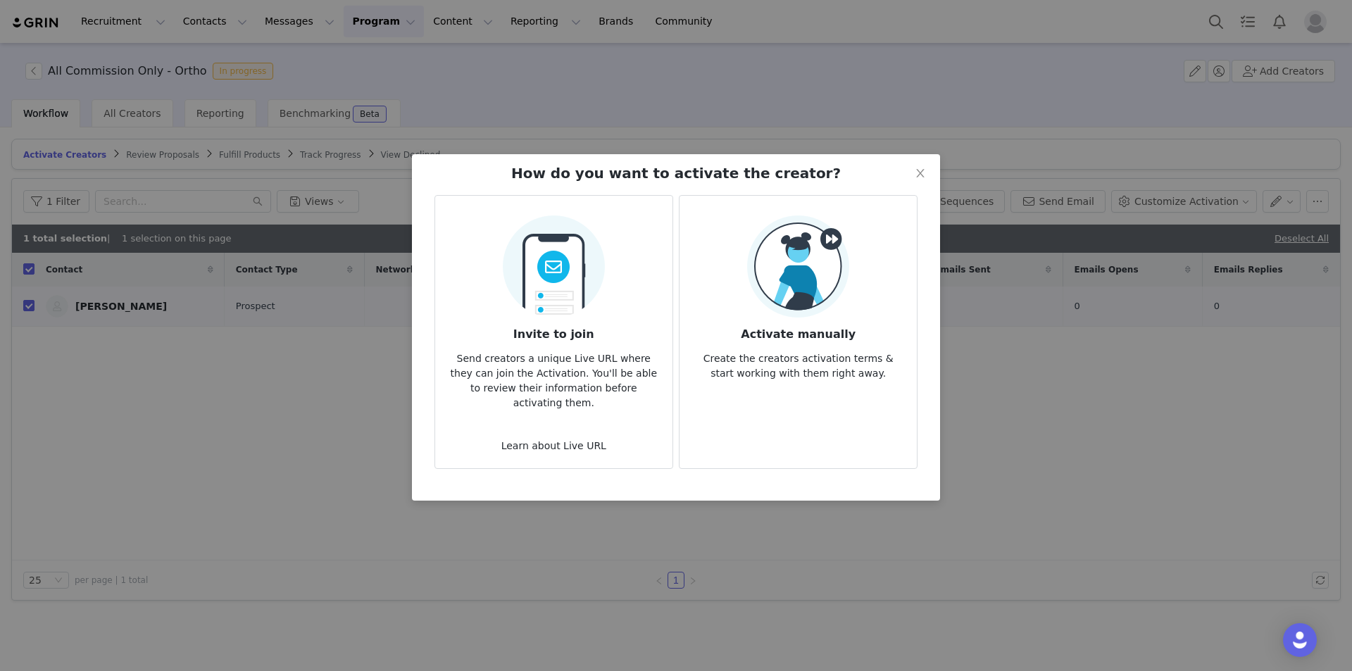
click at [861, 343] on p "Create the creators activation terms & start working with them right away." at bounding box center [798, 362] width 215 height 38
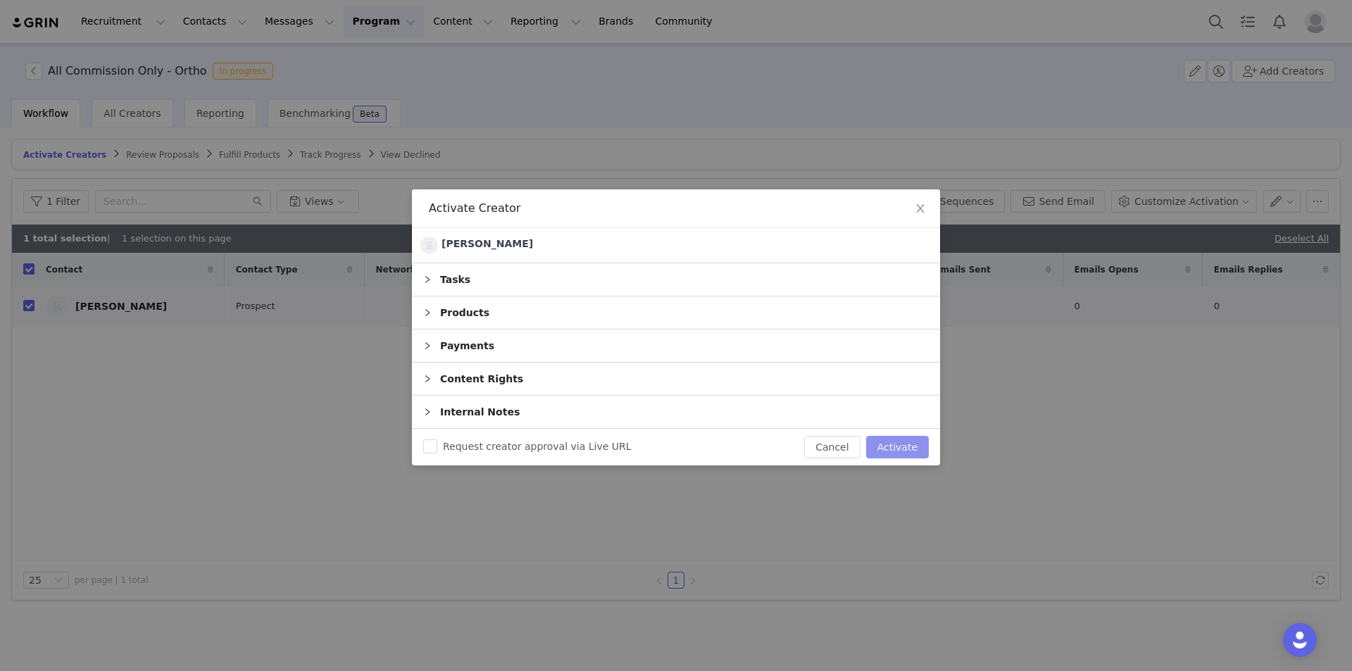
click at [891, 451] on button "Activate" at bounding box center [897, 447] width 63 height 23
checkbox input "false"
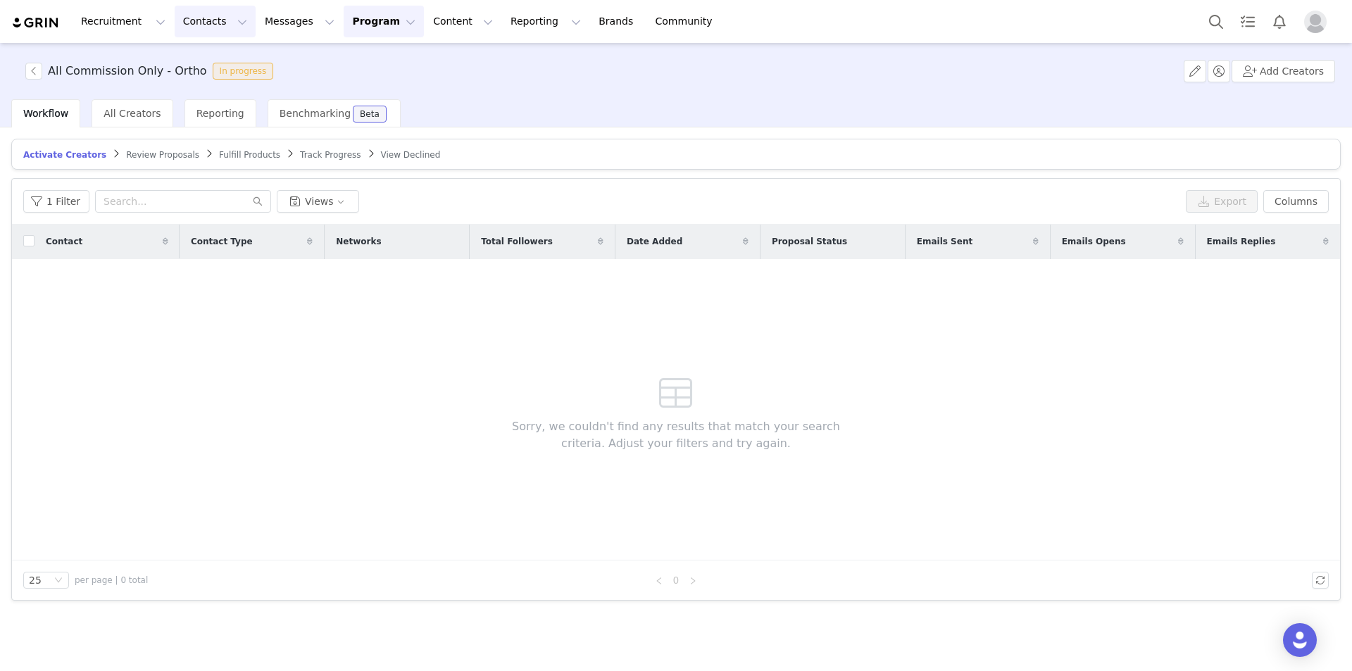
click at [192, 20] on button "Contacts Contacts" at bounding box center [215, 22] width 81 height 32
click at [222, 67] on div "Creators" at bounding box center [217, 62] width 94 height 15
